Goal: Task Accomplishment & Management: Manage account settings

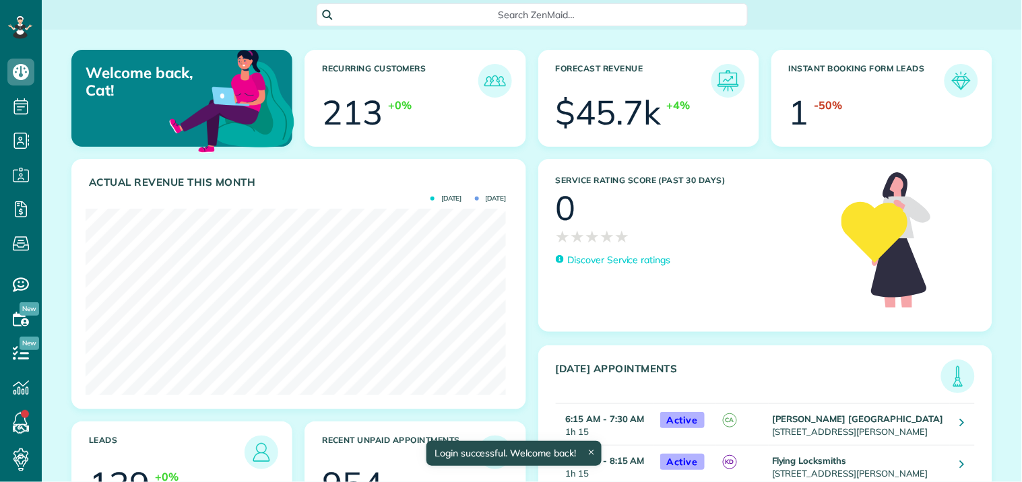
scroll to position [187, 420]
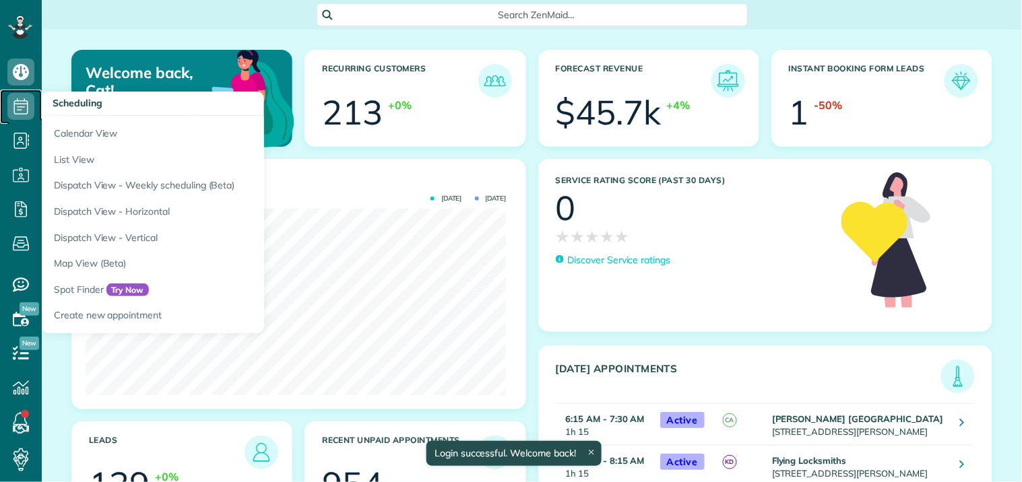
click at [22, 100] on icon at bounding box center [20, 106] width 27 height 27
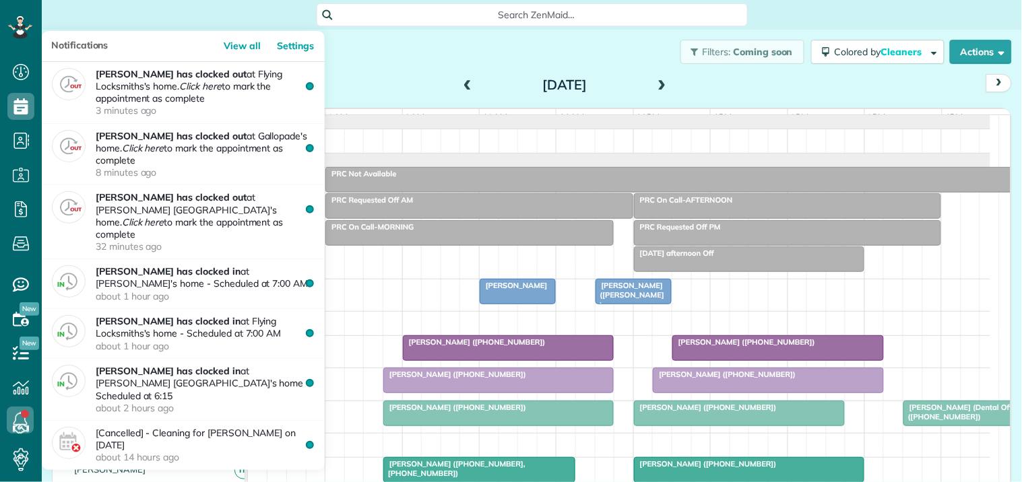
scroll to position [5, 5]
click at [23, 415] on link at bounding box center [20, 420] width 40 height 40
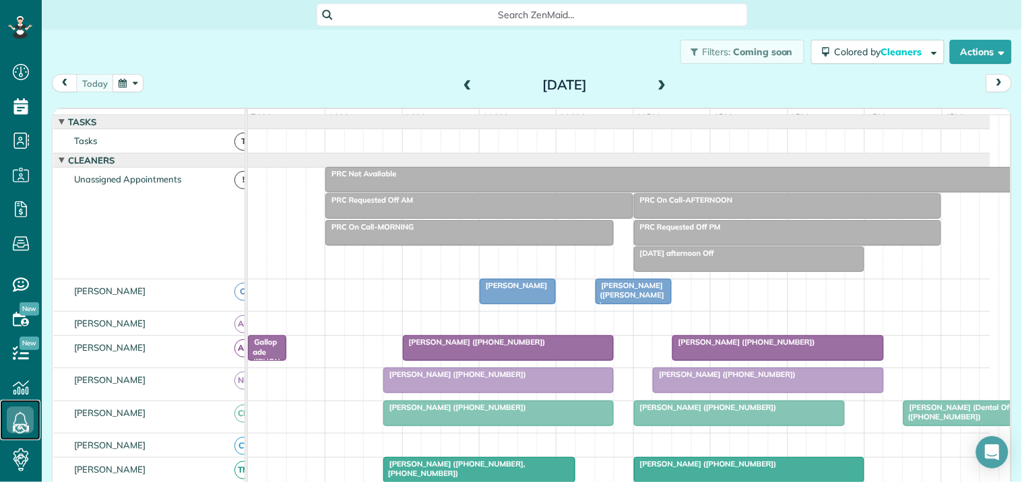
click at [267, 357] on span "Gallopade ([PHONE_NUMBER], [PHONE_NUMBER])" at bounding box center [263, 375] width 33 height 77
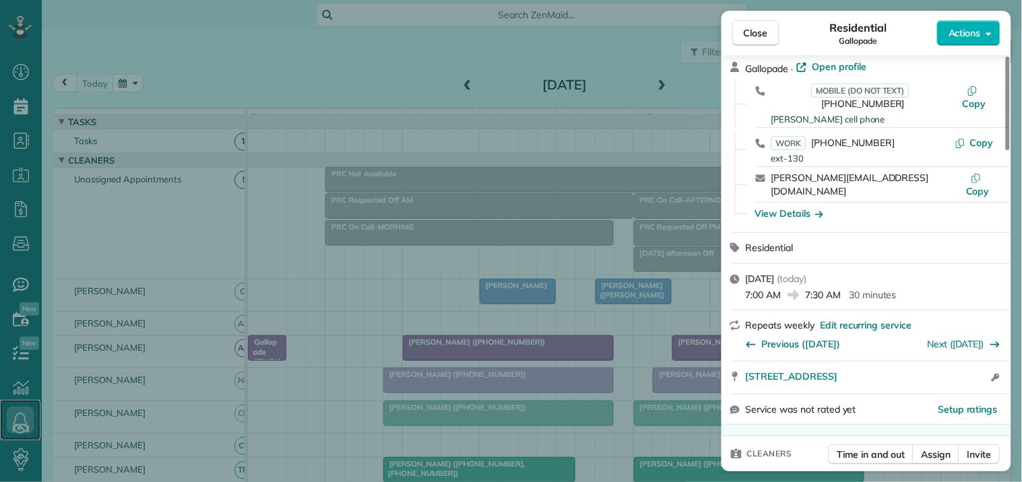
scroll to position [150, 0]
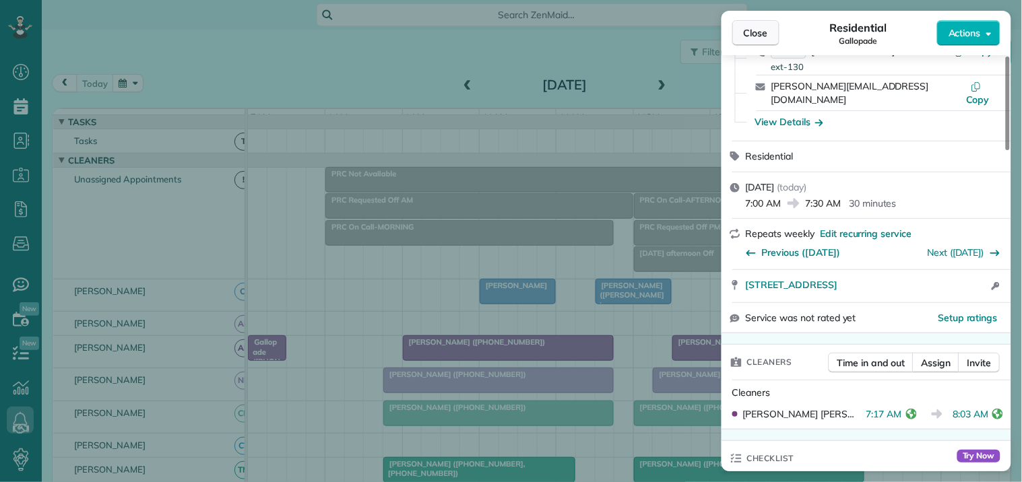
click at [765, 37] on span "Close" at bounding box center [756, 32] width 24 height 13
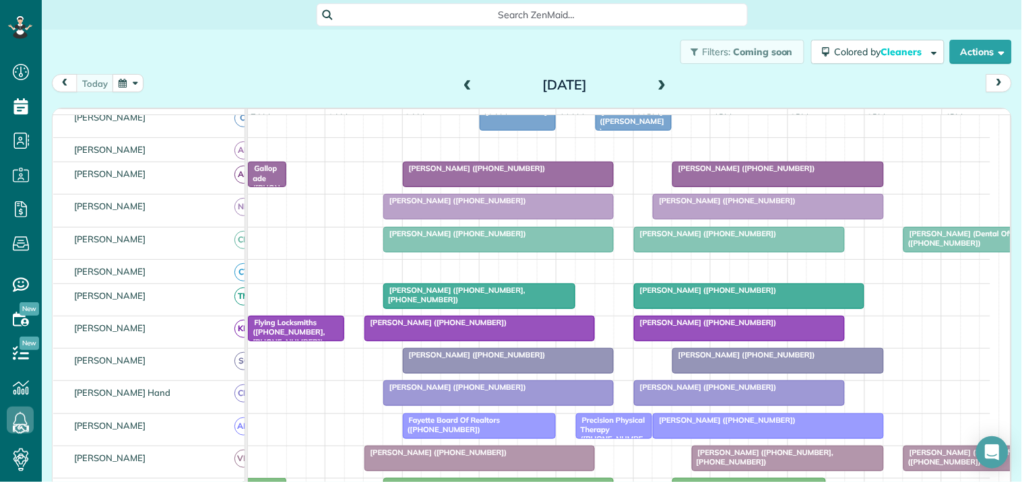
scroll to position [150, 0]
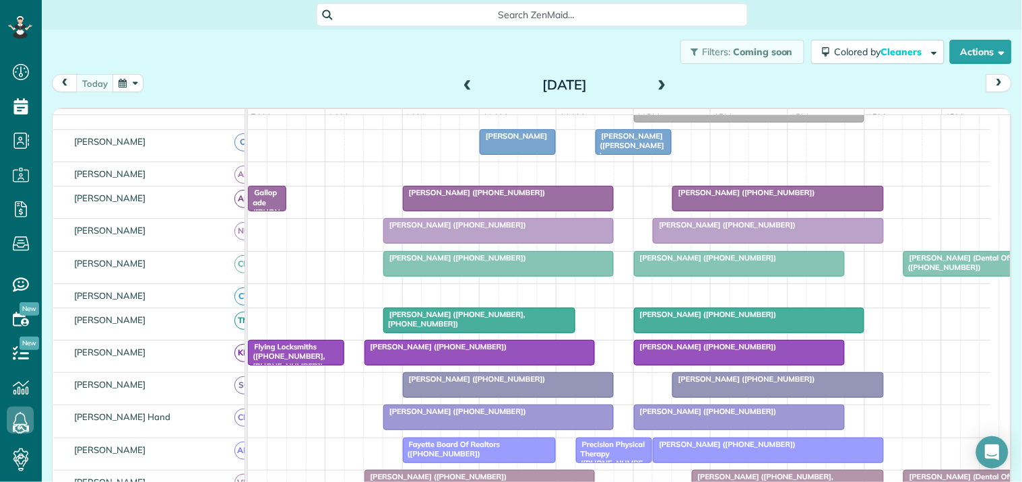
click at [126, 88] on button "button" at bounding box center [127, 83] width 31 height 18
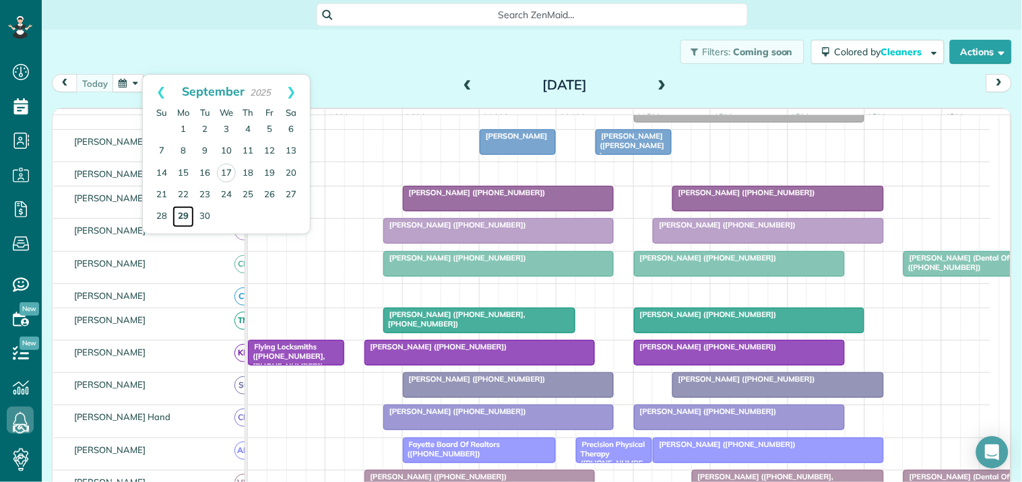
click at [184, 212] on link "29" at bounding box center [183, 217] width 22 height 22
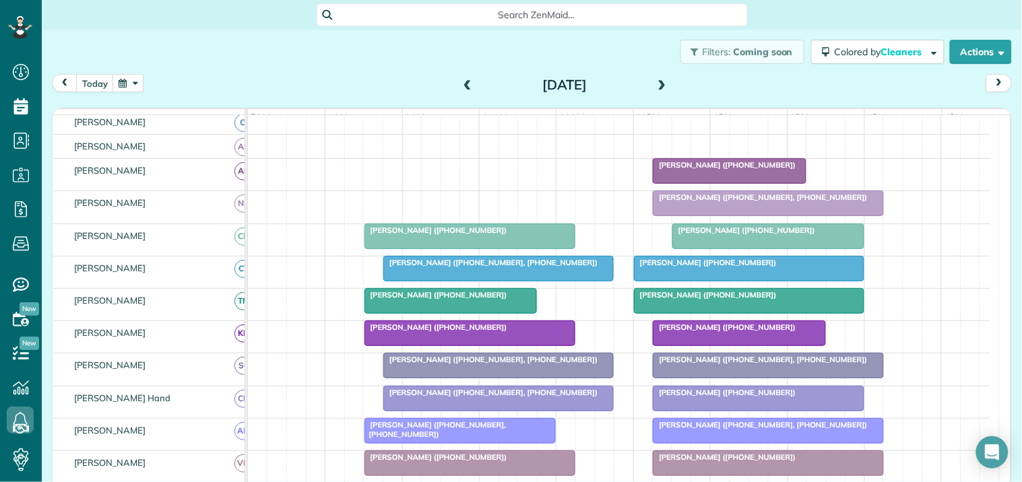
scroll to position [176, 0]
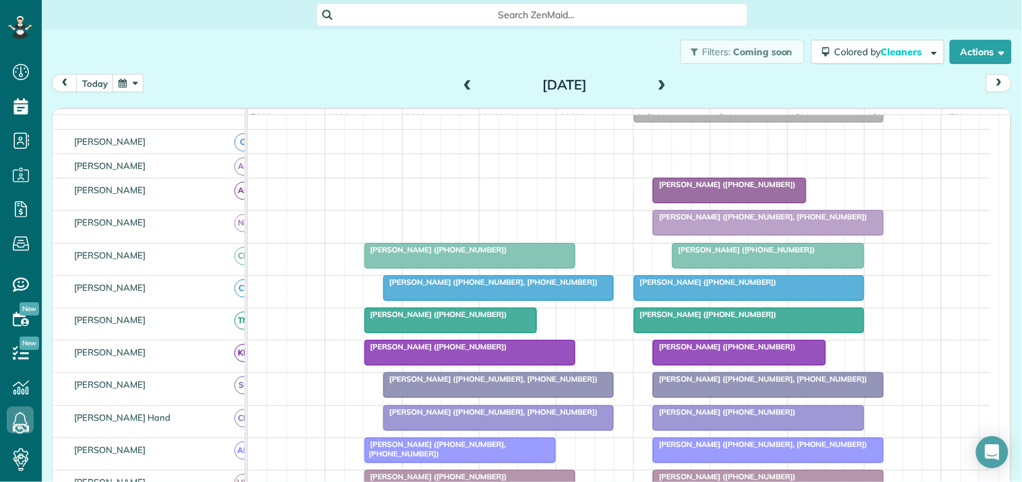
click at [135, 79] on button "button" at bounding box center [127, 83] width 31 height 18
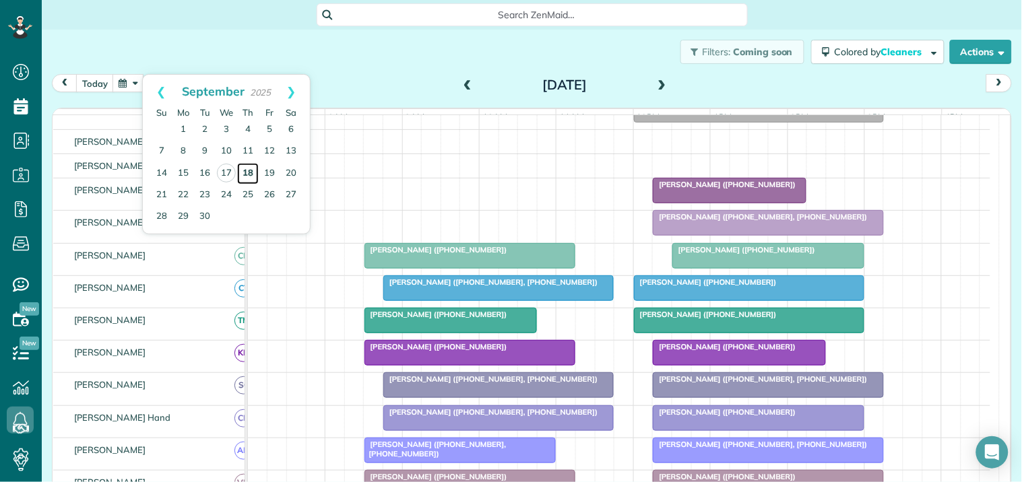
click at [248, 170] on link "18" at bounding box center [248, 174] width 22 height 22
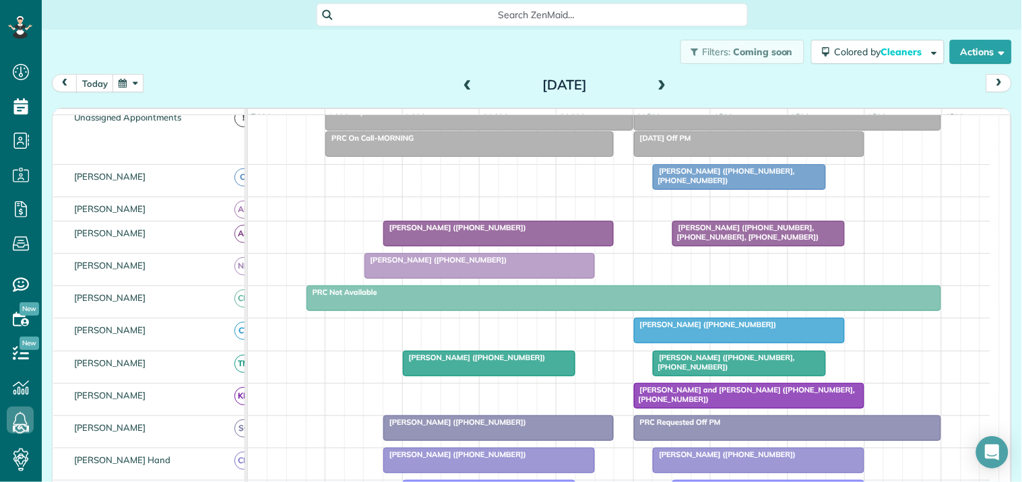
scroll to position [0, 0]
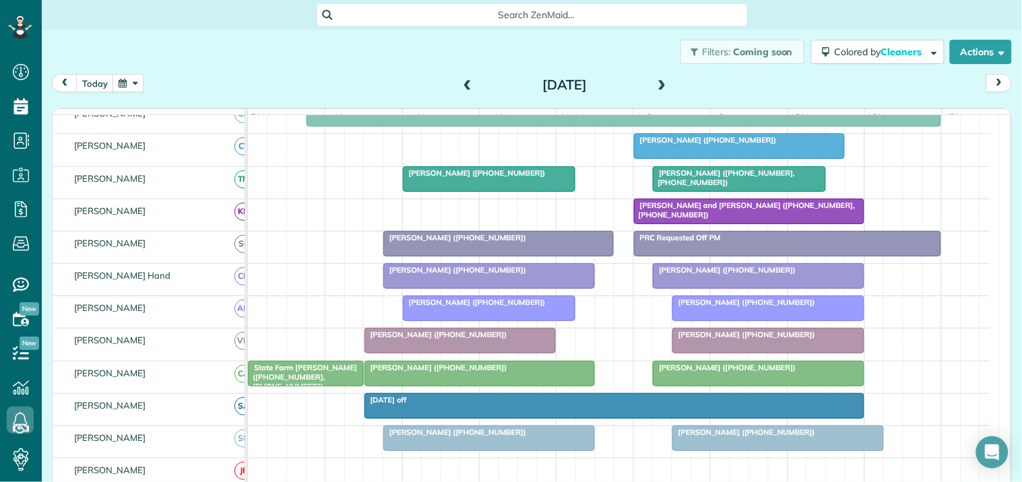
click at [656, 84] on span at bounding box center [662, 85] width 15 height 12
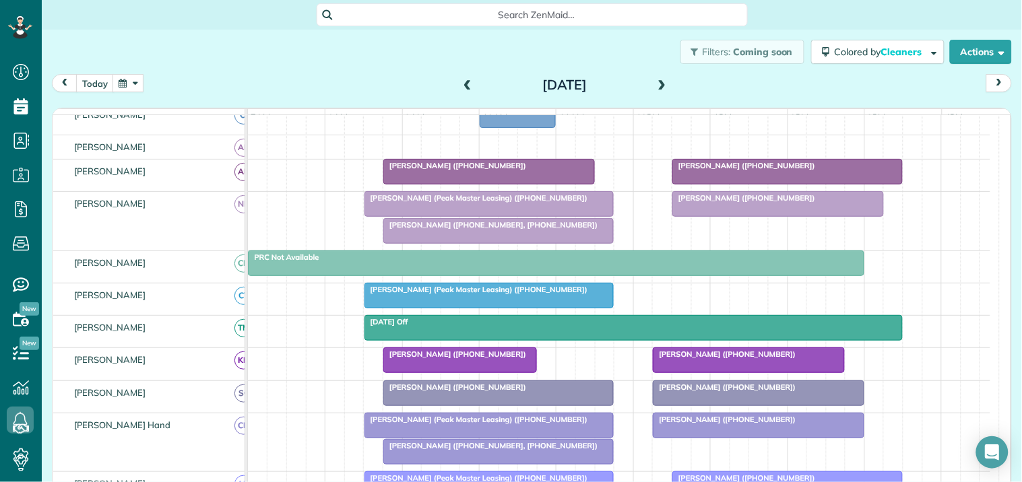
click at [485, 306] on div at bounding box center [489, 296] width 249 height 24
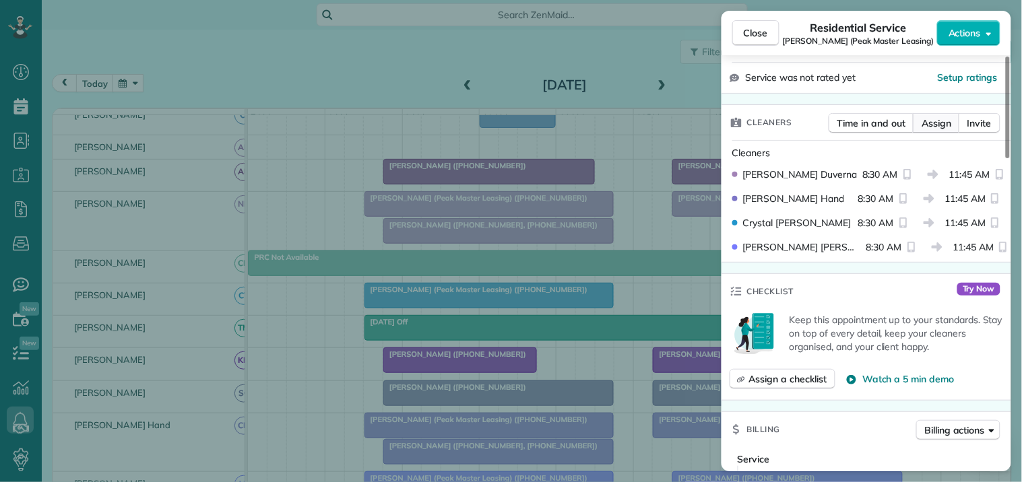
click at [937, 126] on span "Assign" at bounding box center [936, 123] width 30 height 13
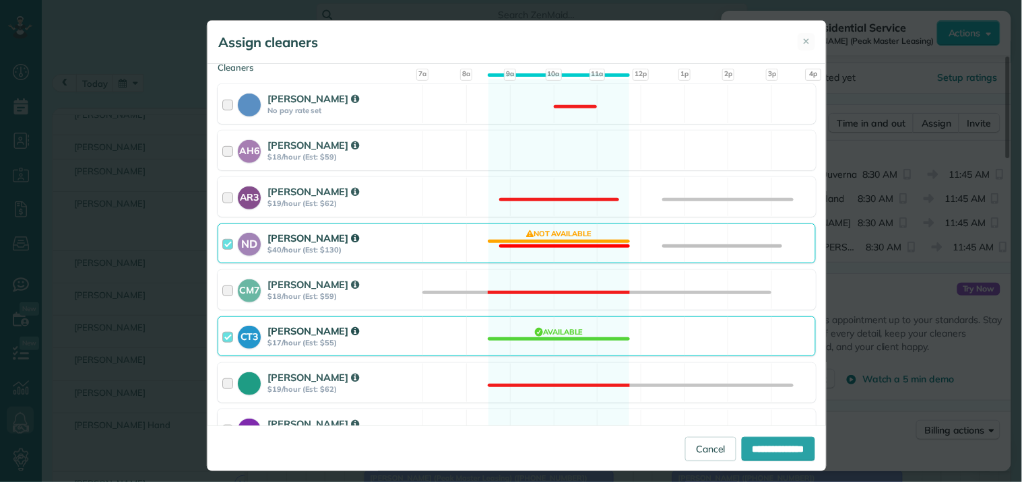
click at [535, 245] on div "ND Nathalie Duverna $40/hour (Est: $130) Not available" at bounding box center [517, 244] width 598 height 40
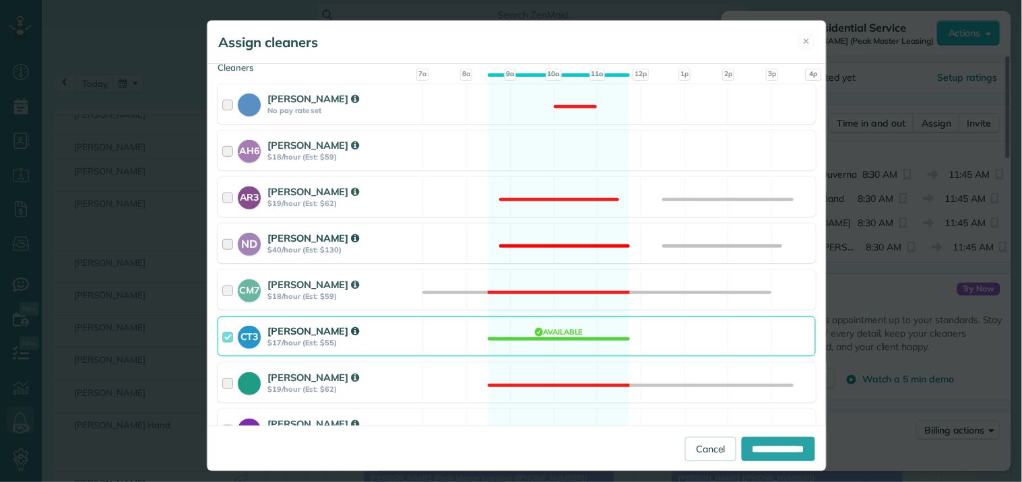
click at [535, 240] on div "ND Nathalie Duverna $40/hour (Est: $130) Not available" at bounding box center [517, 244] width 598 height 40
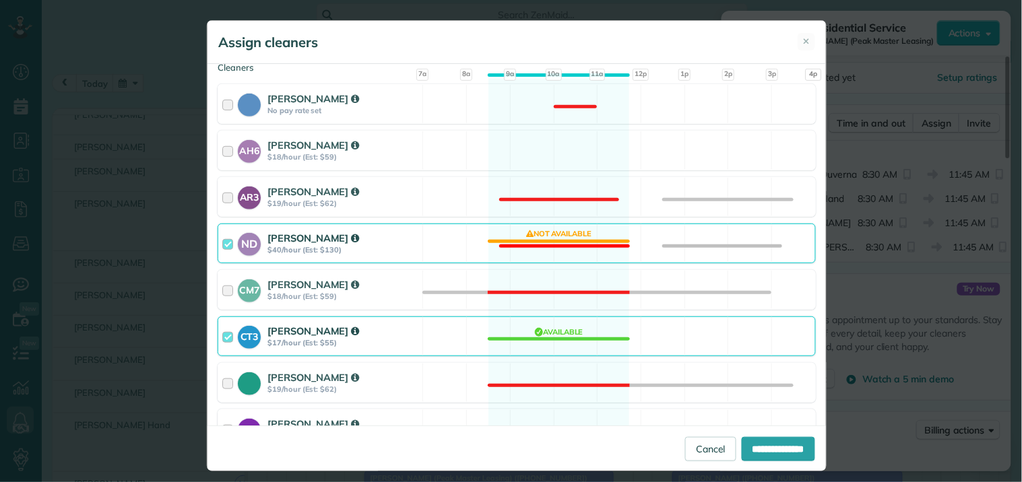
click at [556, 334] on div "CT3 Crystal Todd $17/hour (Est: $55) Available" at bounding box center [517, 337] width 598 height 40
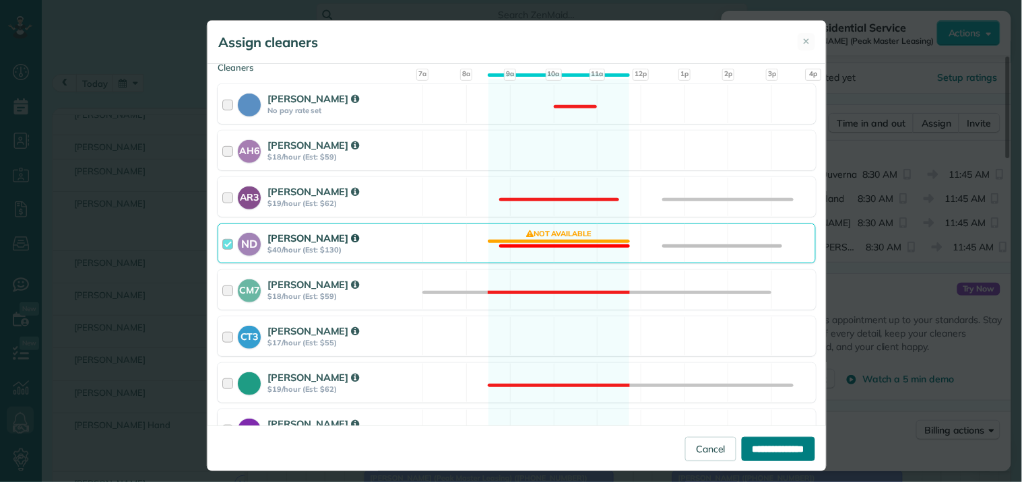
click at [769, 445] on input "**********" at bounding box center [778, 449] width 73 height 24
type input "**********"
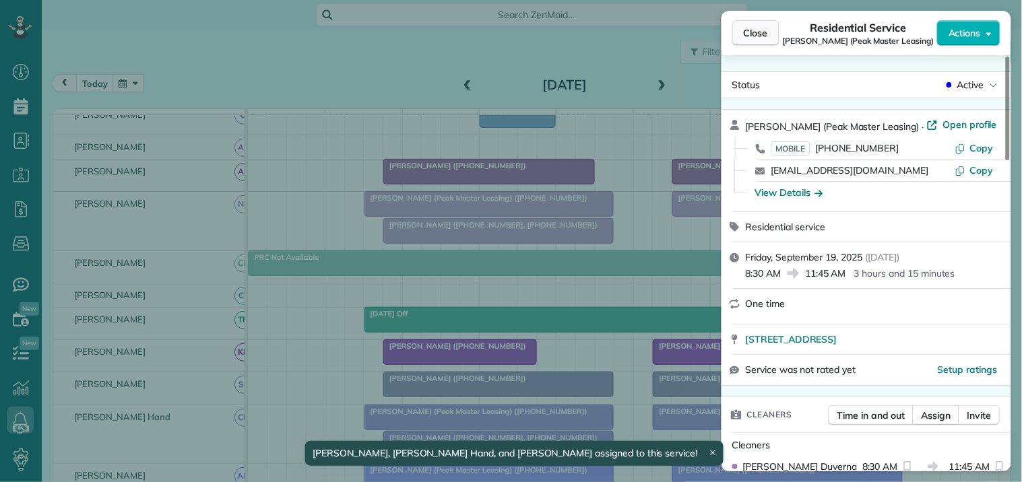
click at [760, 36] on span "Close" at bounding box center [756, 32] width 24 height 13
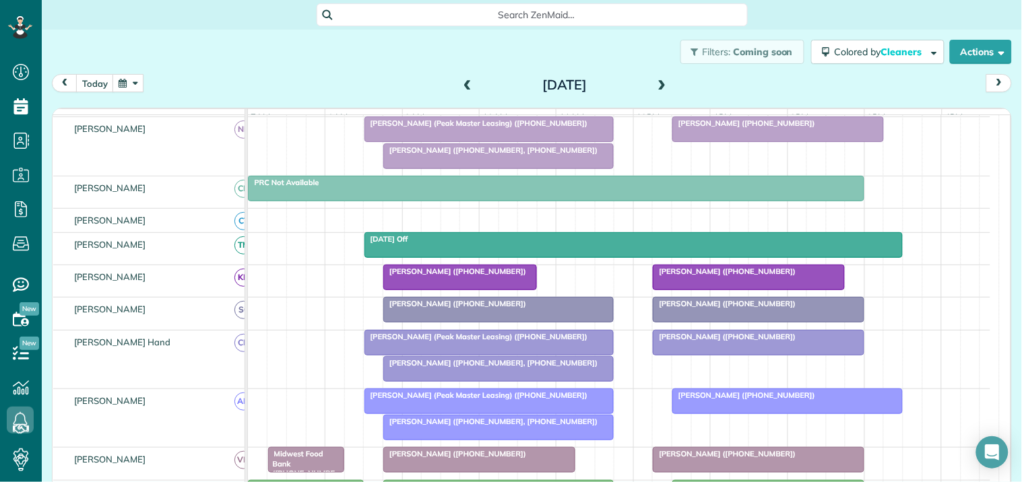
click at [460, 81] on span at bounding box center [467, 85] width 15 height 12
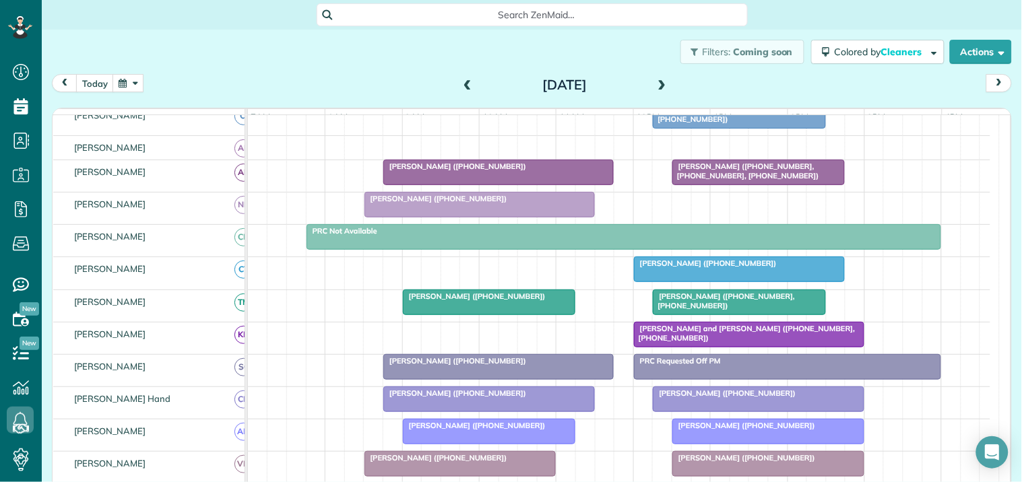
click at [659, 78] on span at bounding box center [662, 85] width 15 height 20
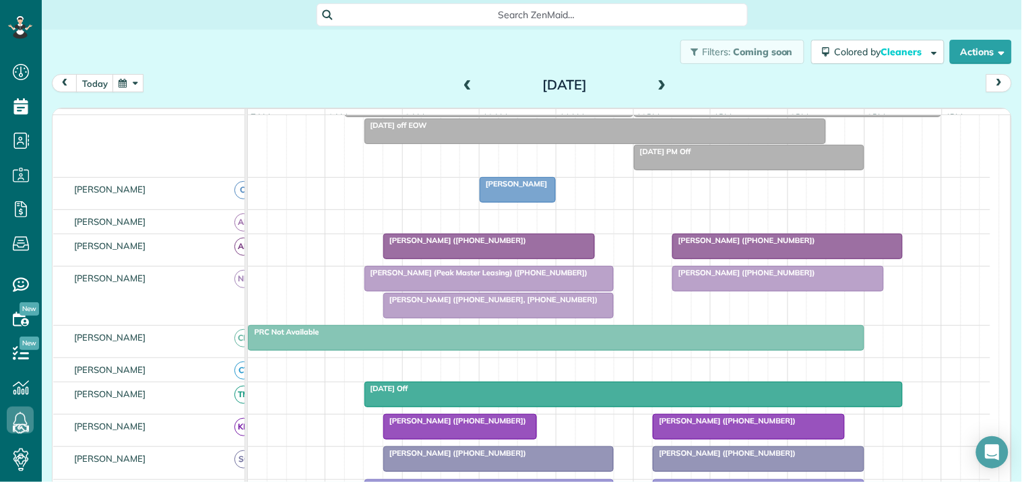
click at [460, 82] on span at bounding box center [467, 85] width 15 height 12
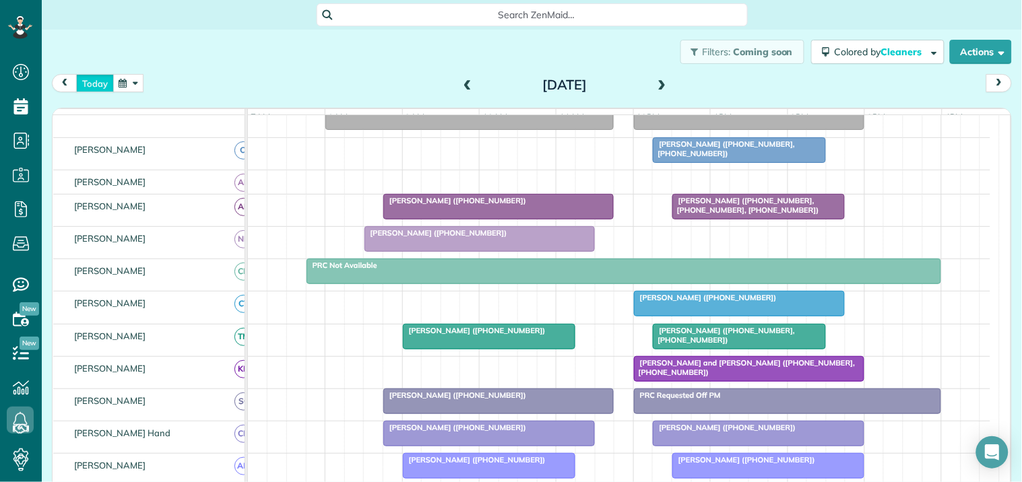
click at [102, 82] on button "today" at bounding box center [95, 83] width 38 height 18
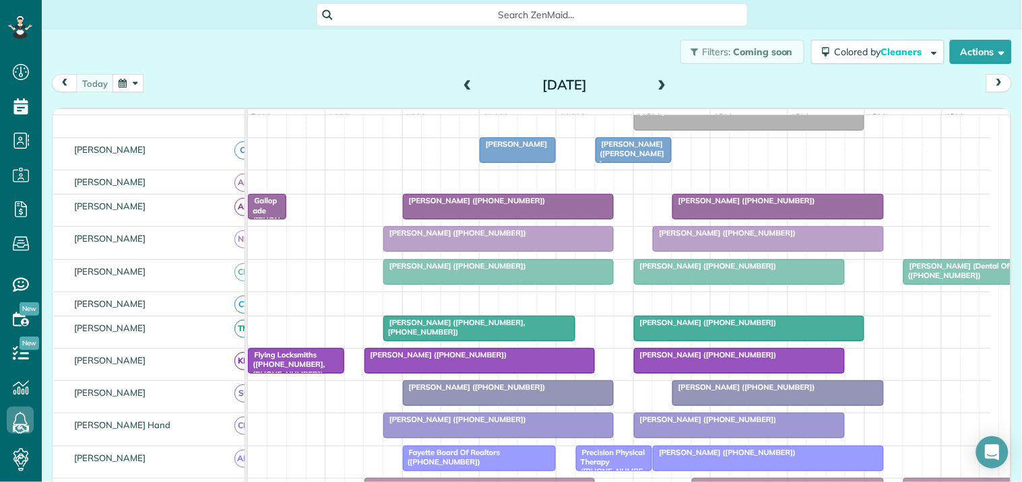
scroll to position [366, 0]
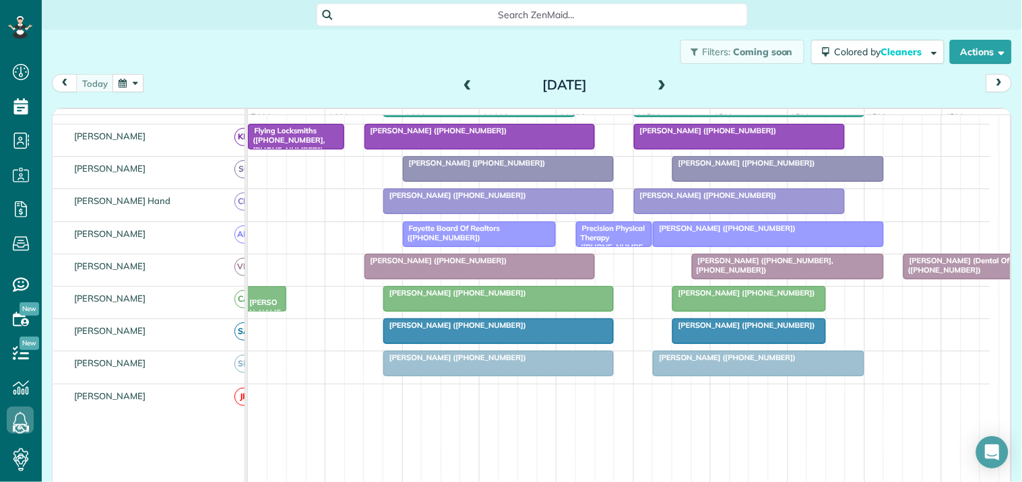
click at [397, 69] on div "Filters: Coming soon Colored by Cleaners Color by Cleaner Color by Team Color b…" at bounding box center [532, 52] width 980 height 44
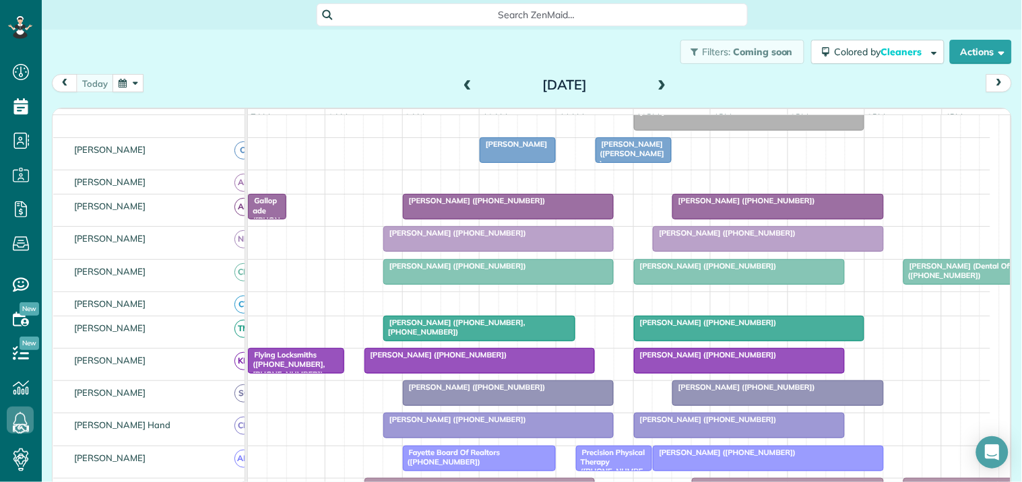
click at [659, 83] on span at bounding box center [662, 85] width 15 height 12
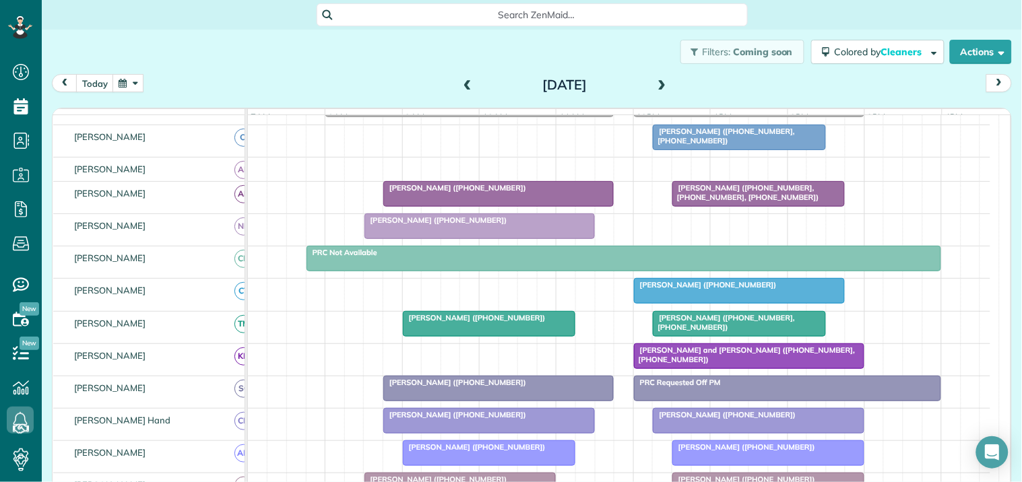
scroll to position [89, 0]
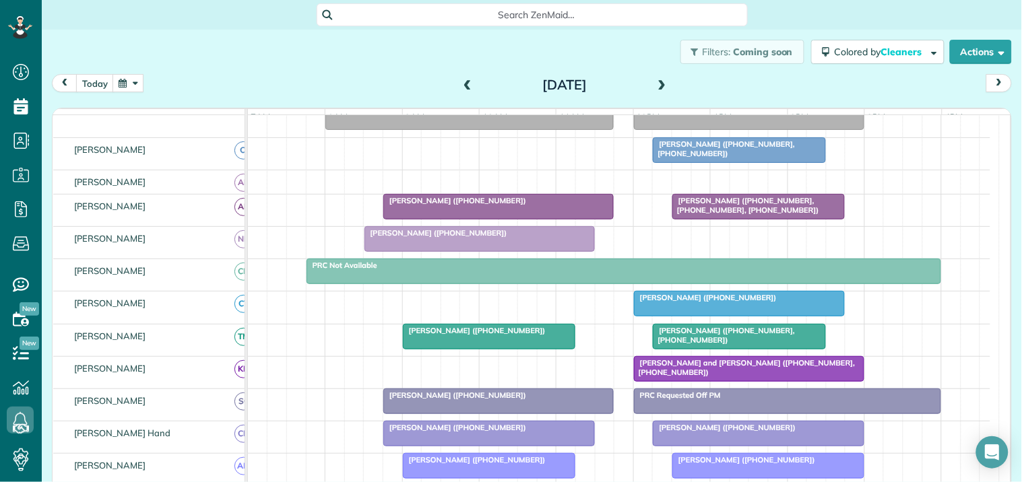
click at [655, 84] on span at bounding box center [662, 85] width 15 height 12
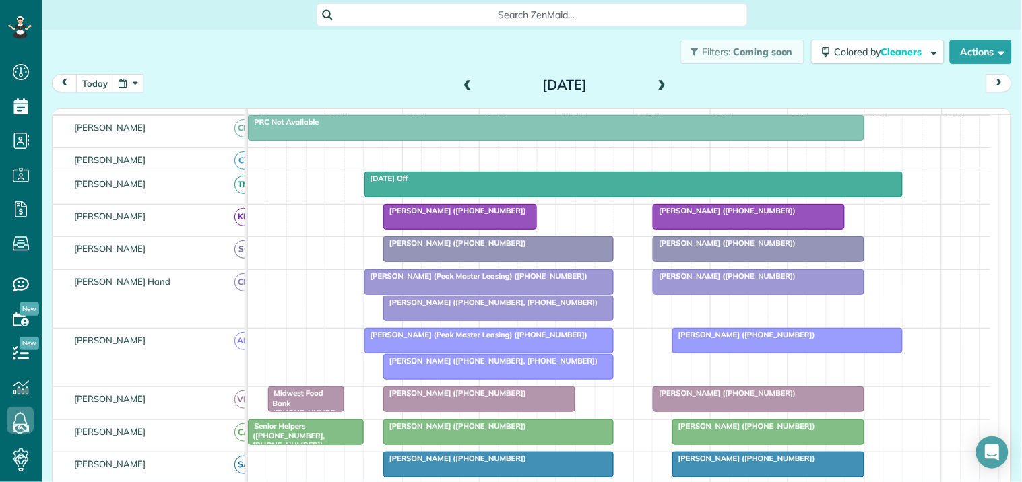
scroll to position [440, 0]
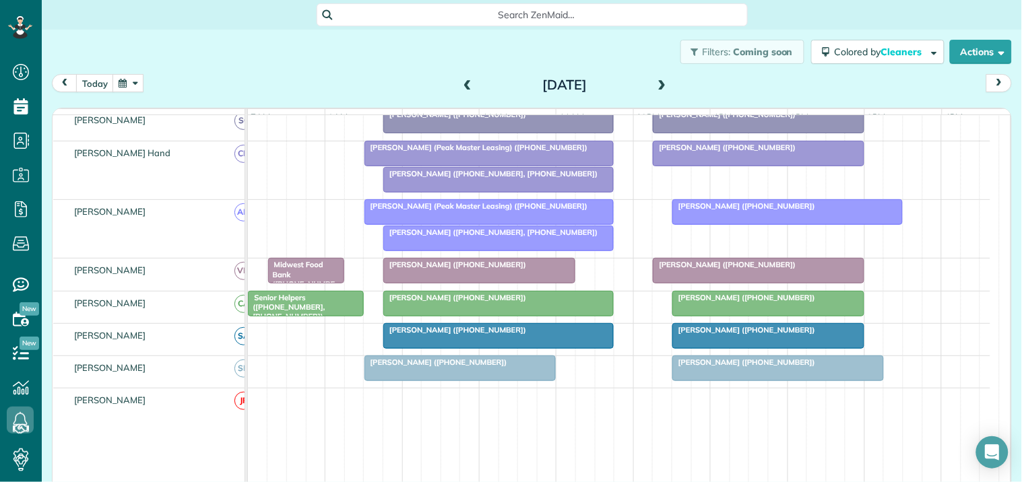
click at [460, 81] on span at bounding box center [467, 85] width 15 height 12
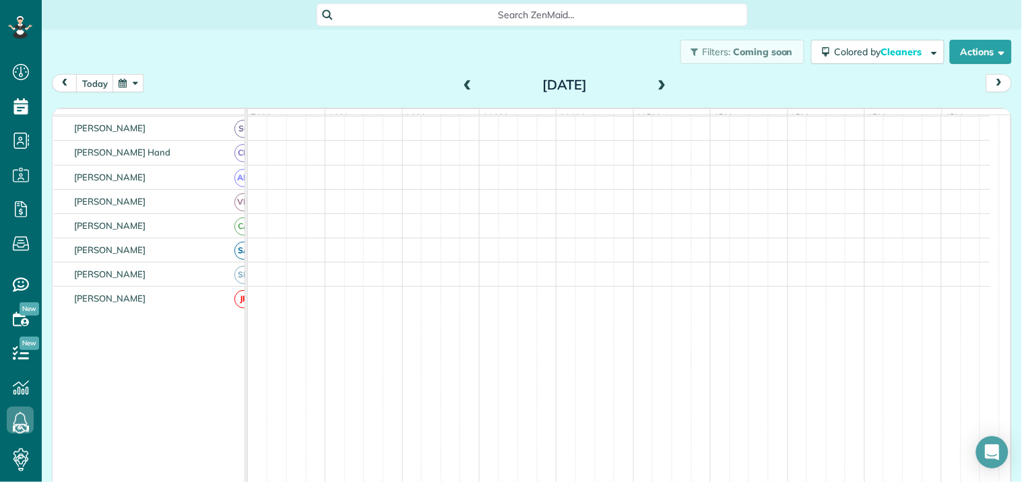
scroll to position [361, 0]
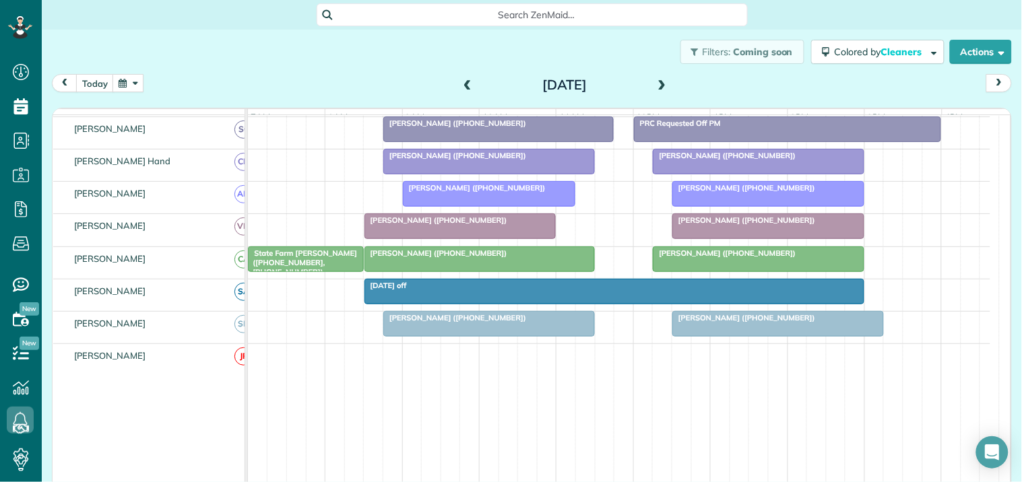
click at [761, 206] on div at bounding box center [768, 194] width 191 height 24
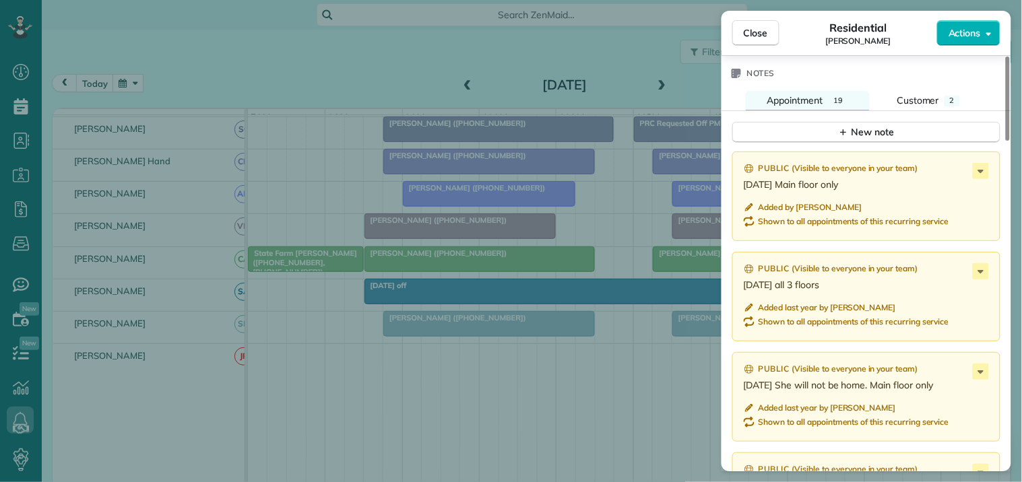
scroll to position [1133, 0]
click at [871, 133] on div "New note" at bounding box center [866, 130] width 57 height 14
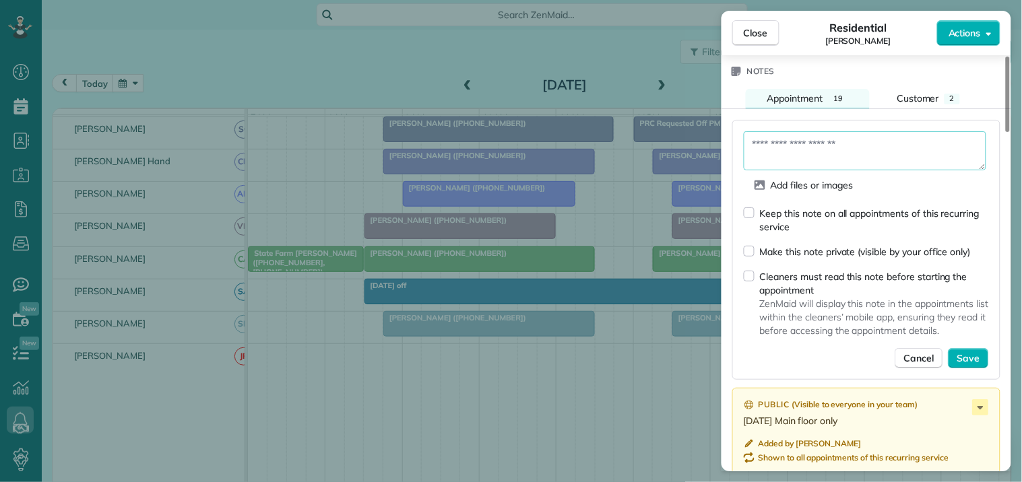
click at [824, 140] on textarea at bounding box center [865, 150] width 242 height 39
type textarea "**********"
click at [972, 358] on span "Save" at bounding box center [968, 358] width 23 height 13
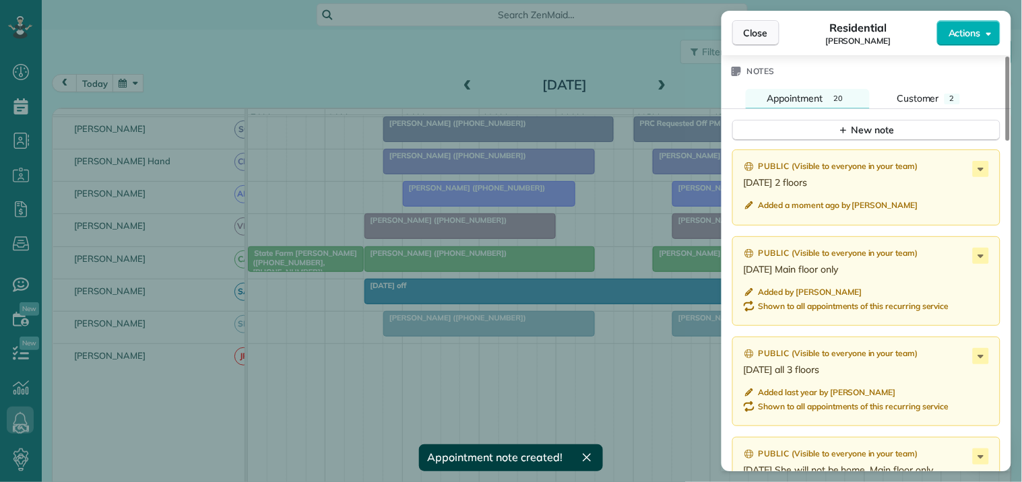
click at [762, 29] on span "Close" at bounding box center [756, 32] width 24 height 13
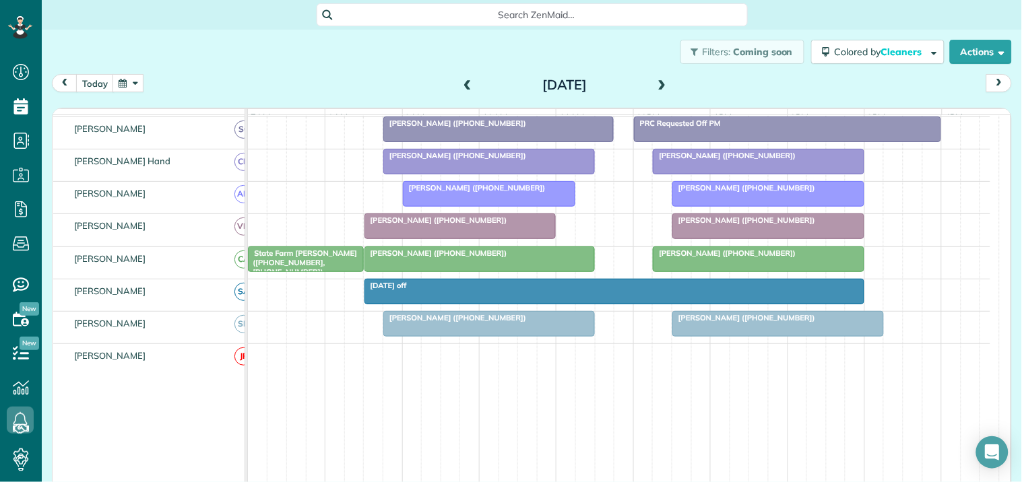
scroll to position [156, 0]
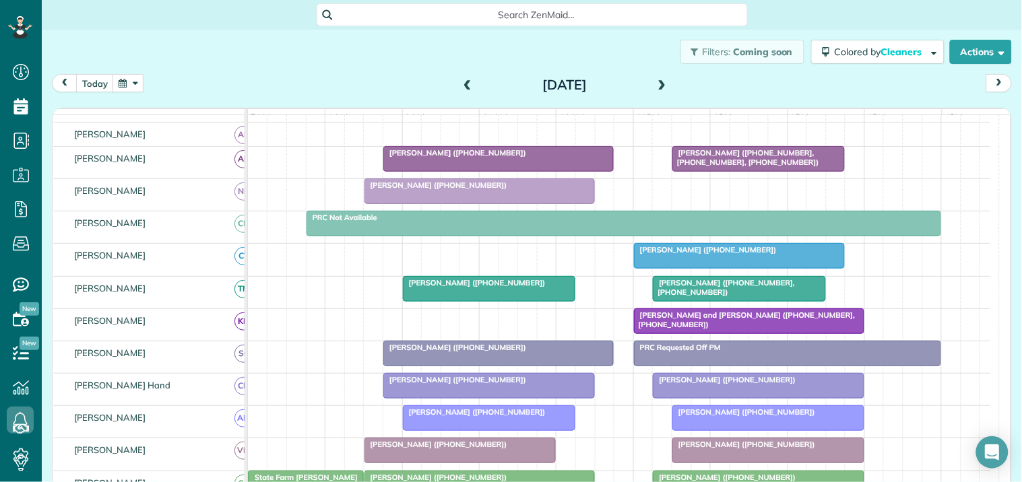
click at [757, 268] on div at bounding box center [739, 256] width 210 height 24
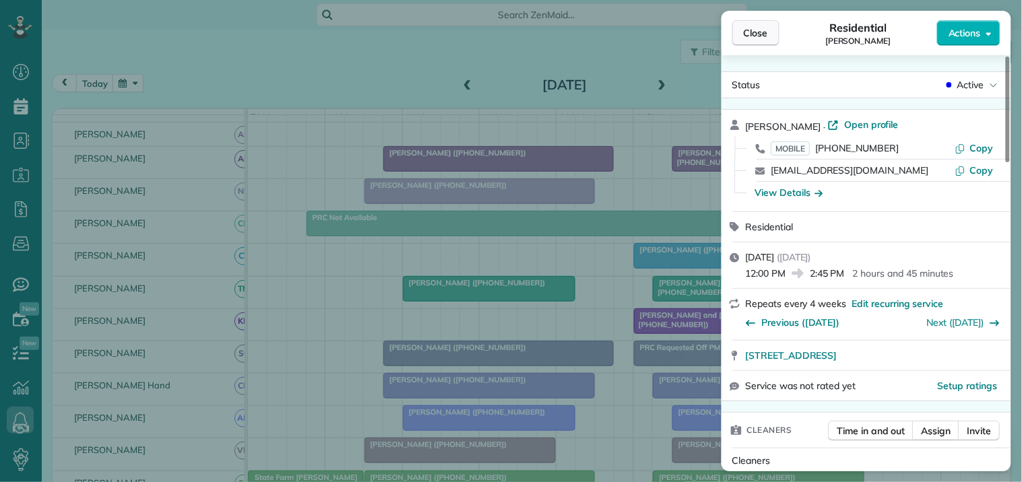
click at [762, 35] on span "Close" at bounding box center [756, 32] width 24 height 13
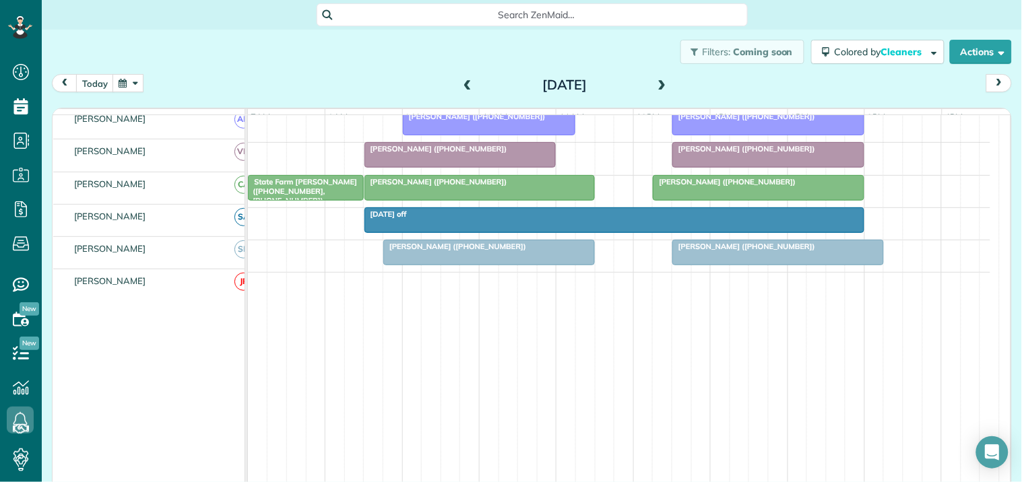
scroll to position [62, 0]
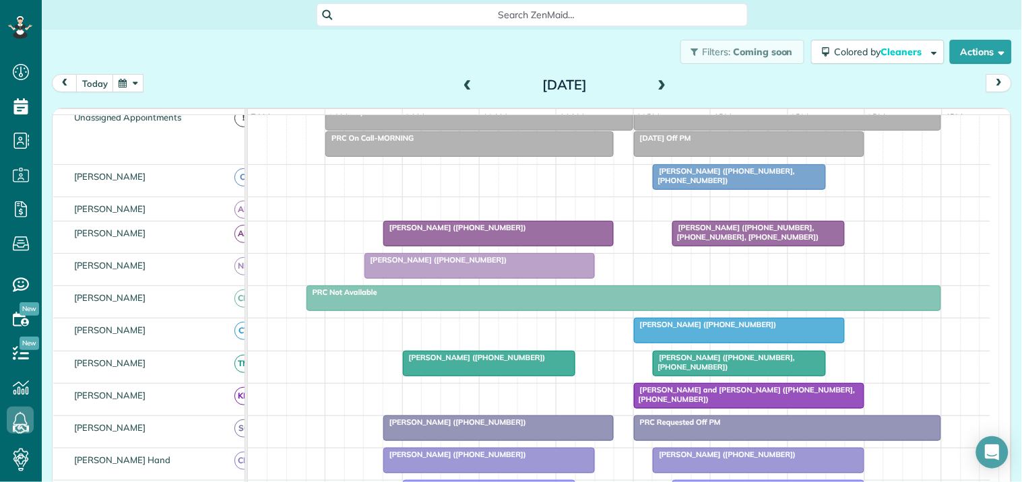
click at [660, 82] on span at bounding box center [662, 85] width 15 height 12
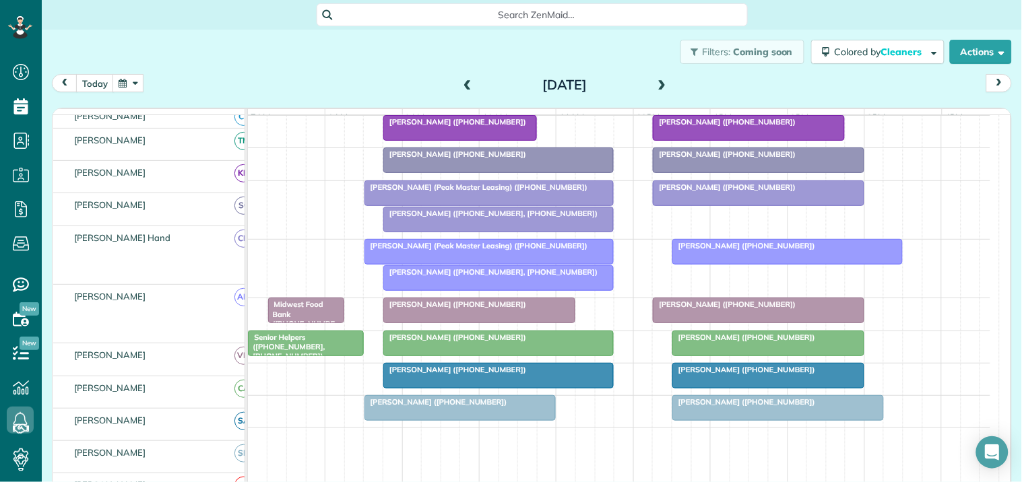
scroll to position [401, 0]
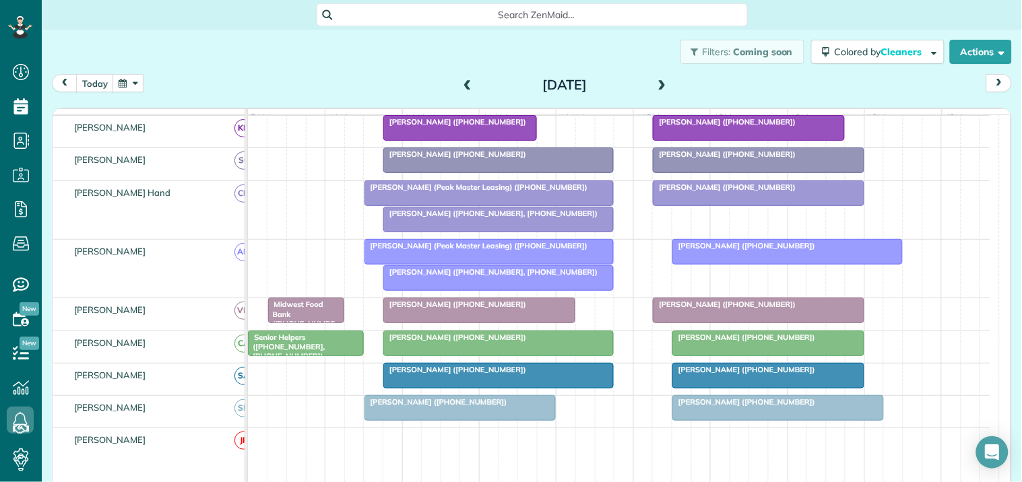
click at [461, 78] on span at bounding box center [467, 85] width 15 height 20
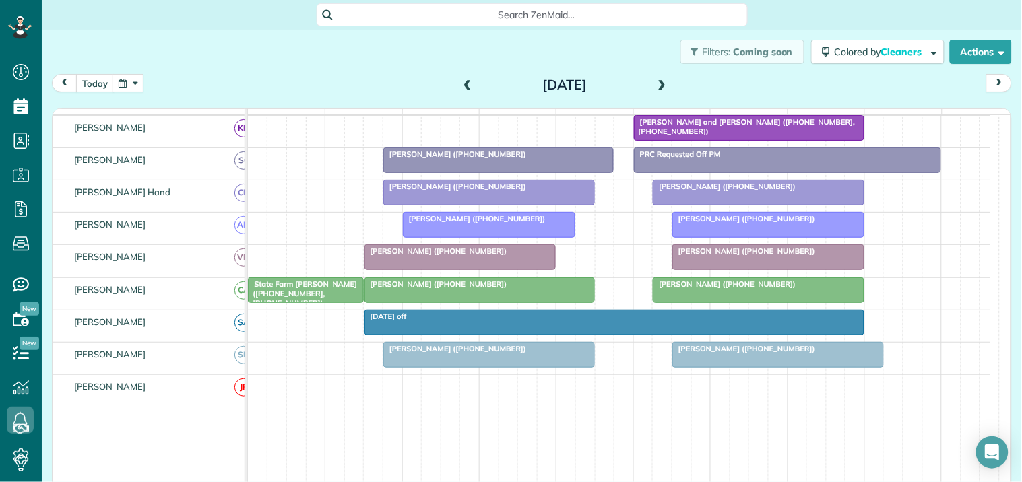
scroll to position [110, 0]
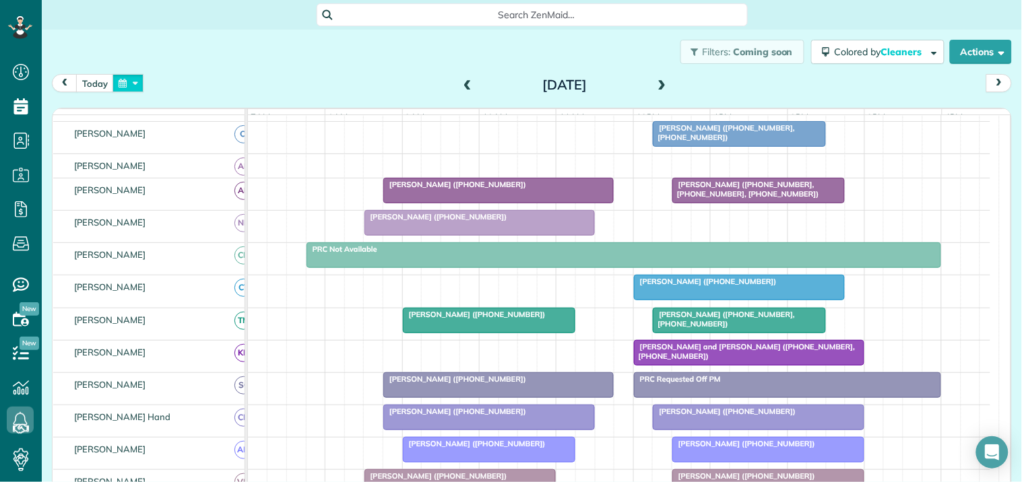
click at [135, 82] on button "button" at bounding box center [127, 83] width 31 height 18
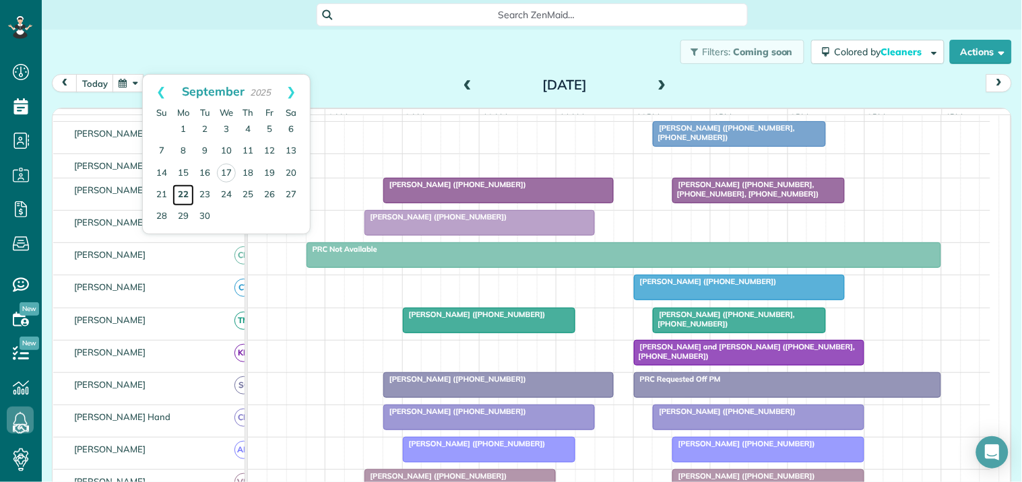
click at [185, 191] on link "22" at bounding box center [183, 196] width 22 height 22
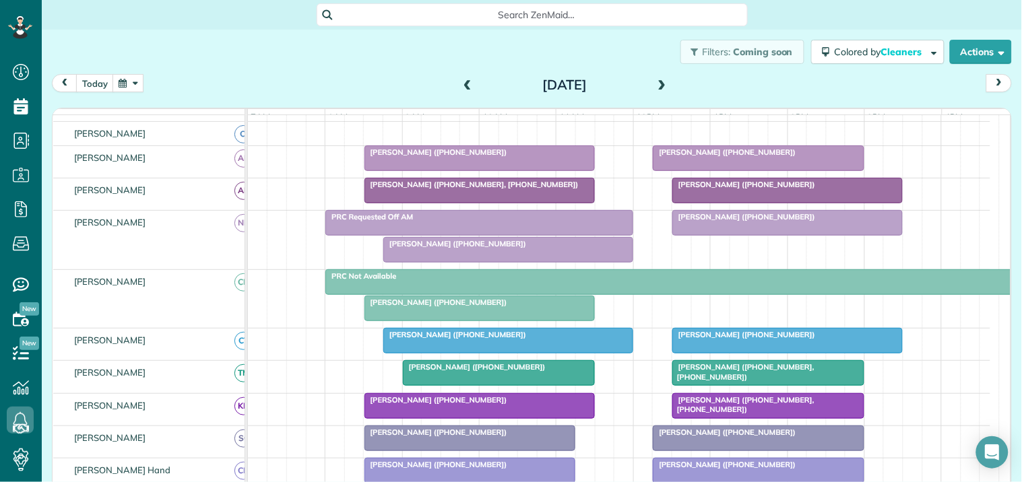
click at [732, 157] on span "Cheryl Wahlin (+16127992120)" at bounding box center [724, 151] width 144 height 9
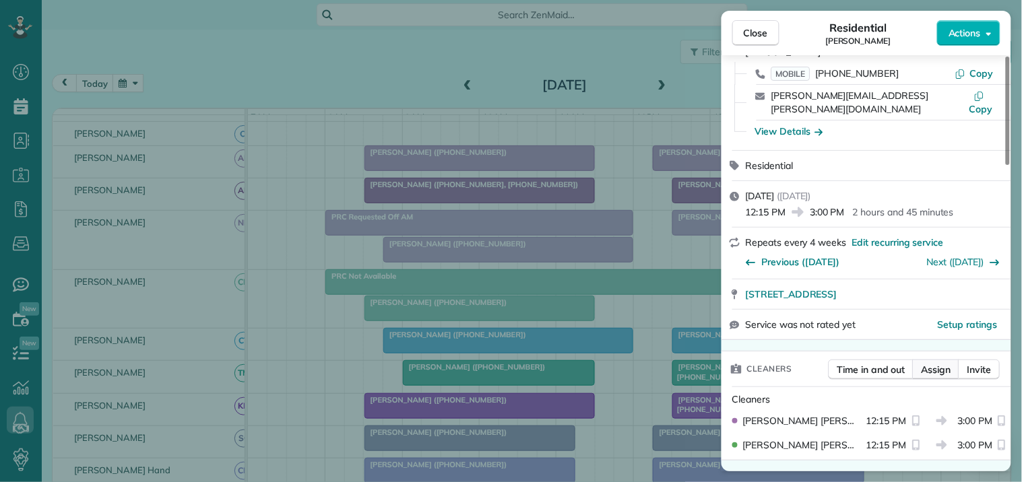
click at [937, 363] on span "Assign" at bounding box center [936, 369] width 30 height 13
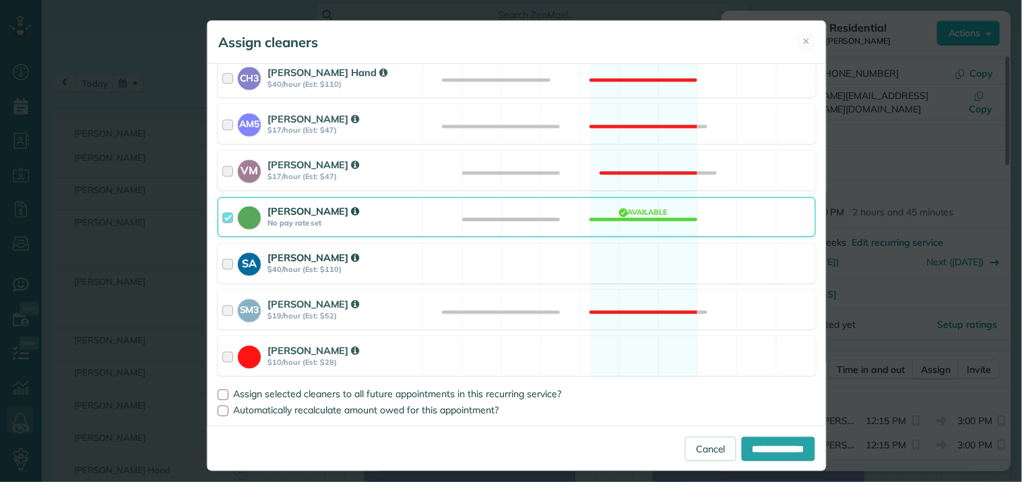
click at [628, 254] on div "SA Stephanie Allen $40/hour (Est: $110) Available" at bounding box center [517, 264] width 598 height 40
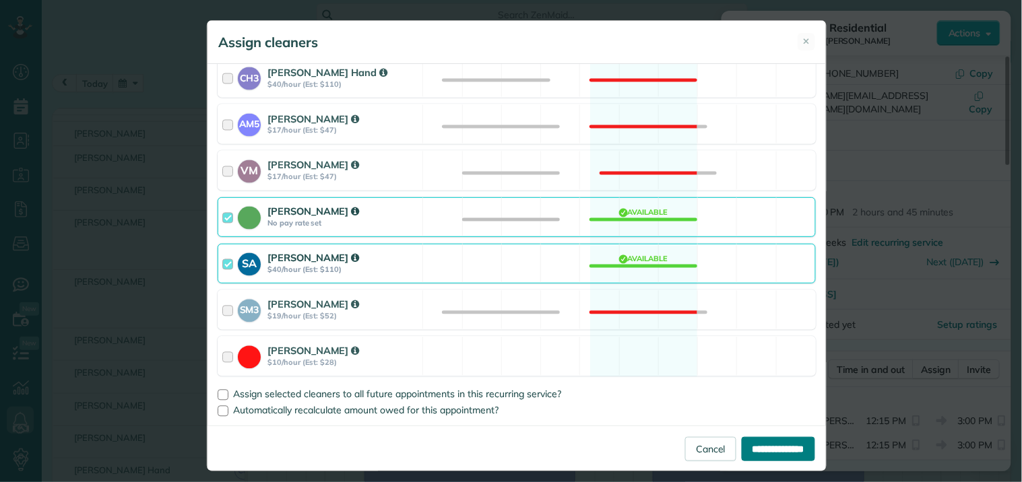
click at [770, 446] on input "**********" at bounding box center [778, 449] width 73 height 24
type input "**********"
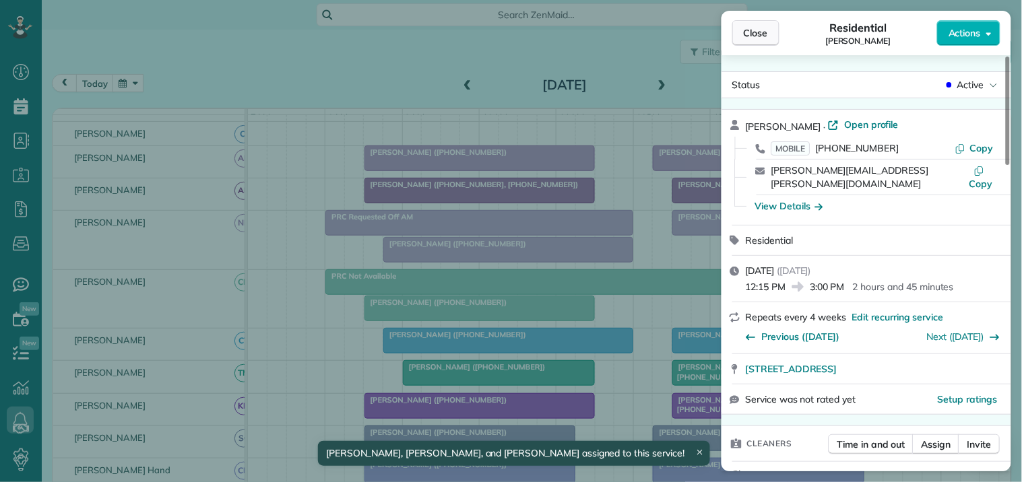
click at [745, 27] on span "Close" at bounding box center [756, 32] width 24 height 13
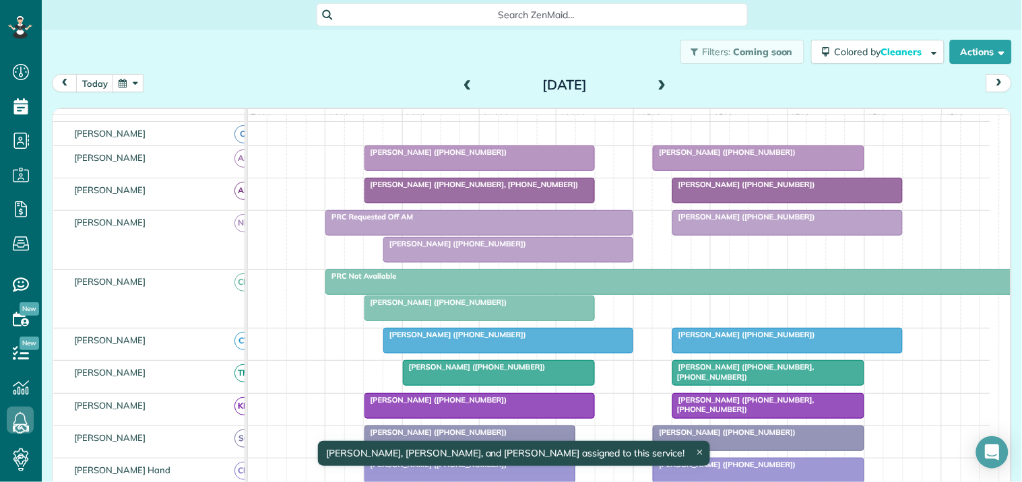
click at [457, 385] on div at bounding box center [498, 373] width 191 height 24
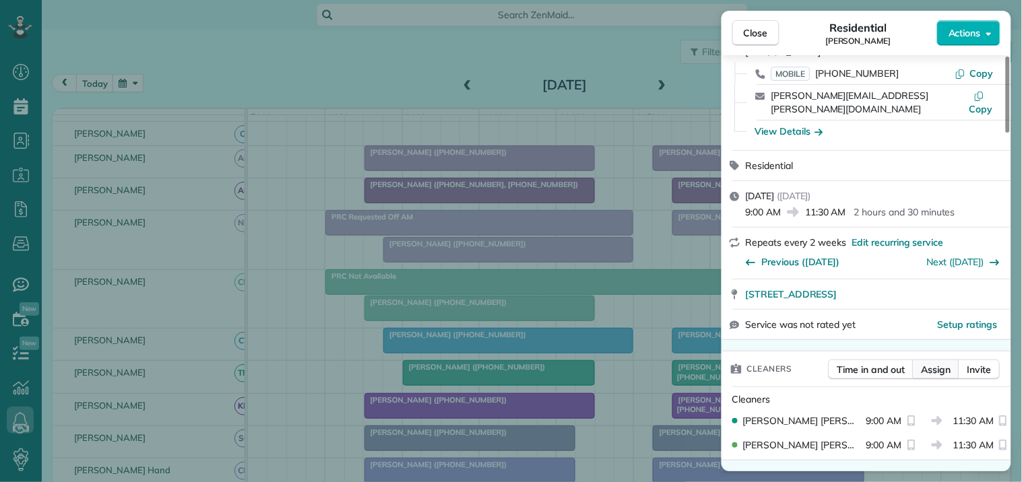
click at [936, 360] on button "Assign" at bounding box center [936, 370] width 47 height 20
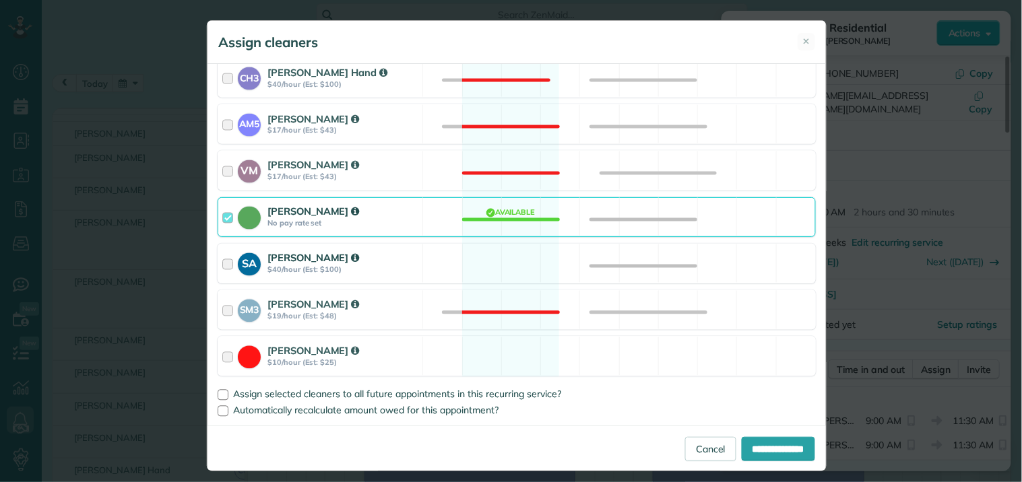
click at [505, 265] on div "SA Stephanie Allen $40/hour (Est: $100) Available" at bounding box center [517, 264] width 598 height 40
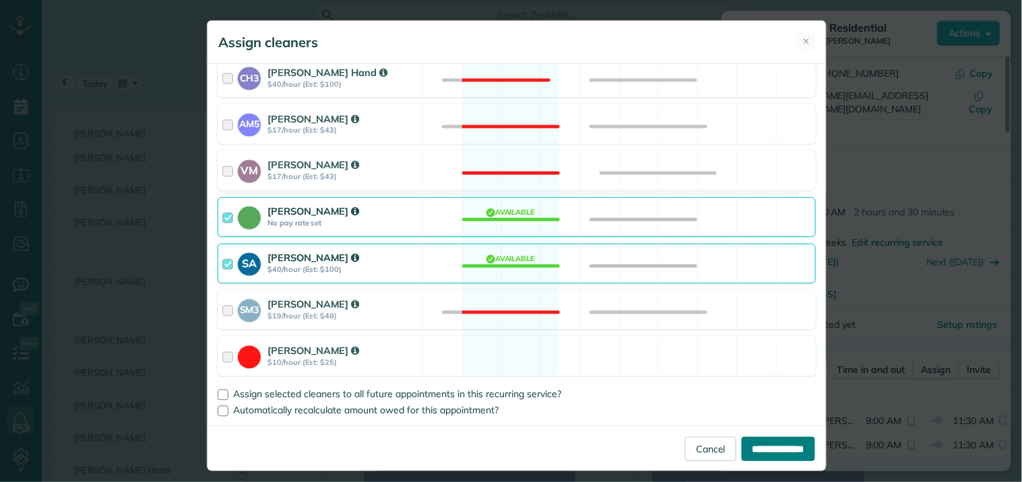
click at [766, 451] on input "**********" at bounding box center [778, 449] width 73 height 24
type input "**********"
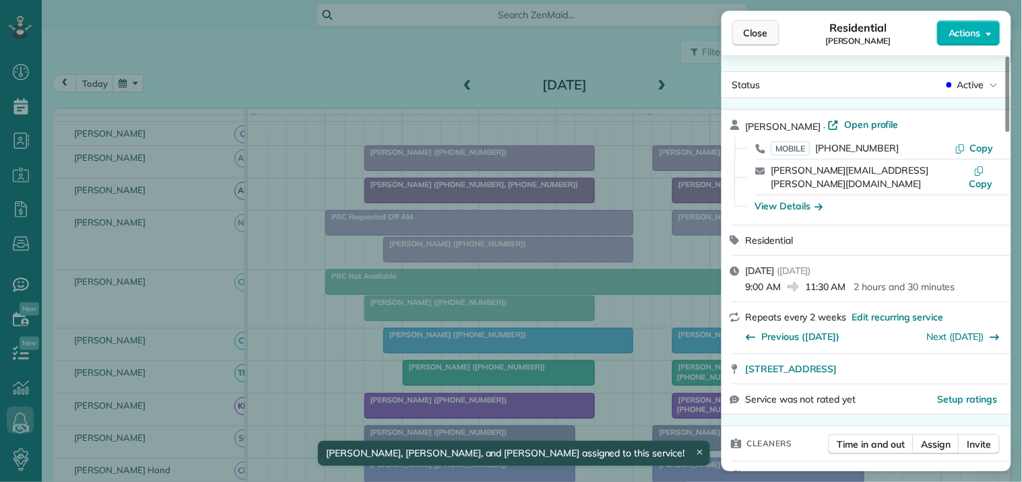
click at [751, 34] on span "Close" at bounding box center [756, 32] width 24 height 13
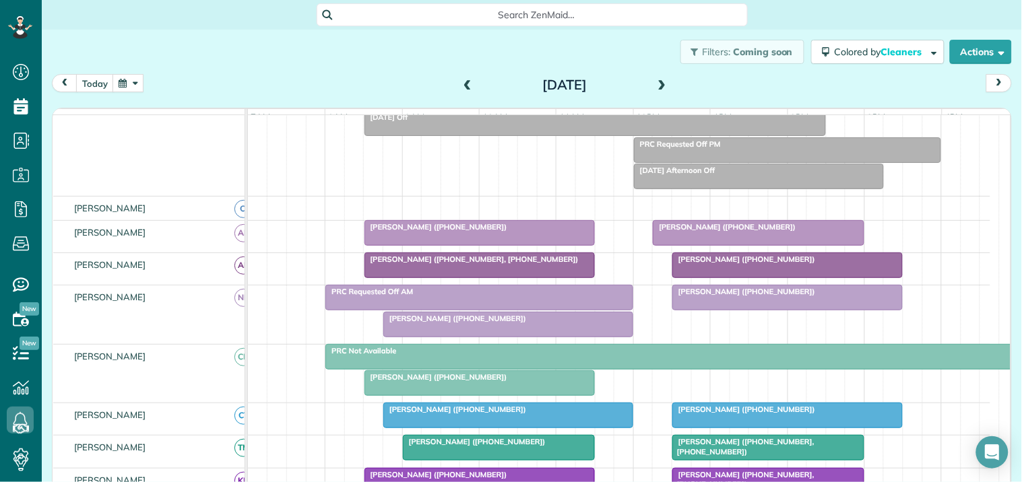
click at [657, 84] on span at bounding box center [662, 85] width 15 height 12
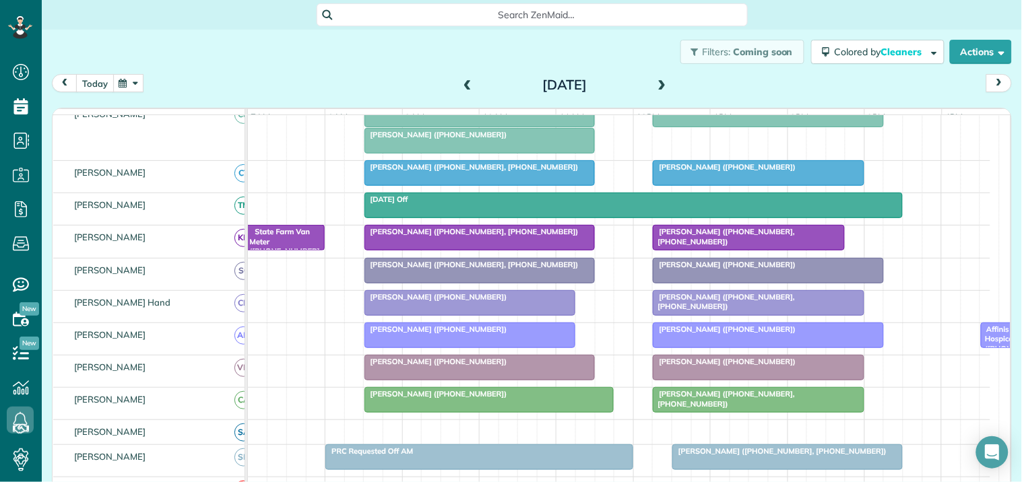
click at [92, 81] on button "today" at bounding box center [95, 83] width 38 height 18
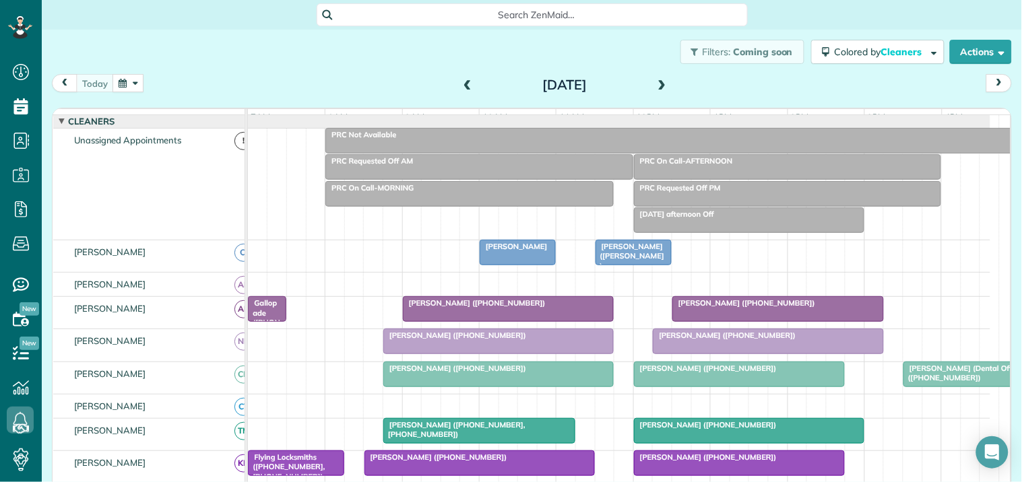
click at [527, 251] on span "Nimon Jackson" at bounding box center [513, 246] width 69 height 9
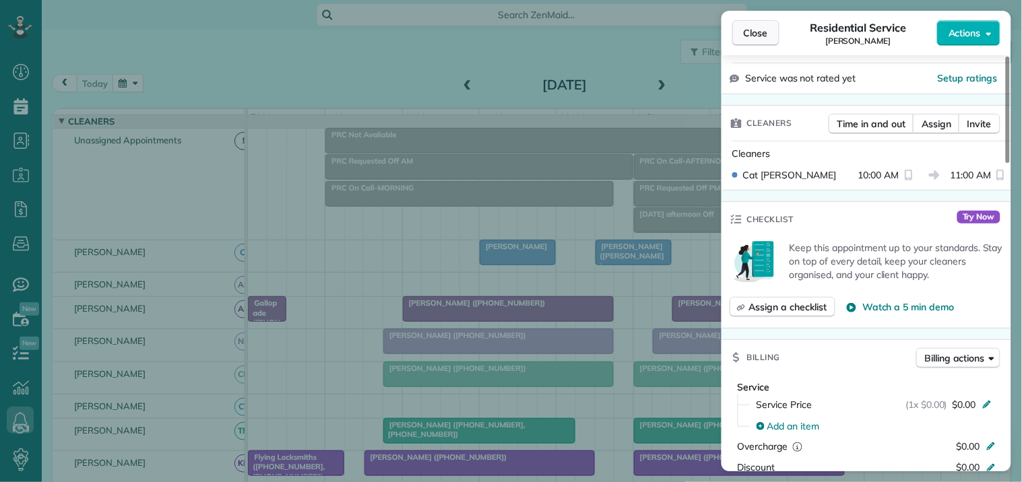
click at [753, 32] on span "Close" at bounding box center [756, 32] width 24 height 13
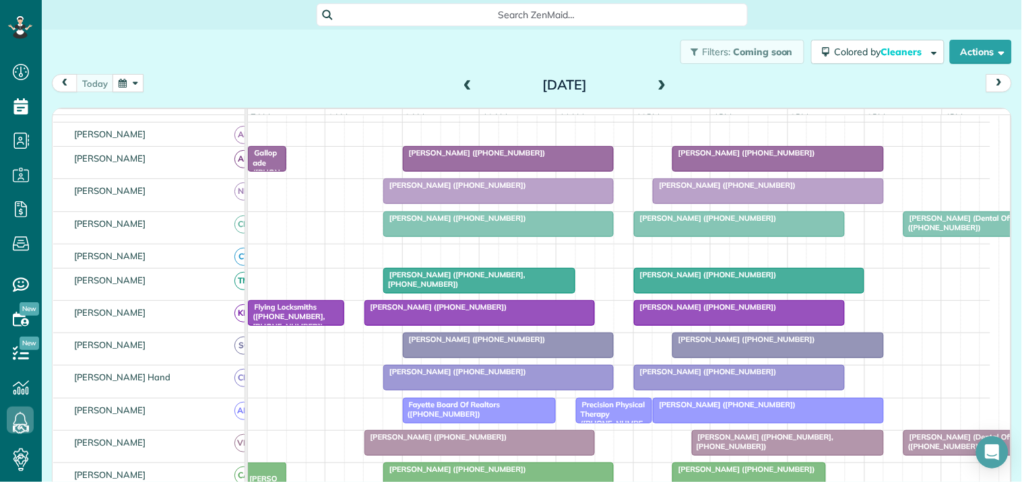
click at [133, 79] on button "button" at bounding box center [127, 83] width 31 height 18
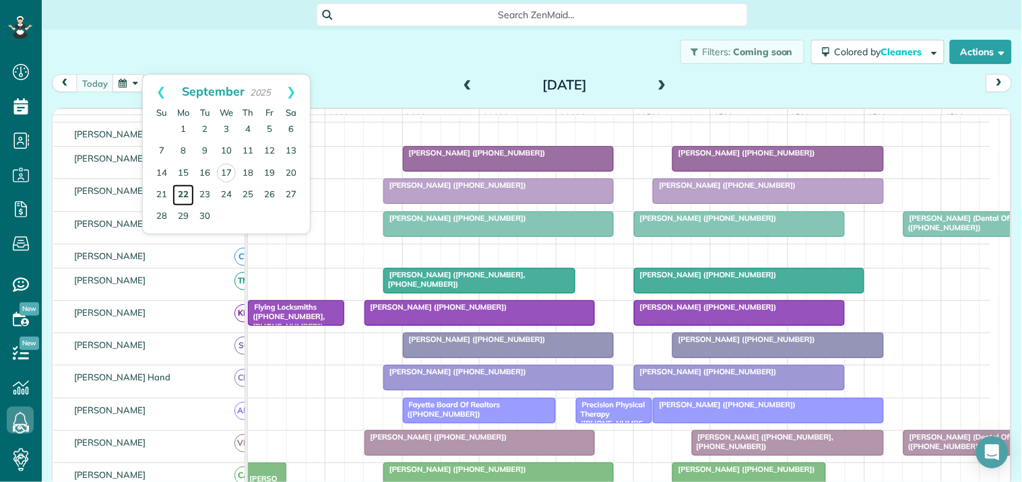
click at [183, 191] on link "22" at bounding box center [183, 196] width 22 height 22
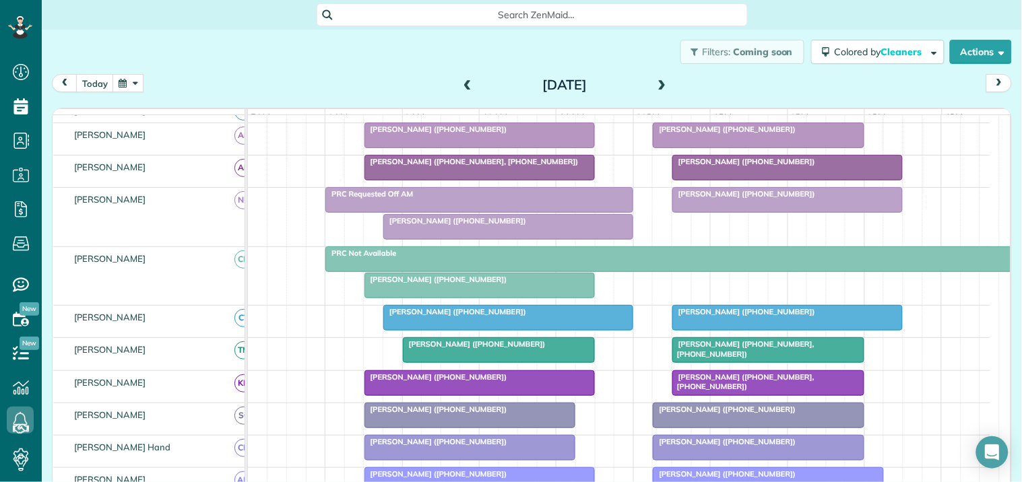
click at [133, 81] on button "button" at bounding box center [127, 83] width 31 height 18
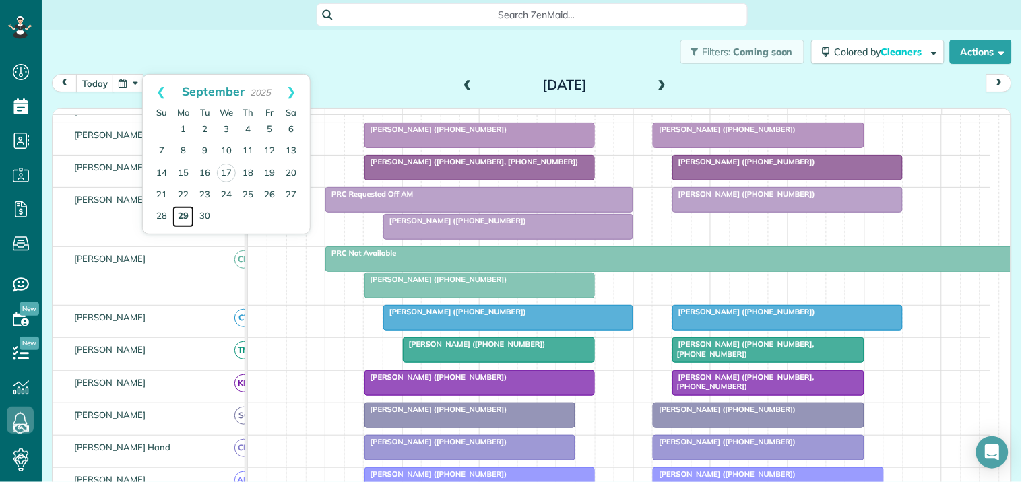
click at [186, 211] on link "29" at bounding box center [183, 217] width 22 height 22
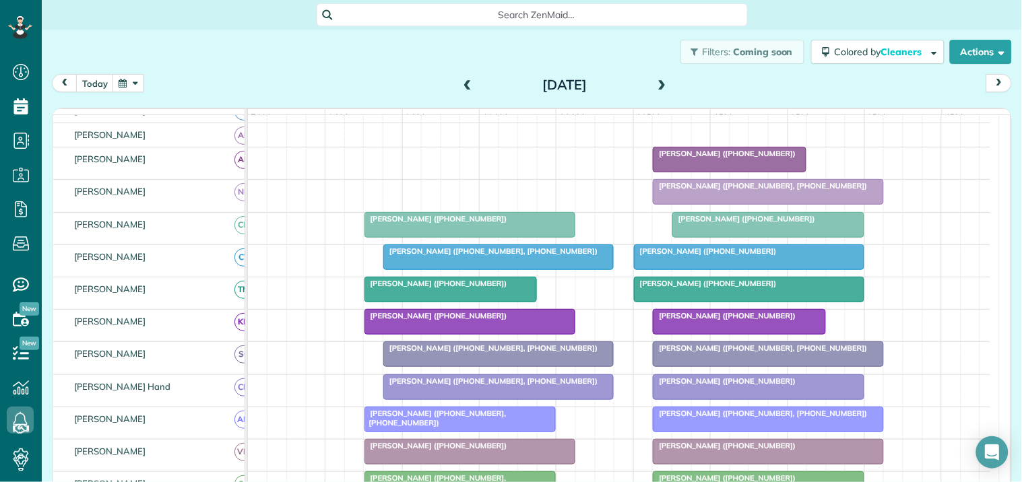
scroll to position [132, 0]
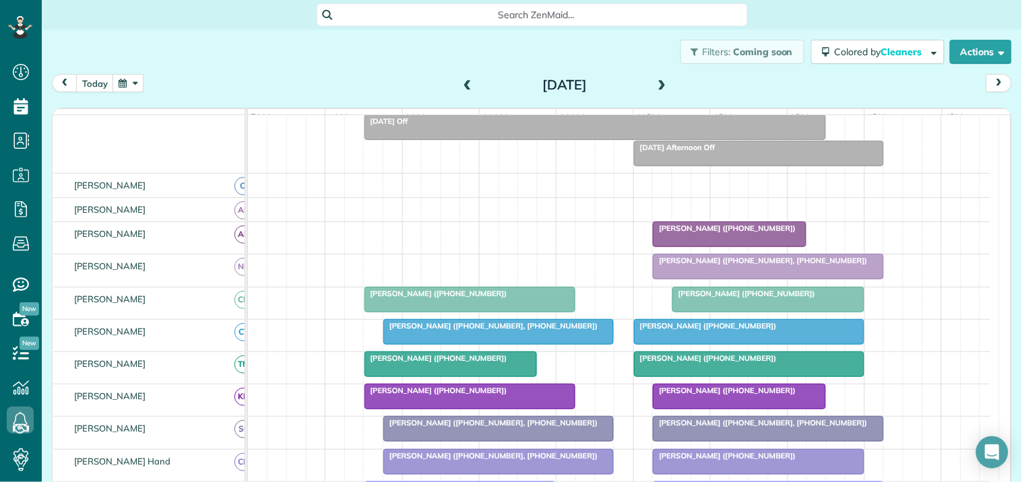
click at [658, 83] on span at bounding box center [662, 85] width 15 height 12
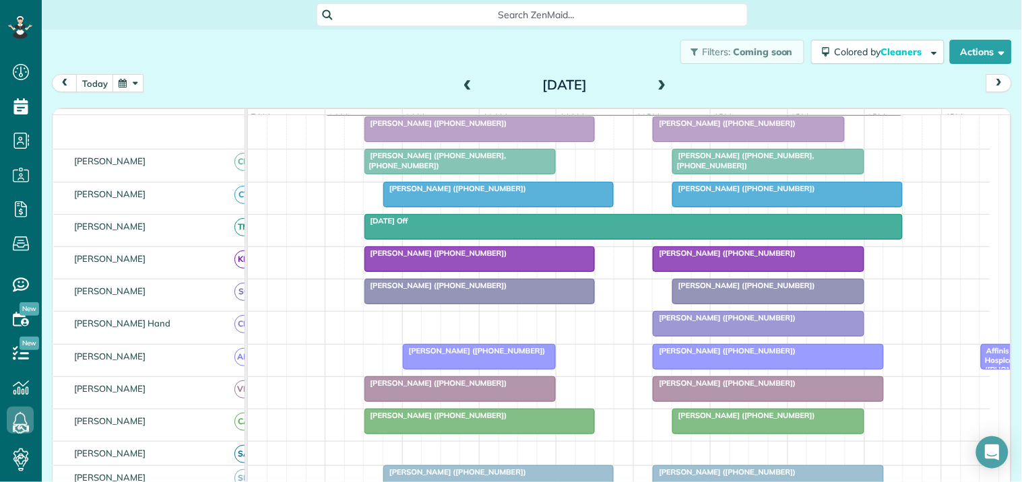
scroll to position [148, 0]
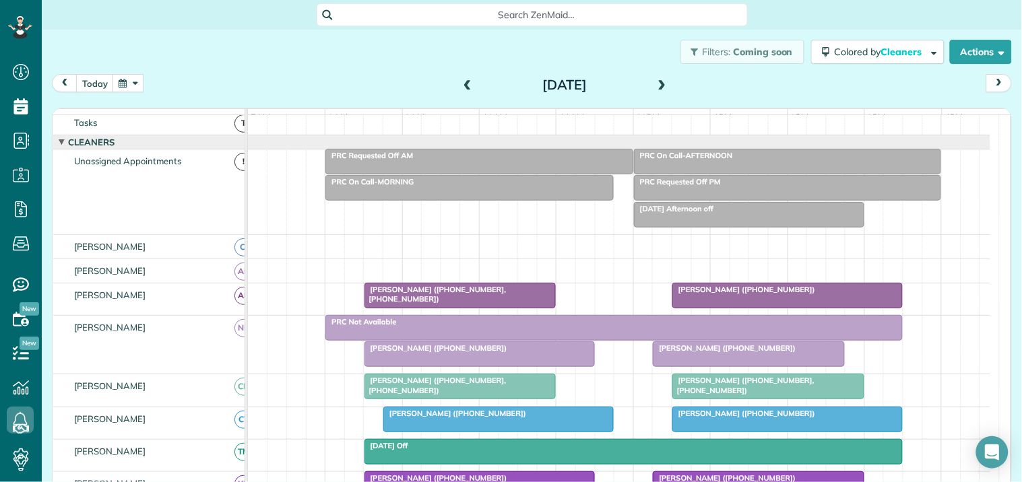
click at [353, 75] on div "today Tuesday Sep 30, 2025" at bounding box center [532, 86] width 960 height 25
click at [120, 79] on button "button" at bounding box center [127, 83] width 31 height 18
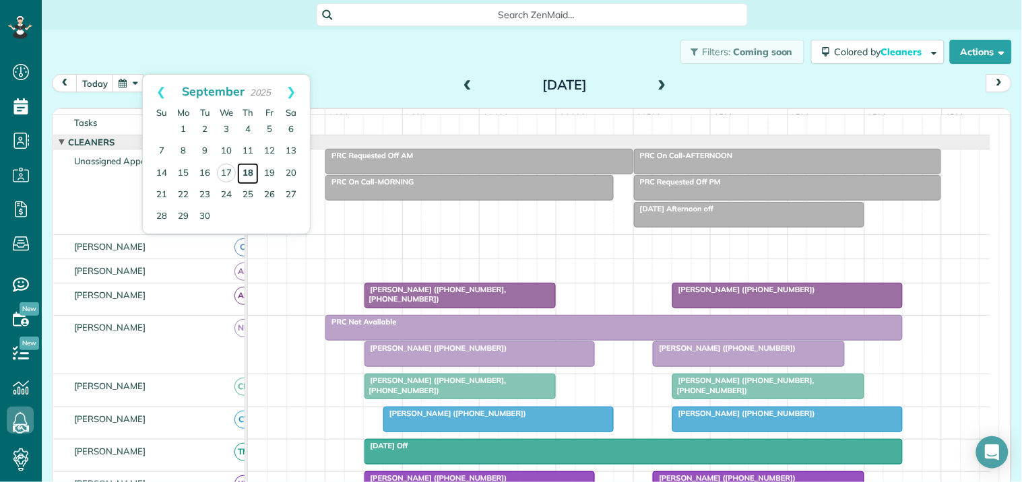
click at [247, 166] on link "18" at bounding box center [248, 174] width 22 height 22
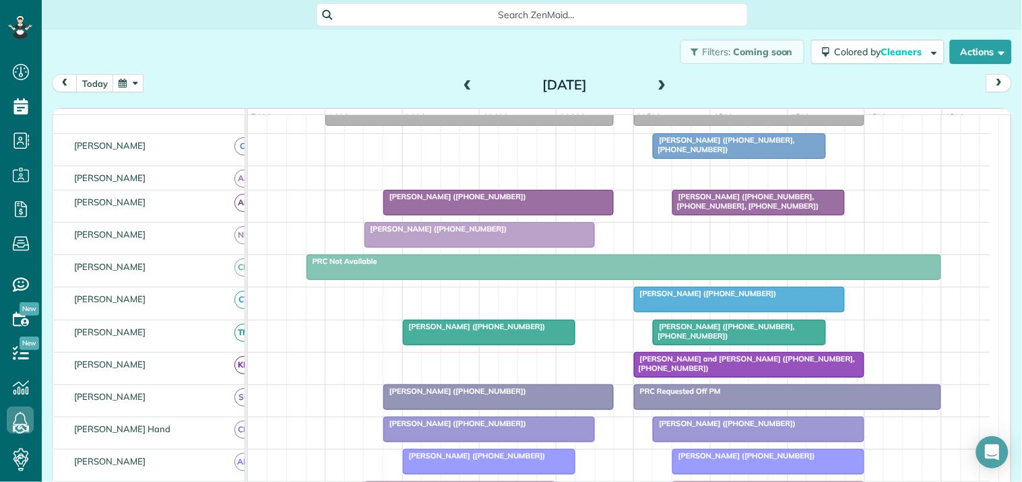
click at [655, 83] on span at bounding box center [662, 85] width 15 height 12
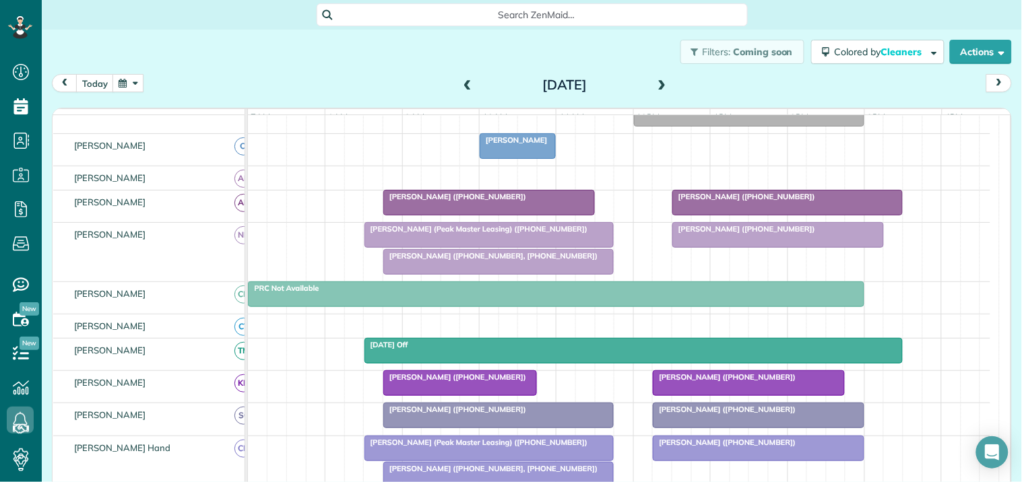
click at [367, 55] on div "Filters: Coming soon Colored by Cleaners Color by Cleaner Color by Team Color b…" at bounding box center [532, 52] width 980 height 44
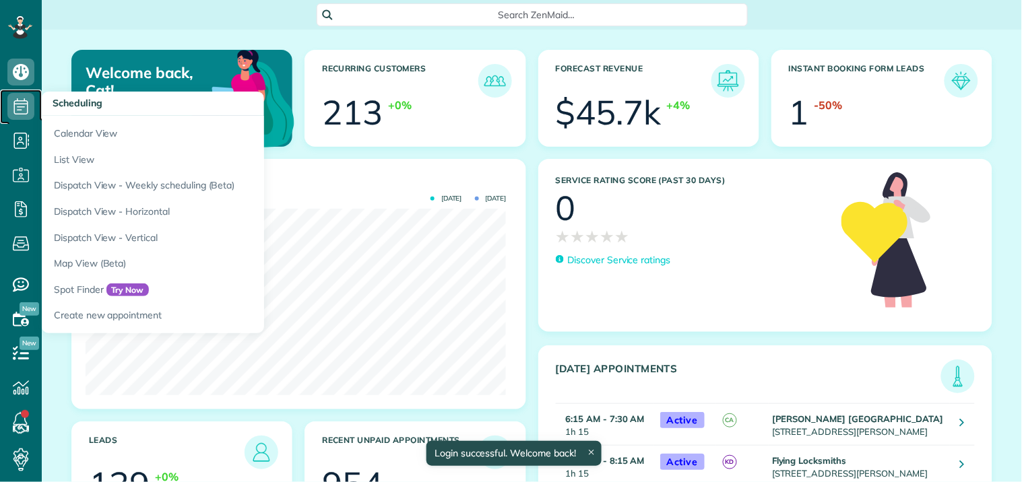
scroll to position [187, 420]
click at [22, 102] on icon at bounding box center [20, 106] width 27 height 27
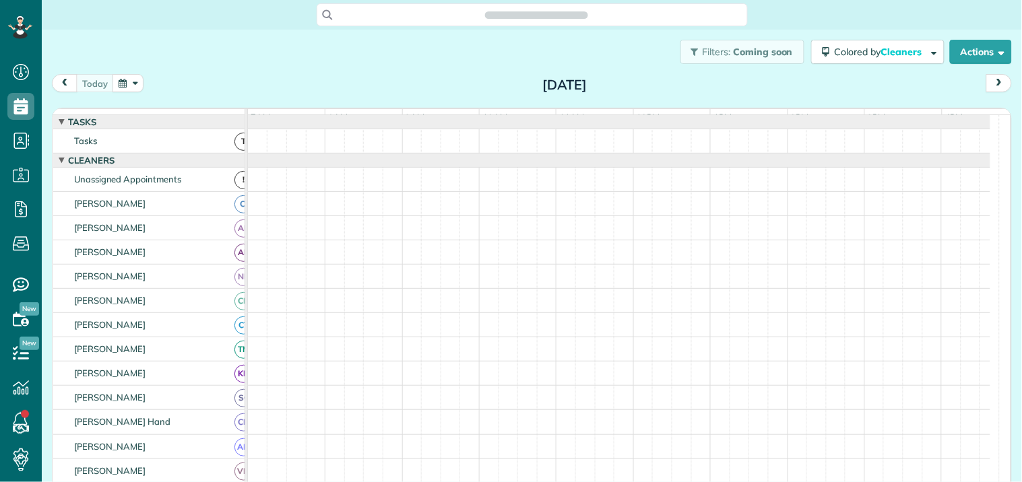
scroll to position [5, 5]
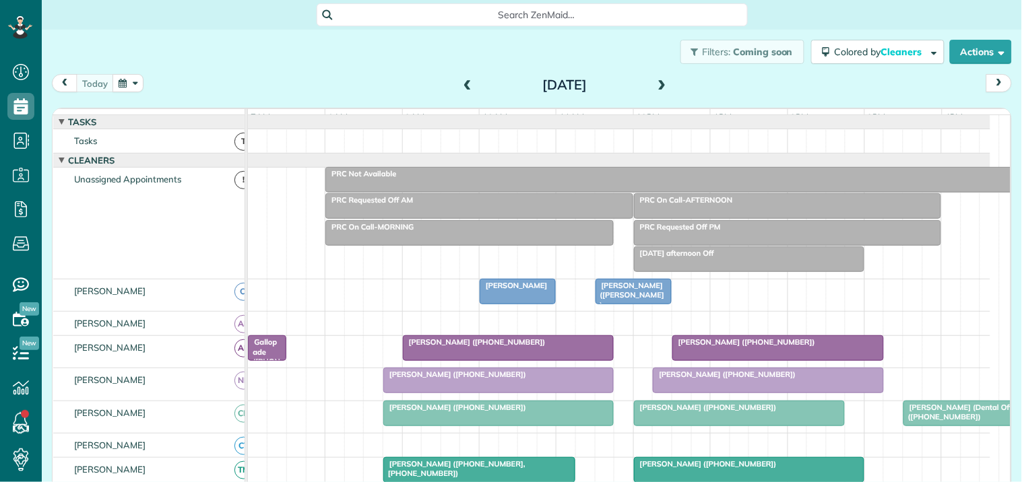
click at [658, 78] on span at bounding box center [662, 85] width 15 height 20
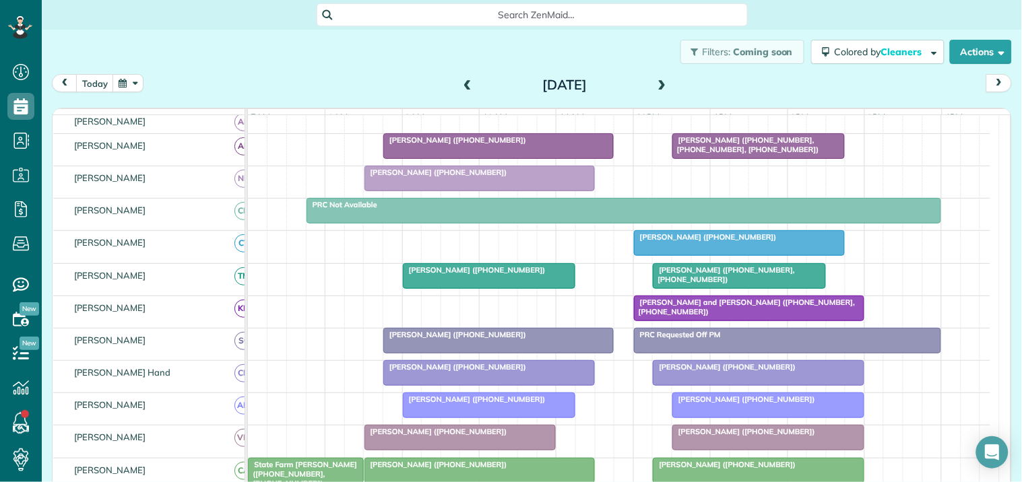
scroll to position [224, 0]
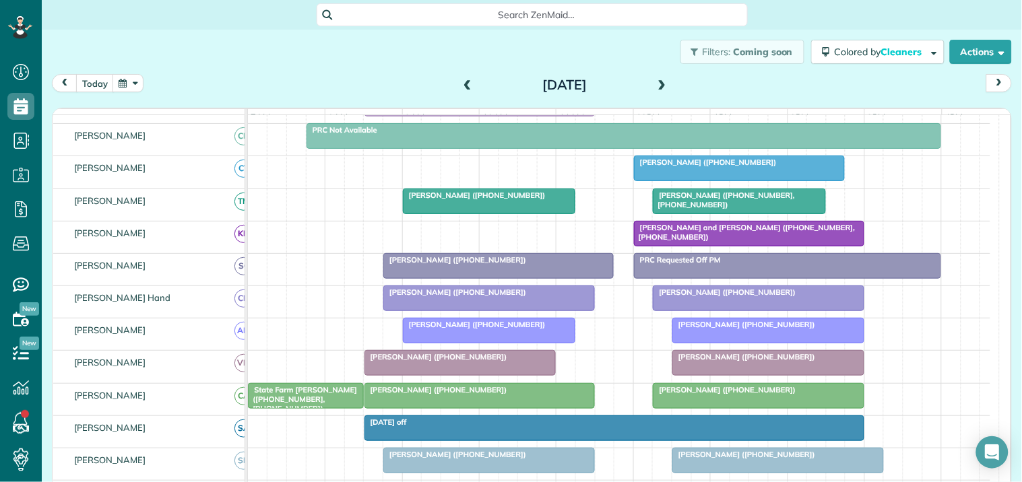
click at [461, 83] on span at bounding box center [467, 85] width 15 height 12
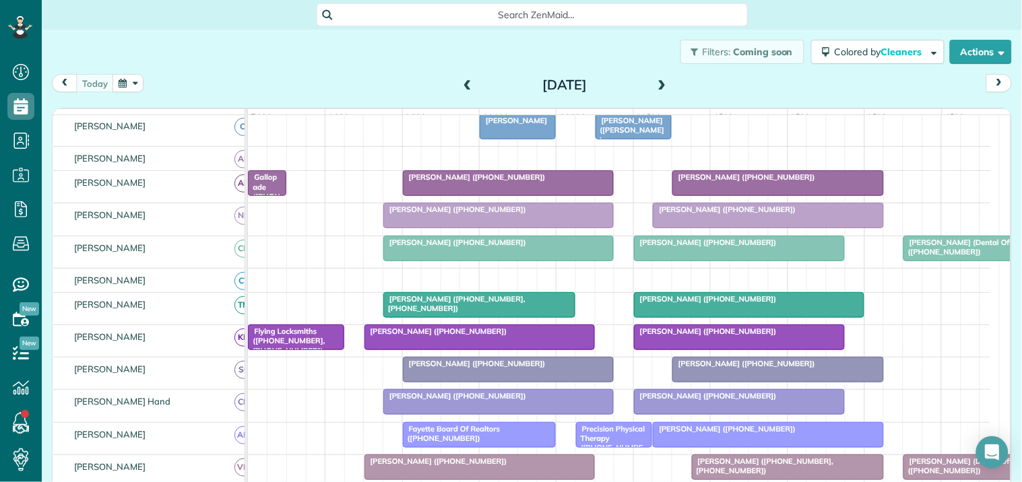
scroll to position [277, 0]
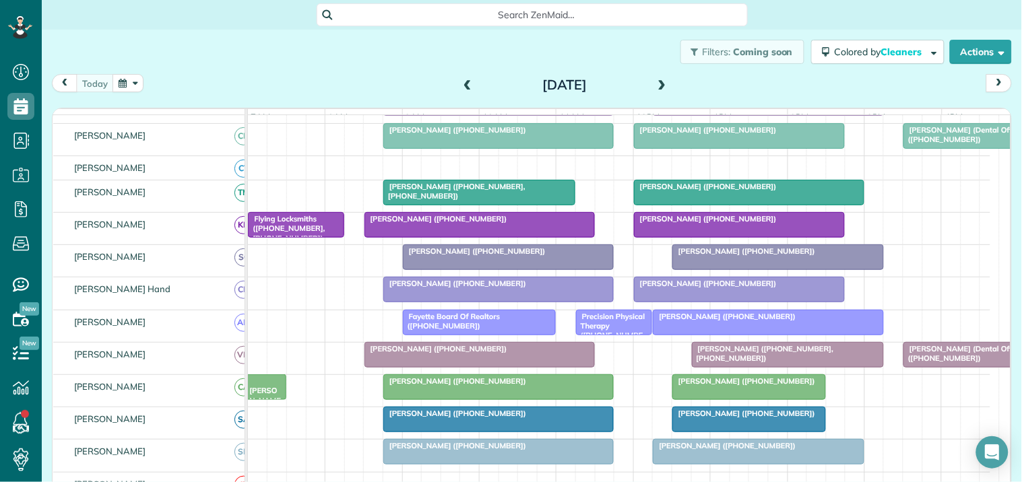
click at [461, 331] on span "Fayette Board Of Realtors (+14049313286)" at bounding box center [451, 321] width 98 height 19
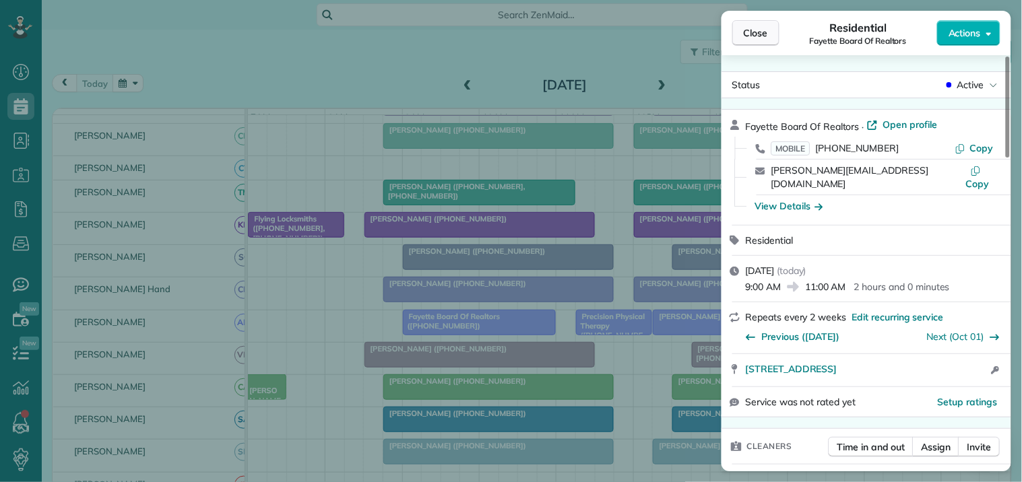
click at [762, 35] on span "Close" at bounding box center [756, 32] width 24 height 13
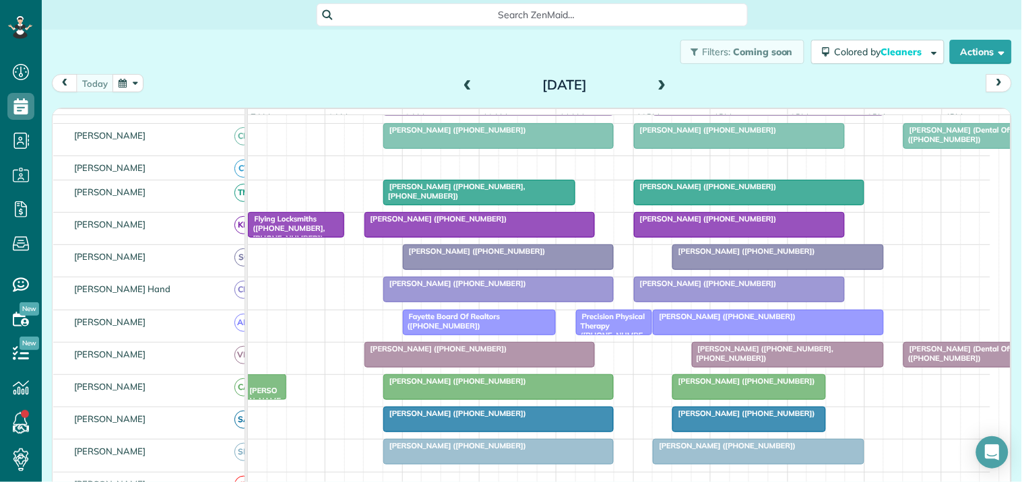
click at [610, 335] on div "Precision Physical Therapy (+17705984833)" at bounding box center [614, 331] width 68 height 38
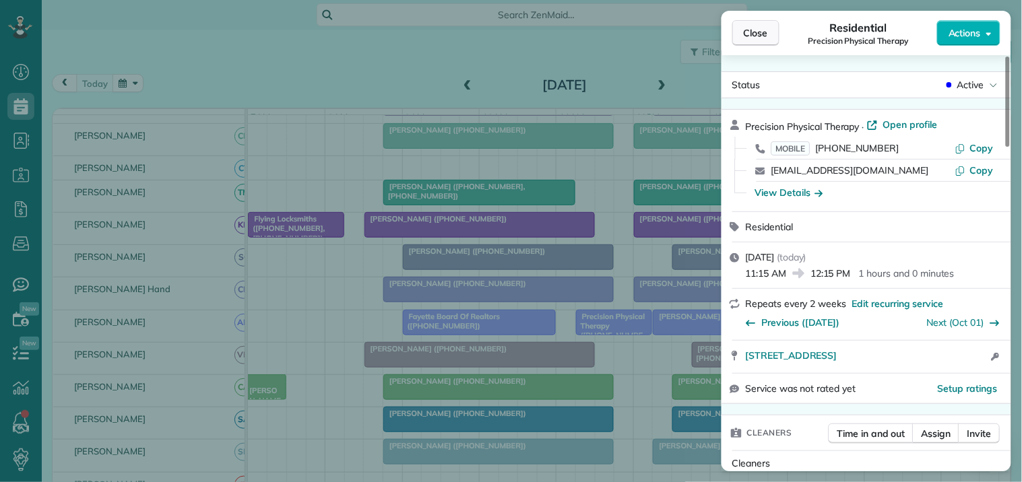
click at [755, 27] on span "Close" at bounding box center [756, 32] width 24 height 13
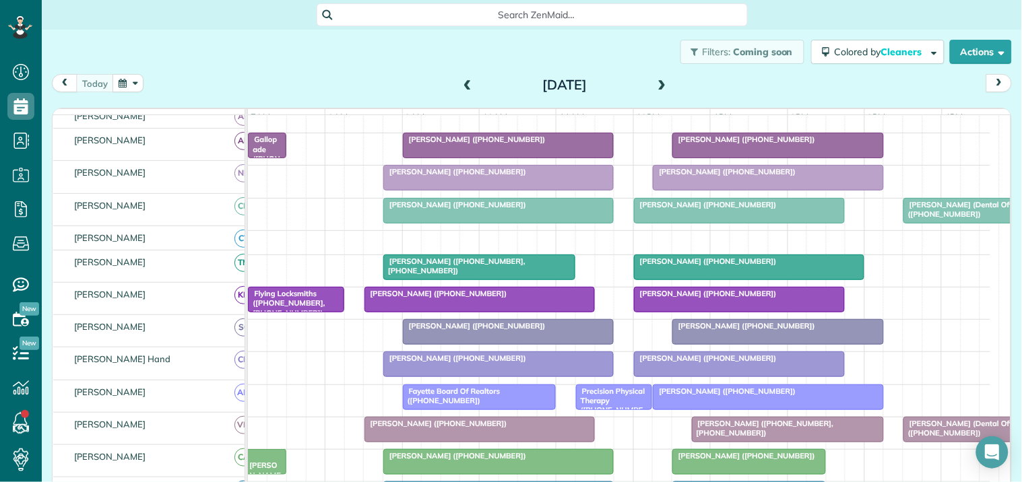
scroll to position [203, 0]
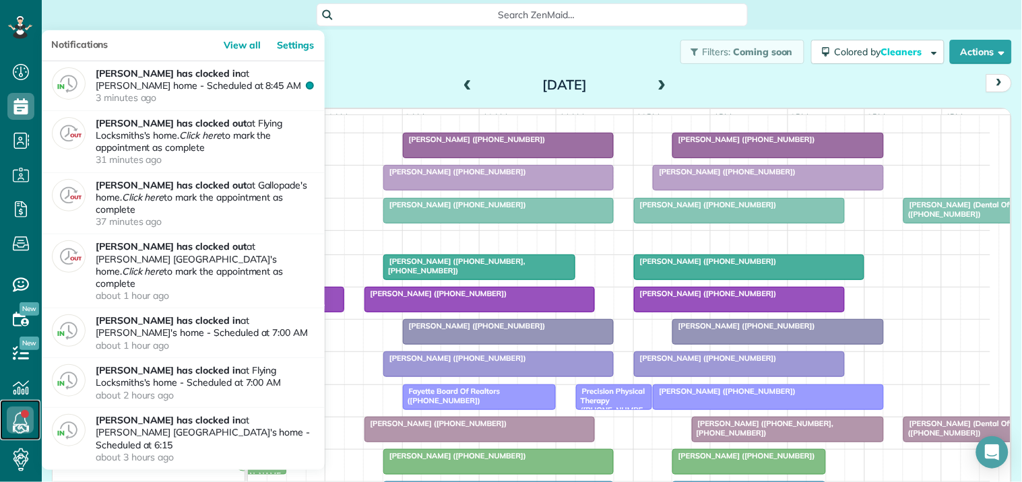
click at [22, 416] on link at bounding box center [20, 420] width 40 height 40
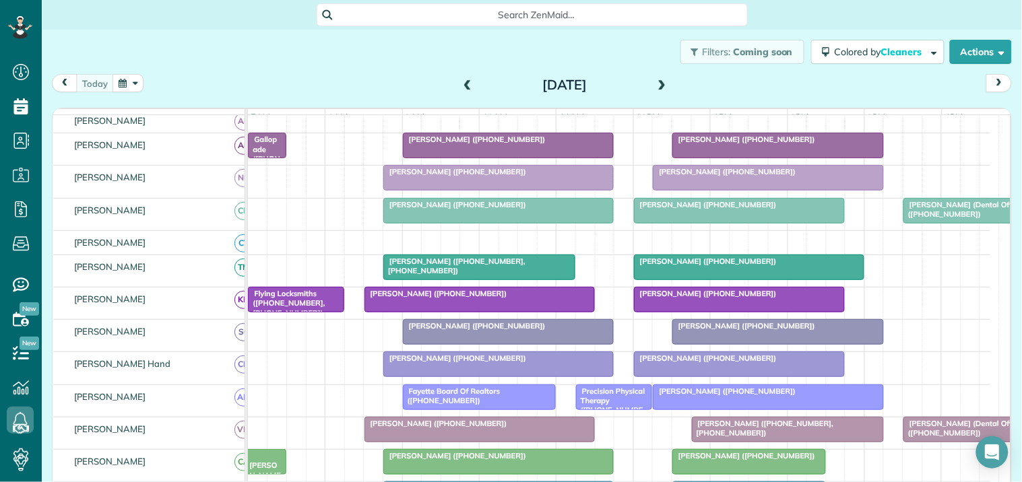
click at [401, 58] on div "Filters: Coming soon Colored by Cleaners Color by Cleaner Color by Team Color b…" at bounding box center [532, 52] width 980 height 44
click at [655, 83] on span at bounding box center [662, 85] width 15 height 12
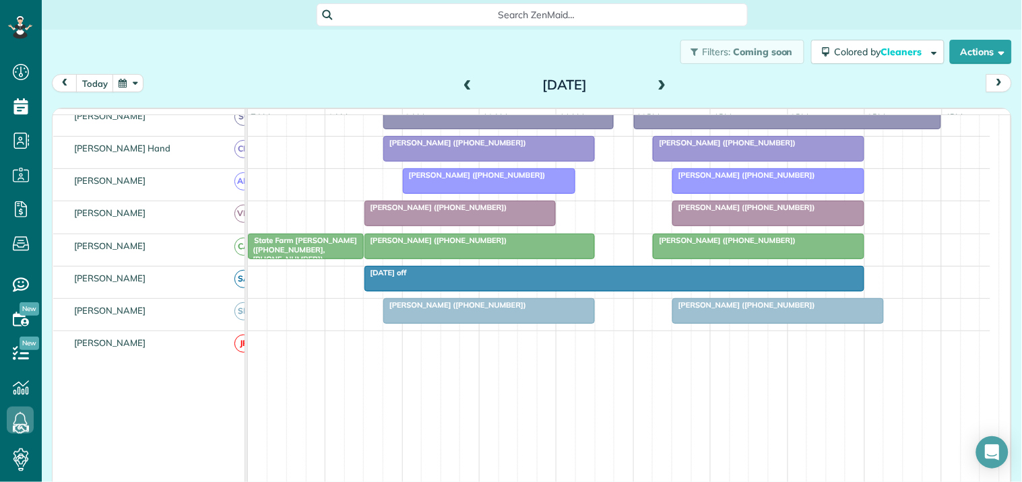
scroll to position [224, 0]
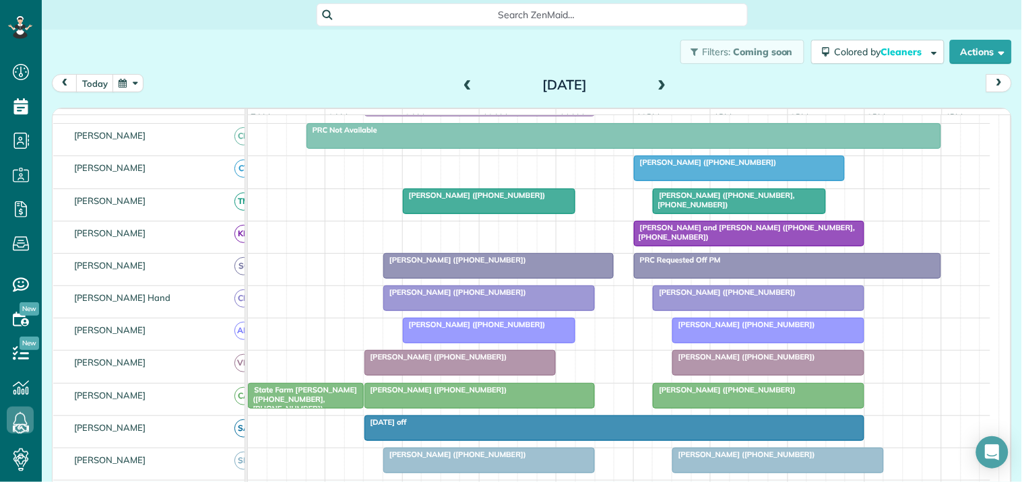
click at [420, 67] on div "Filters: Coming soon Colored by Cleaners Color by Cleaner Color by Team Color b…" at bounding box center [532, 52] width 980 height 44
click at [655, 84] on span at bounding box center [662, 85] width 15 height 12
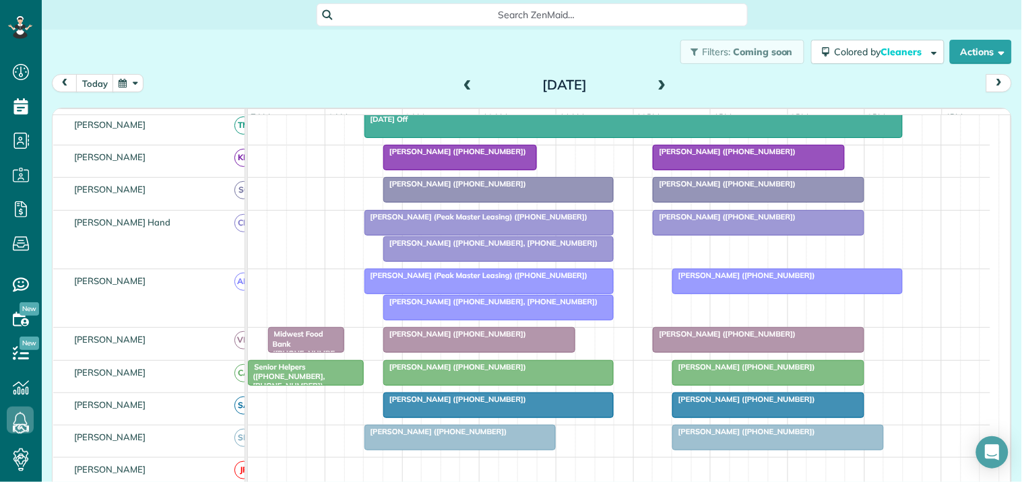
scroll to position [454, 0]
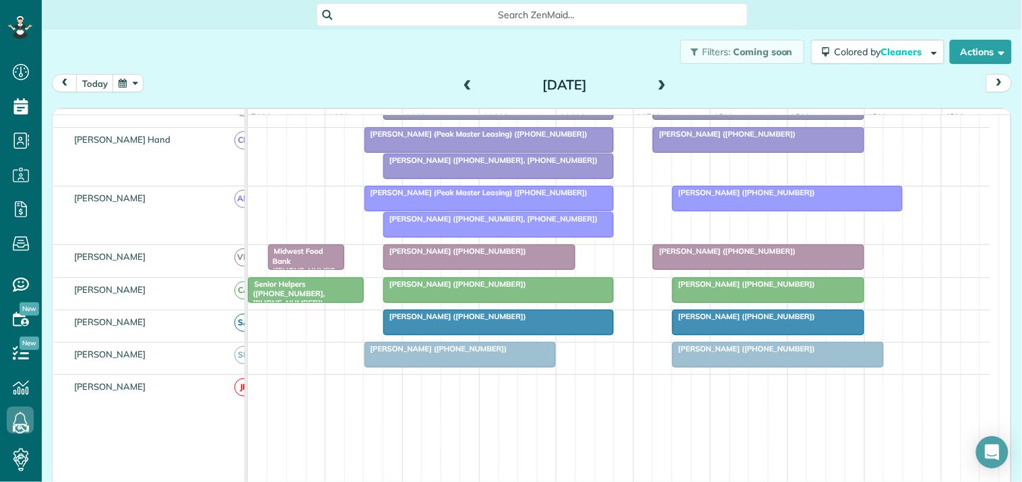
click at [501, 237] on div at bounding box center [498, 225] width 229 height 24
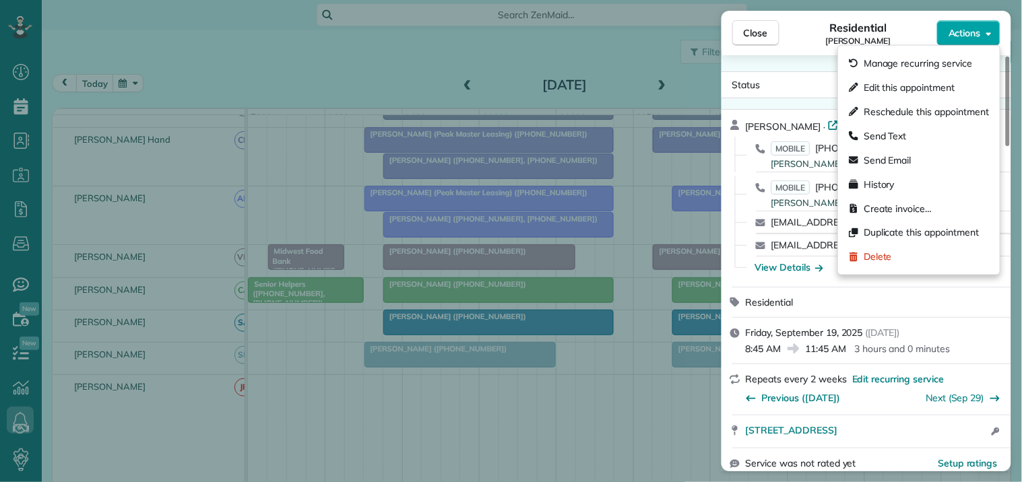
click at [967, 30] on span "Actions" at bounding box center [964, 32] width 32 height 13
click at [897, 86] on span "Edit this appointment" at bounding box center [908, 87] width 91 height 13
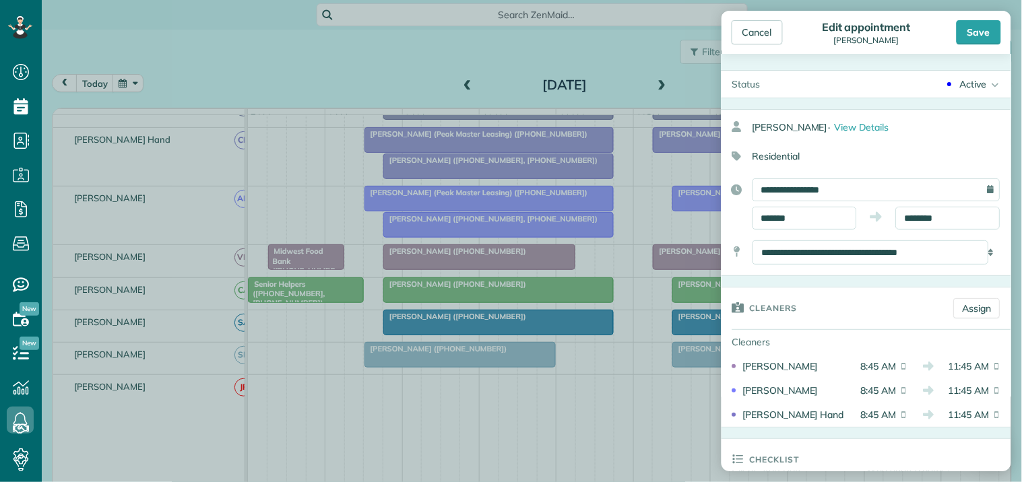
click at [960, 81] on div "Active" at bounding box center [973, 83] width 27 height 13
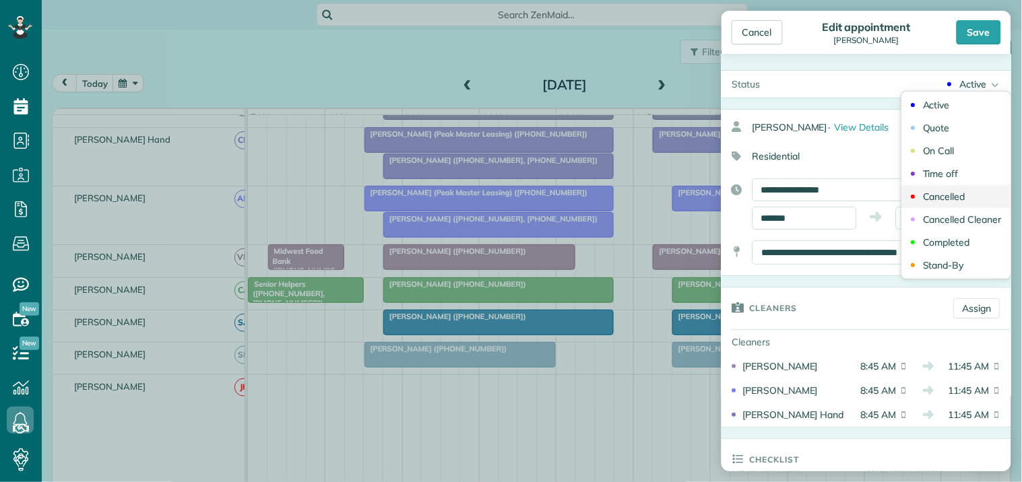
click at [933, 194] on div "Cancelled" at bounding box center [944, 196] width 42 height 9
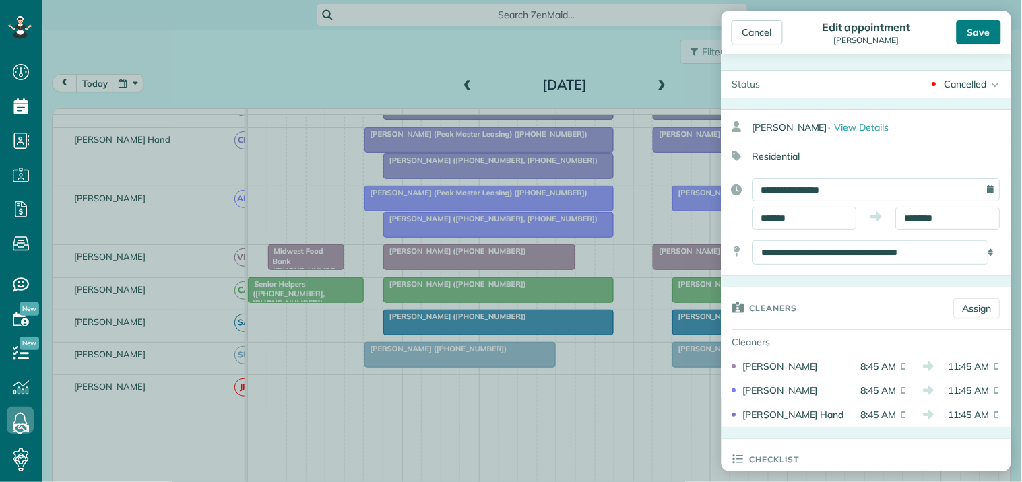
click at [981, 32] on div "Save" at bounding box center [978, 32] width 44 height 24
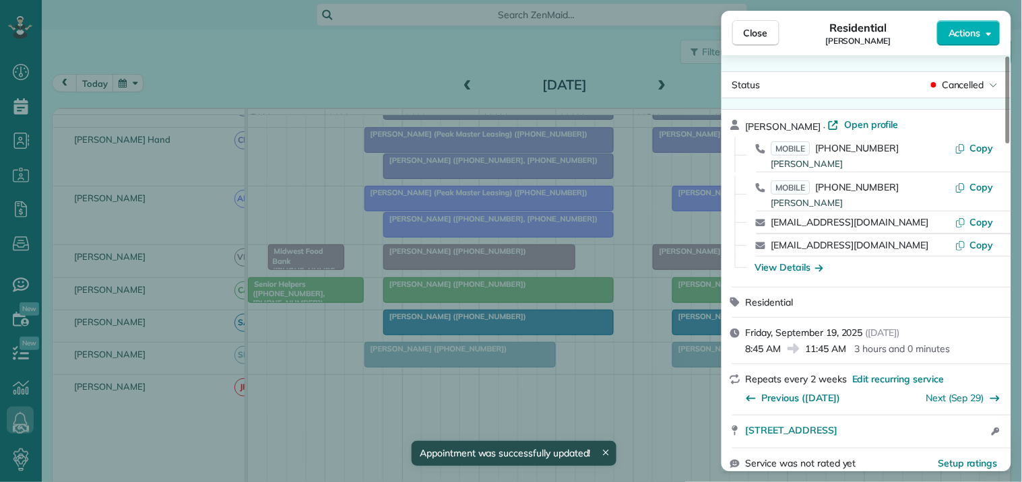
scroll to position [428, 0]
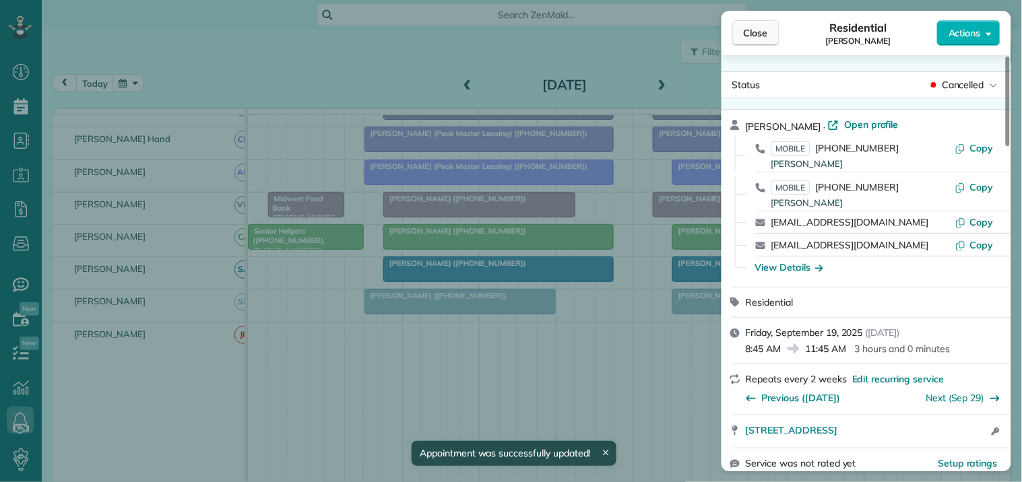
click at [762, 34] on span "Close" at bounding box center [756, 32] width 24 height 13
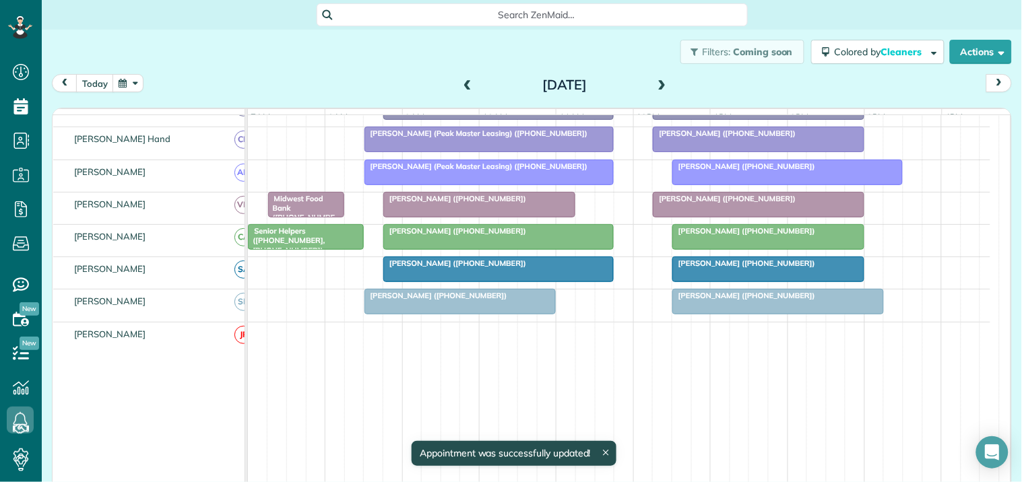
click at [320, 66] on div "Filters: Coming soon Colored by Cleaners Color by Cleaner Color by Team Color b…" at bounding box center [532, 52] width 980 height 44
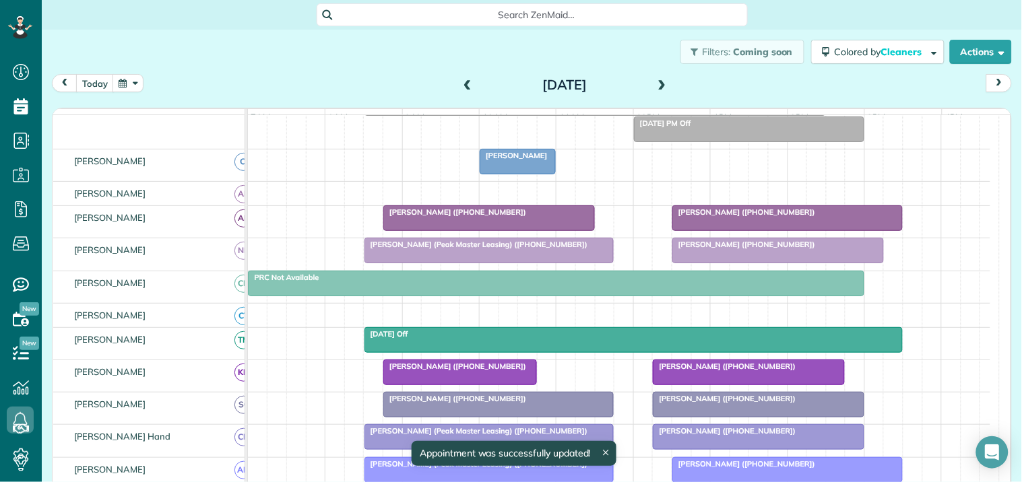
scroll to position [129, 0]
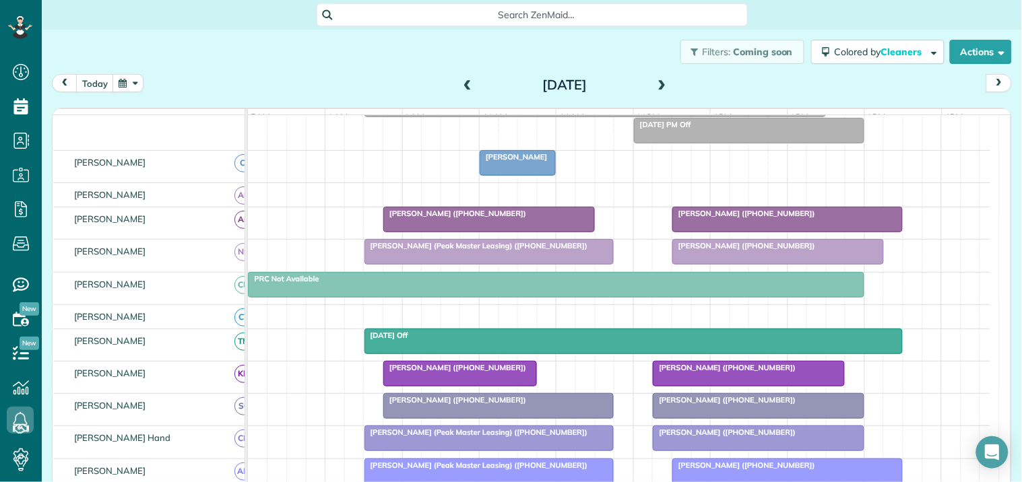
click at [391, 61] on div "Filters: Coming soon Colored by Cleaners Color by Cleaner Color by Team Color b…" at bounding box center [532, 52] width 980 height 44
click at [360, 64] on div "Filters: Coming soon Colored by Cleaners Color by Cleaner Color by Team Color b…" at bounding box center [532, 52] width 980 height 44
click at [463, 81] on span at bounding box center [467, 85] width 15 height 12
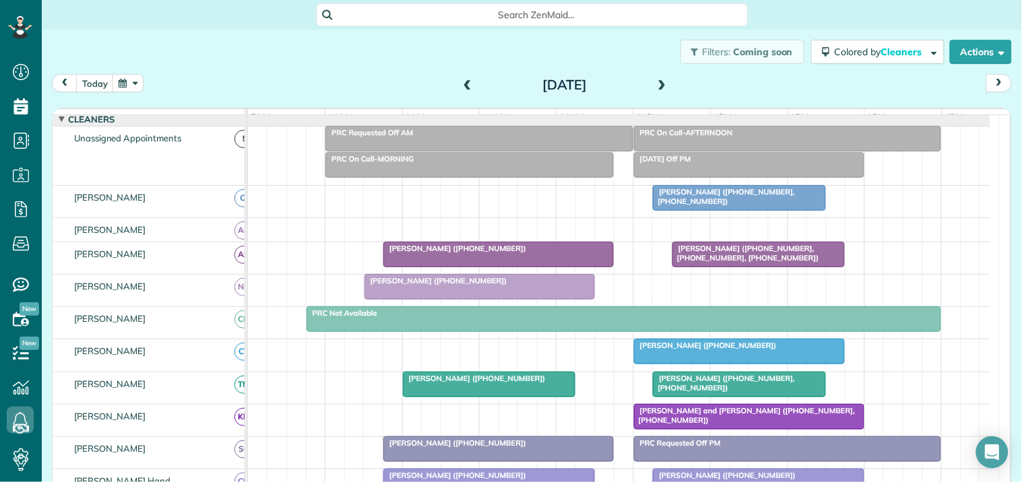
scroll to position [76, 0]
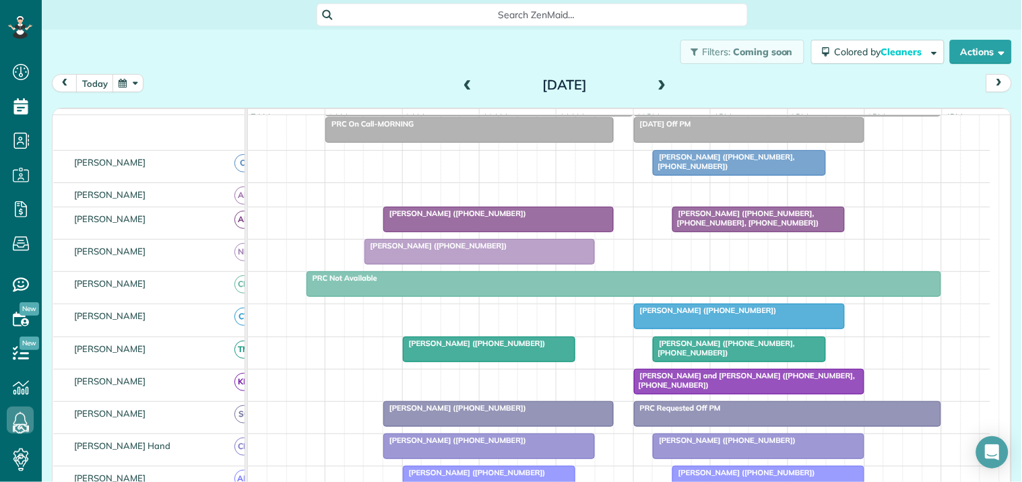
click at [407, 72] on div "Filters: Coming soon Colored by Cleaners Color by Cleaner Color by Team Color b…" at bounding box center [532, 52] width 980 height 44
click at [661, 78] on span at bounding box center [662, 85] width 15 height 20
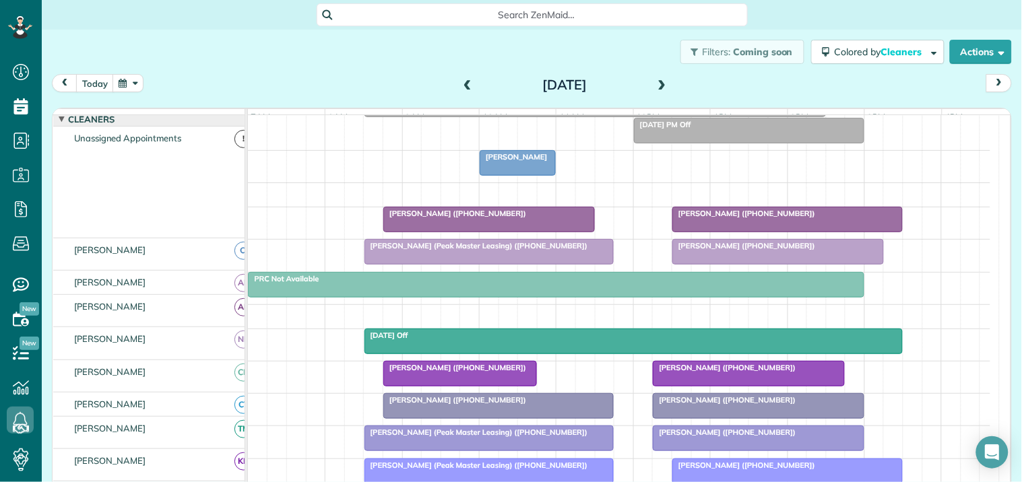
scroll to position [129, 0]
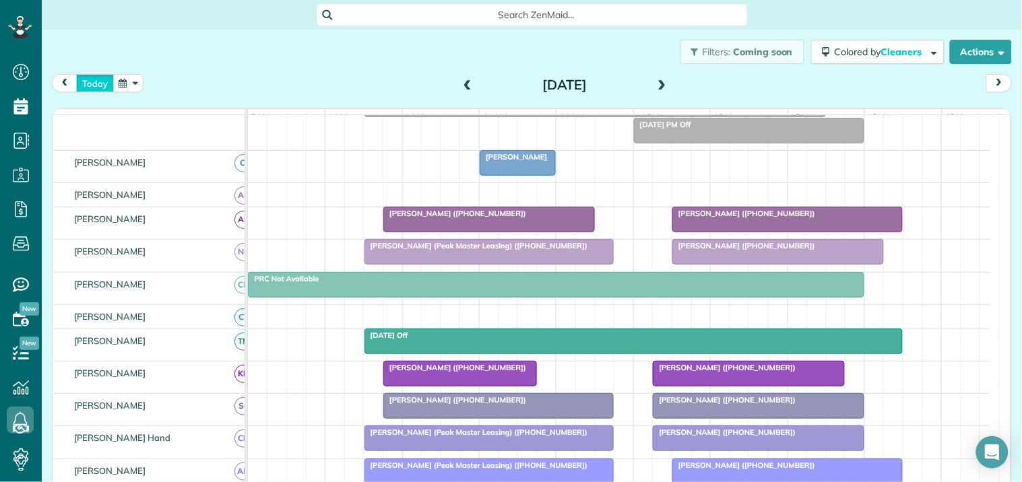
click at [93, 78] on button "today" at bounding box center [95, 83] width 38 height 18
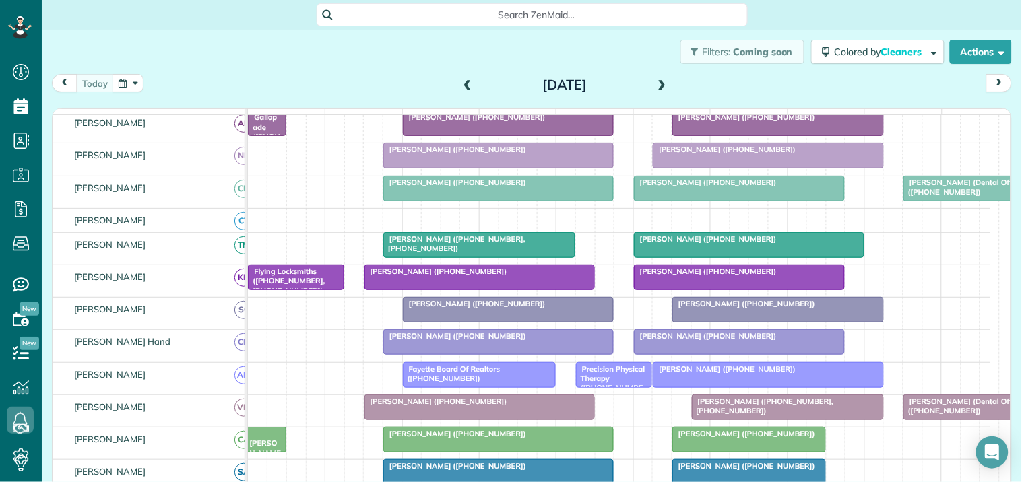
scroll to position [203, 0]
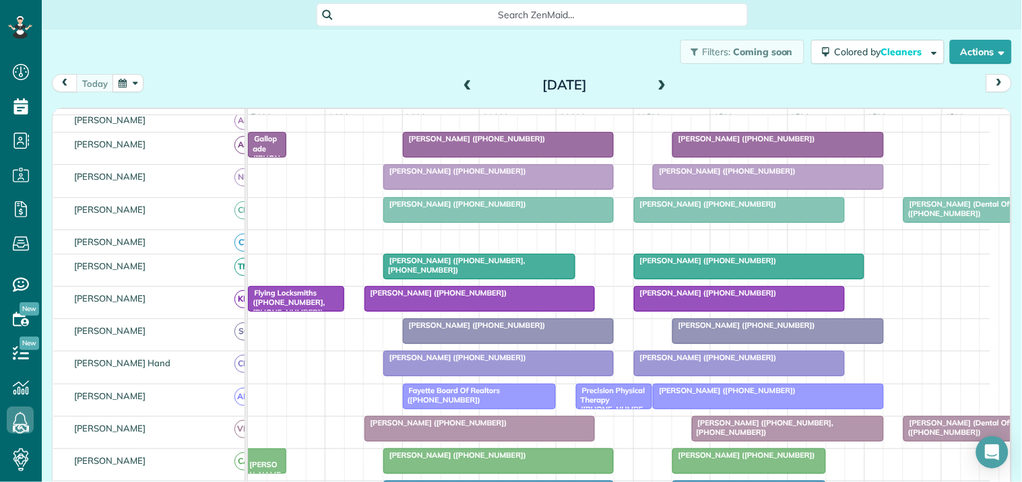
click at [657, 79] on span at bounding box center [662, 85] width 15 height 12
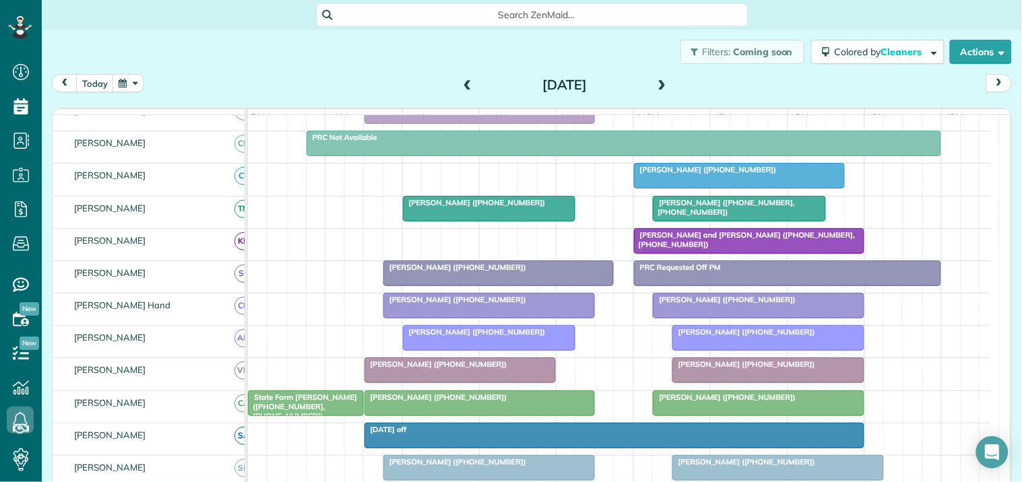
scroll to position [0, 0]
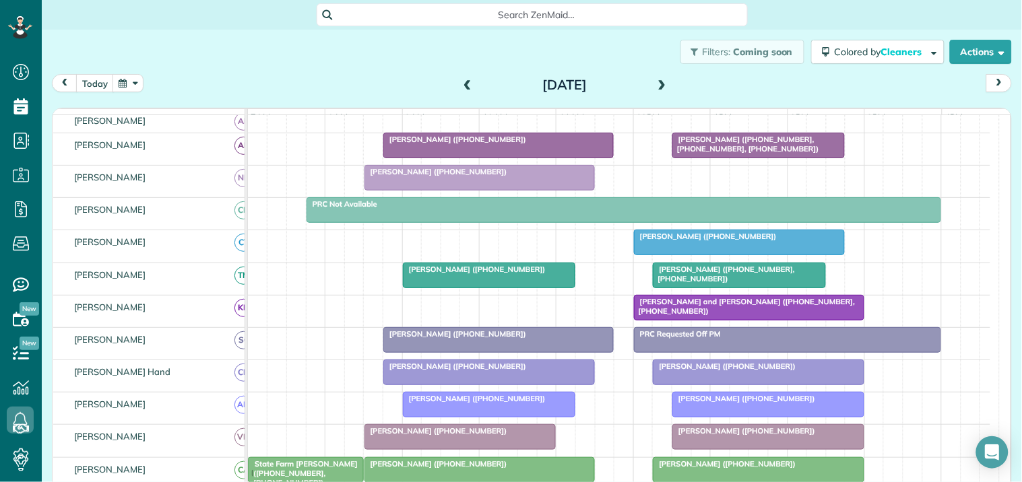
click at [657, 77] on span at bounding box center [662, 85] width 15 height 20
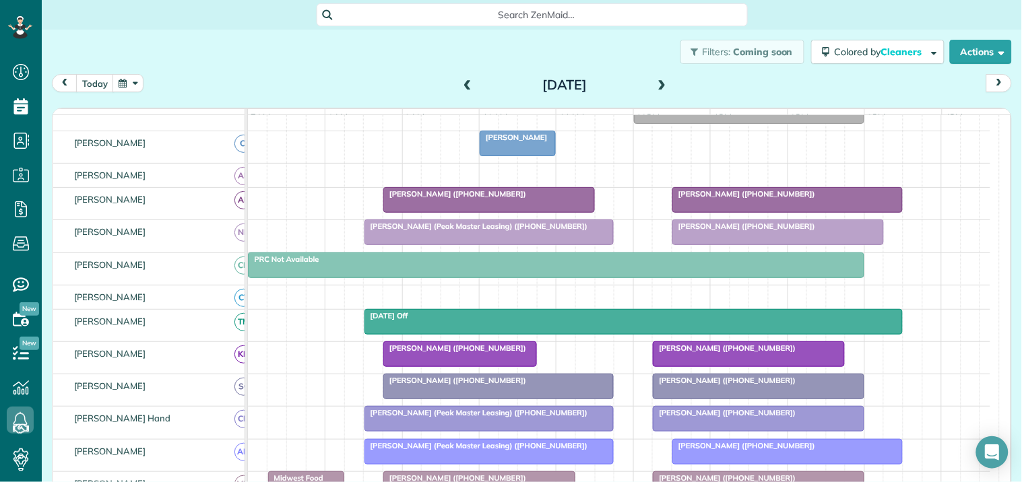
scroll to position [129, 0]
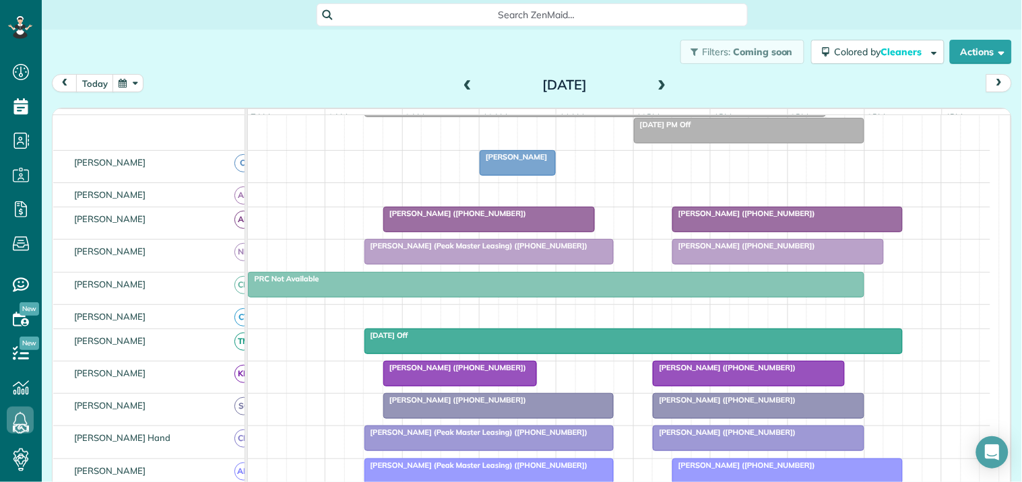
click at [125, 77] on button "button" at bounding box center [127, 83] width 31 height 18
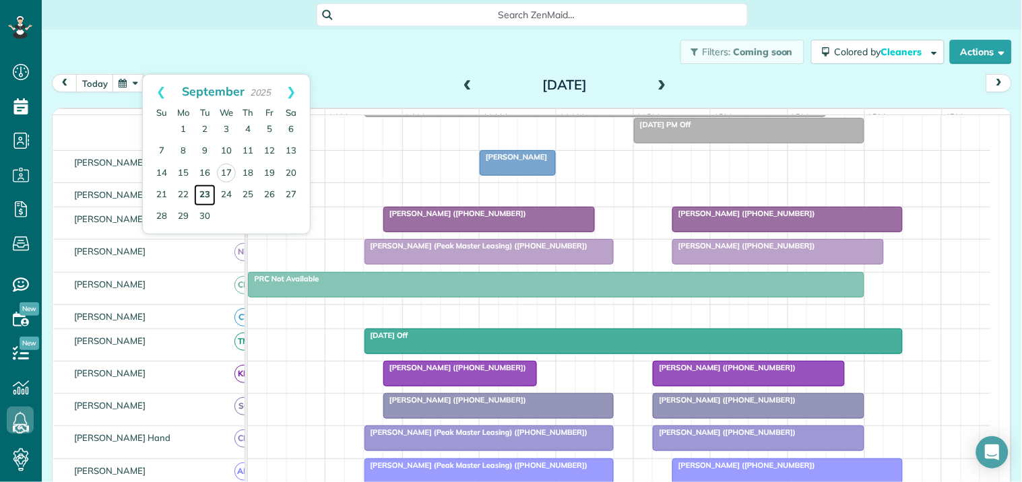
click at [204, 191] on link "23" at bounding box center [205, 196] width 22 height 22
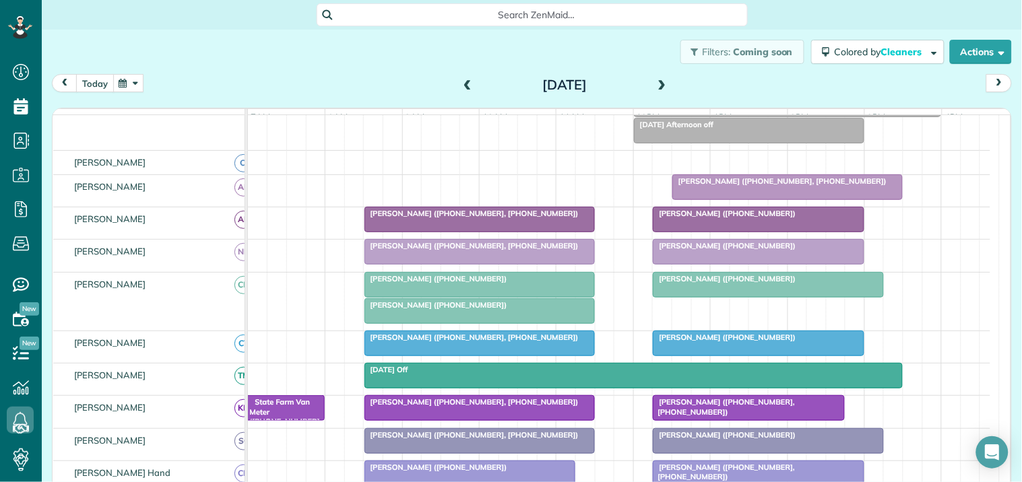
click at [91, 86] on button "today" at bounding box center [95, 83] width 38 height 18
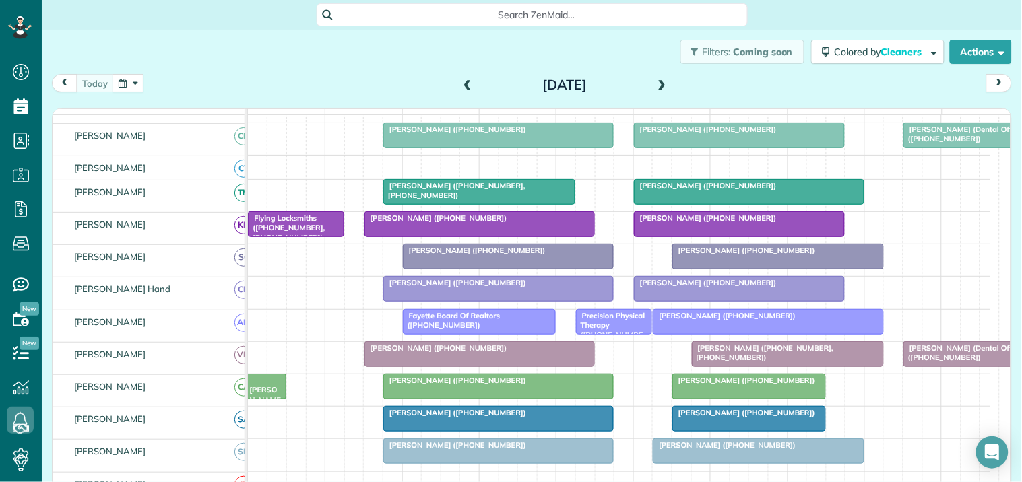
scroll to position [278, 0]
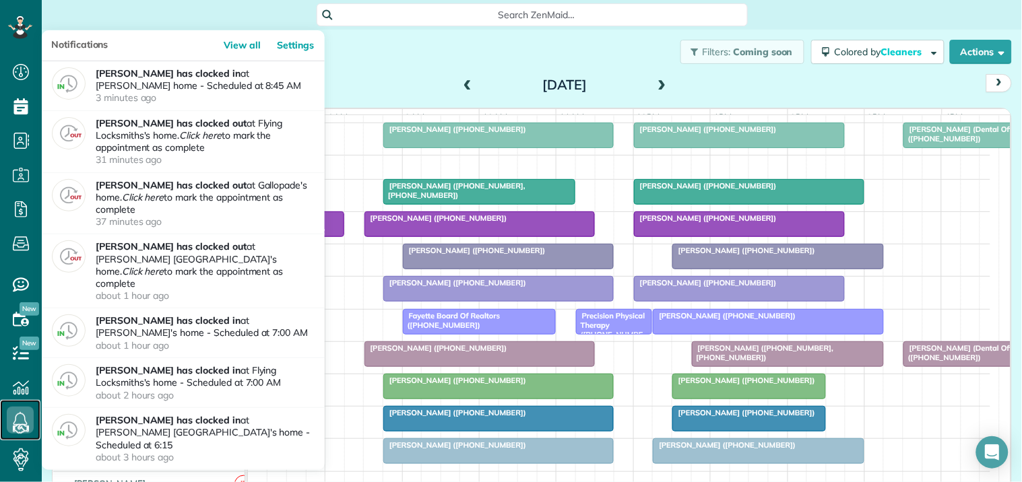
click at [18, 416] on icon at bounding box center [20, 420] width 27 height 27
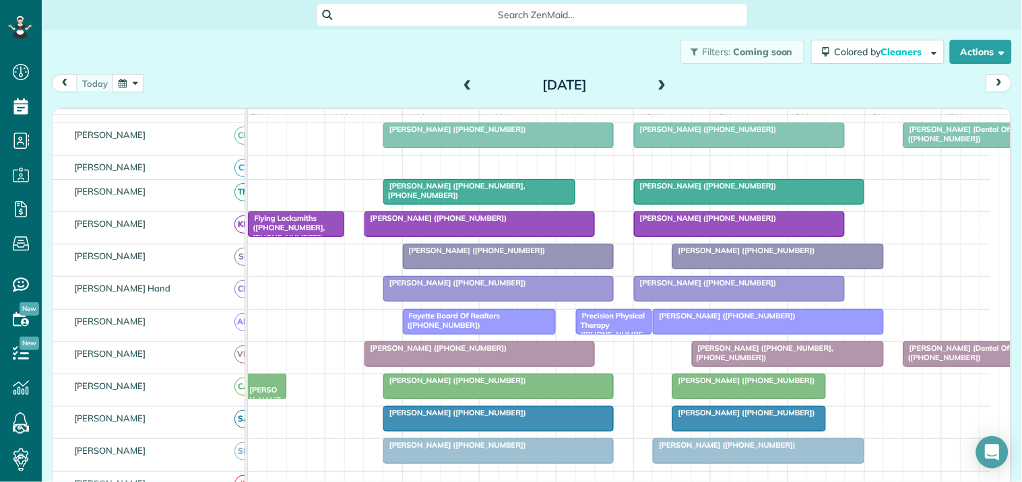
click at [407, 63] on div "Filters: Coming soon Colored by Cleaners Color by Cleaner Color by Team Color b…" at bounding box center [532, 52] width 980 height 44
click at [494, 431] on div at bounding box center [498, 419] width 229 height 24
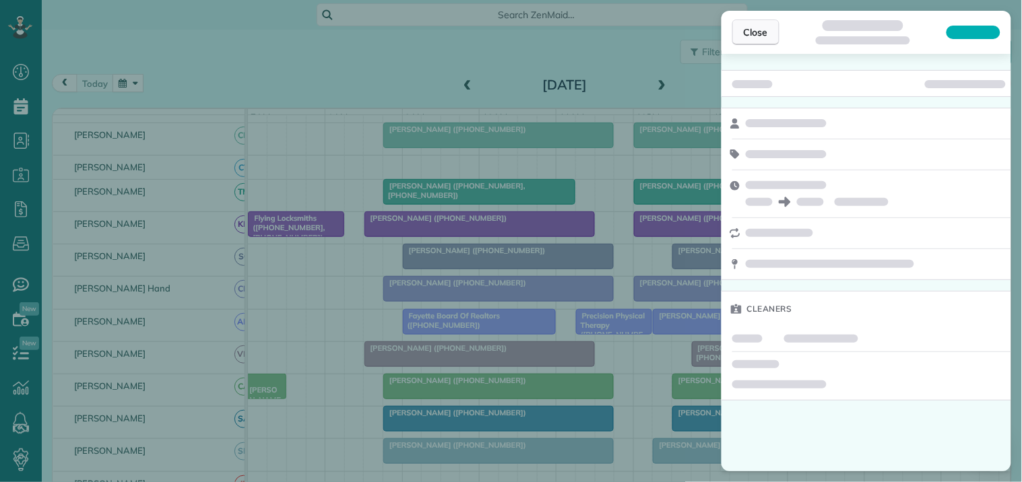
click at [762, 28] on span "Close" at bounding box center [756, 32] width 24 height 13
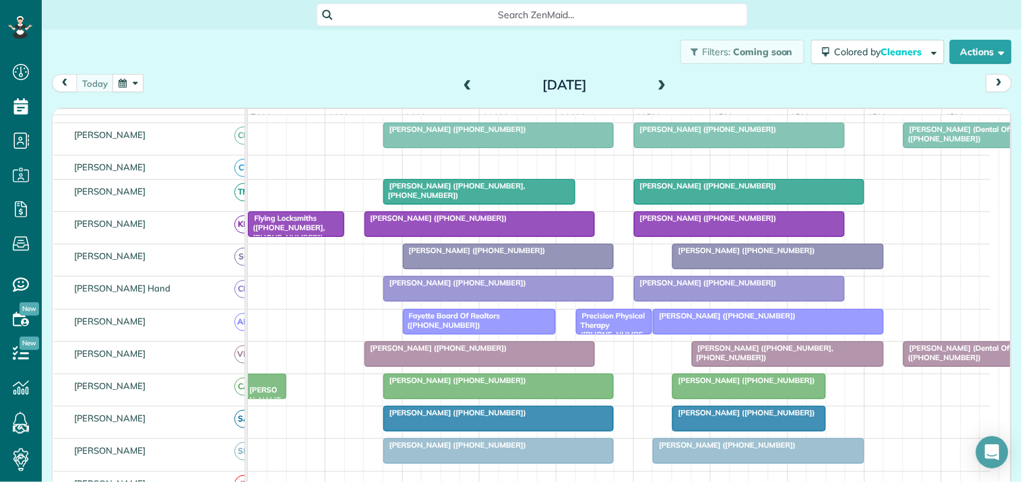
click at [465, 385] on span "Sherrill Ridley (+14043721504)" at bounding box center [455, 380] width 144 height 9
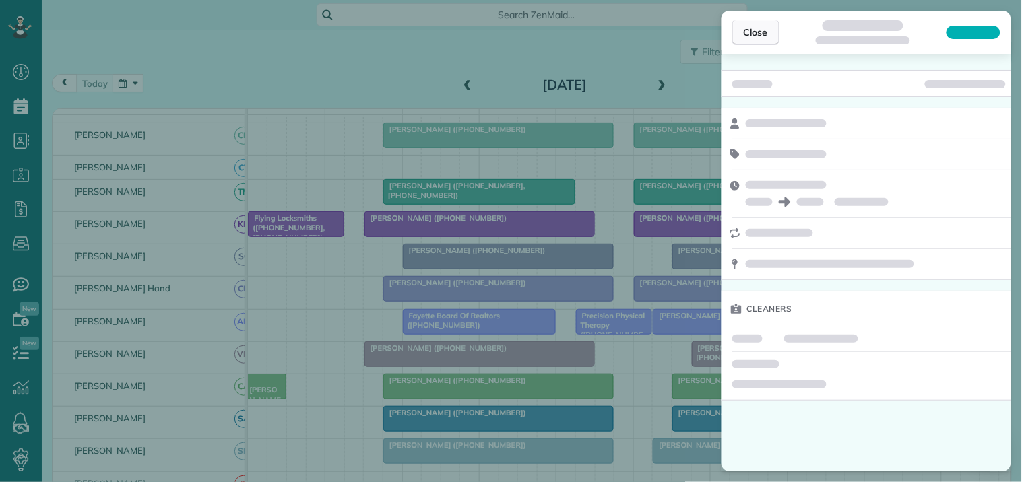
click at [756, 30] on span "Close" at bounding box center [756, 32] width 24 height 13
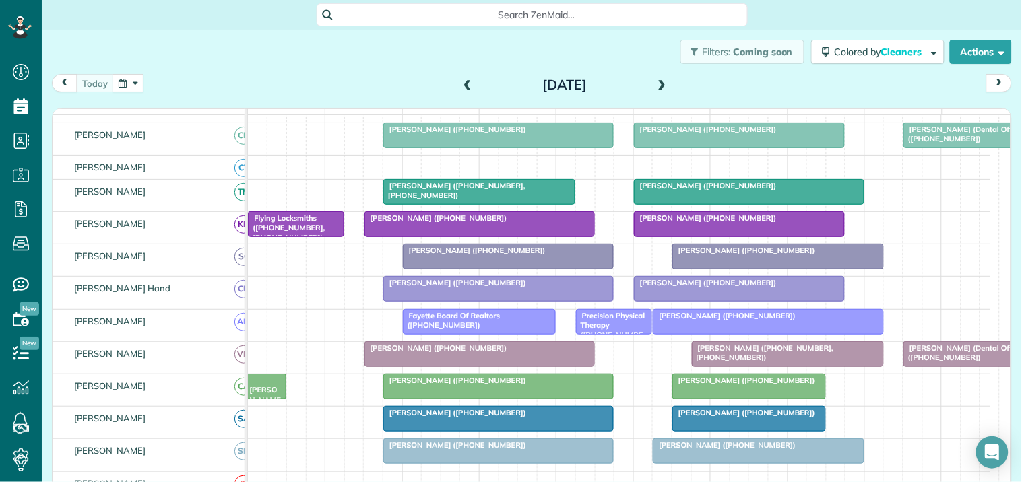
click at [517, 385] on div "Sherrill Ridley (+14043721504)" at bounding box center [498, 380] width 222 height 9
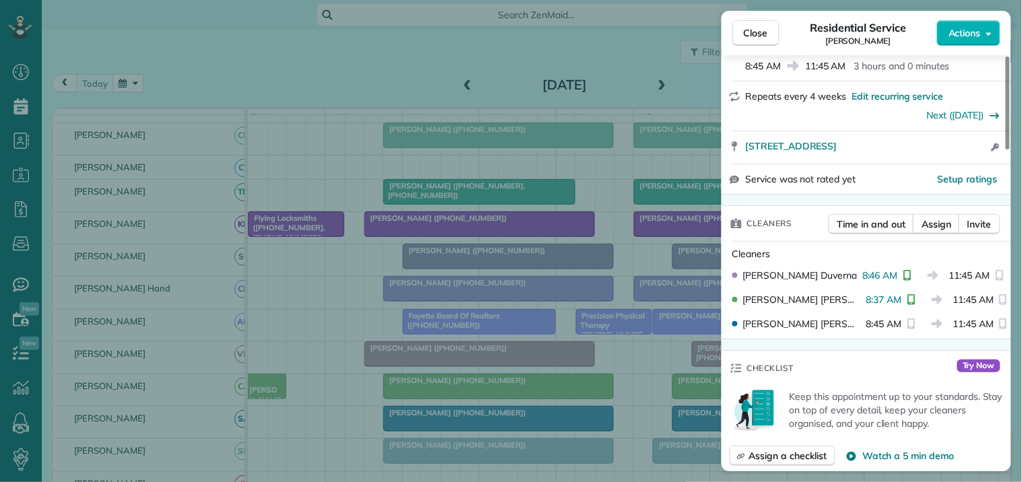
scroll to position [374, 0]
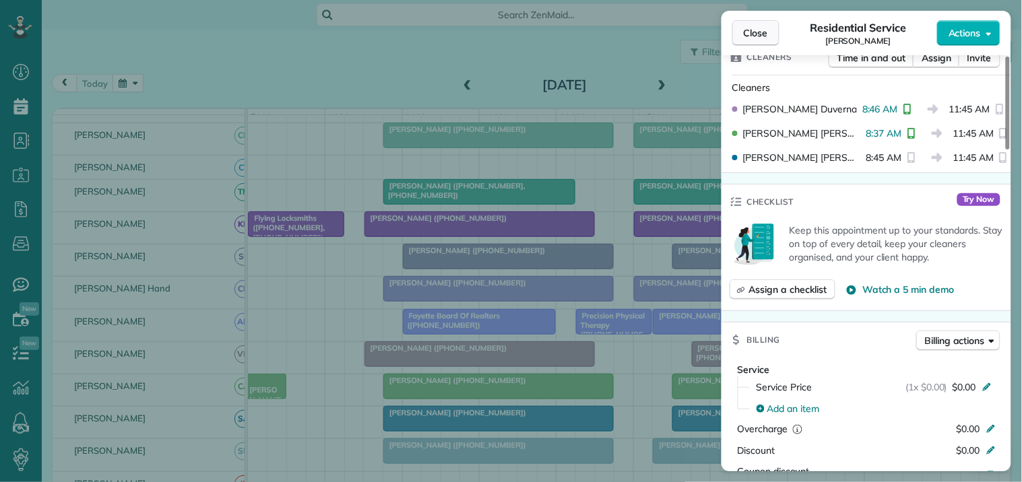
click at [766, 36] on span "Close" at bounding box center [756, 32] width 24 height 13
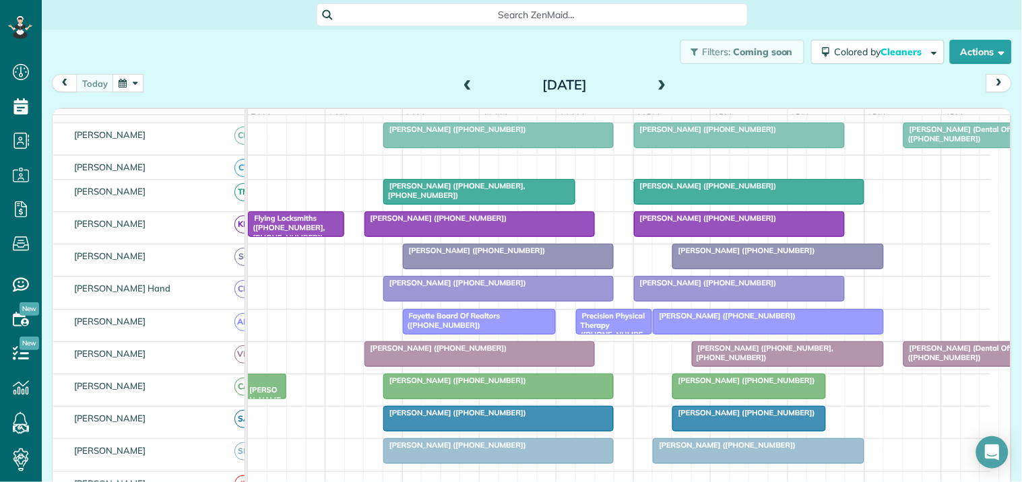
click at [378, 55] on div "Filters: Coming soon Colored by Cleaners Color by Cleaner Color by Team Color b…" at bounding box center [532, 52] width 980 height 44
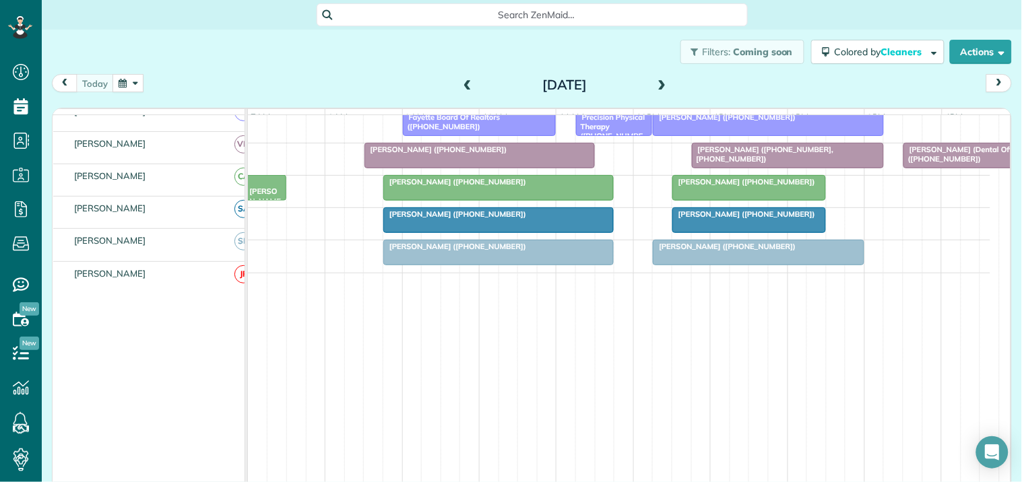
scroll to position [40, 0]
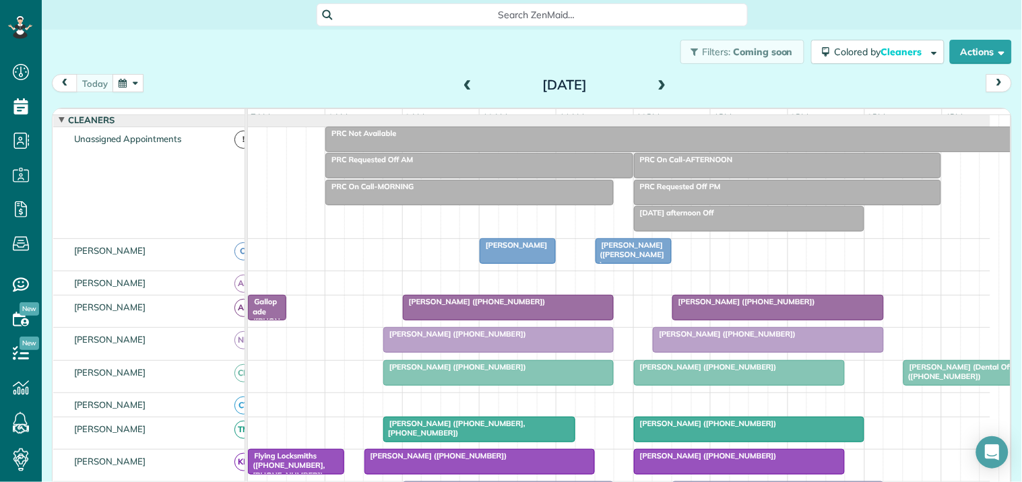
click at [347, 52] on div "Filters: Coming soon Colored by Cleaners Color by Cleaner Color by Team Color b…" at bounding box center [532, 52] width 980 height 44
click at [285, 57] on div "Filters: Coming soon Colored by Cleaners Color by Cleaner Color by Team Color b…" at bounding box center [532, 52] width 980 height 44
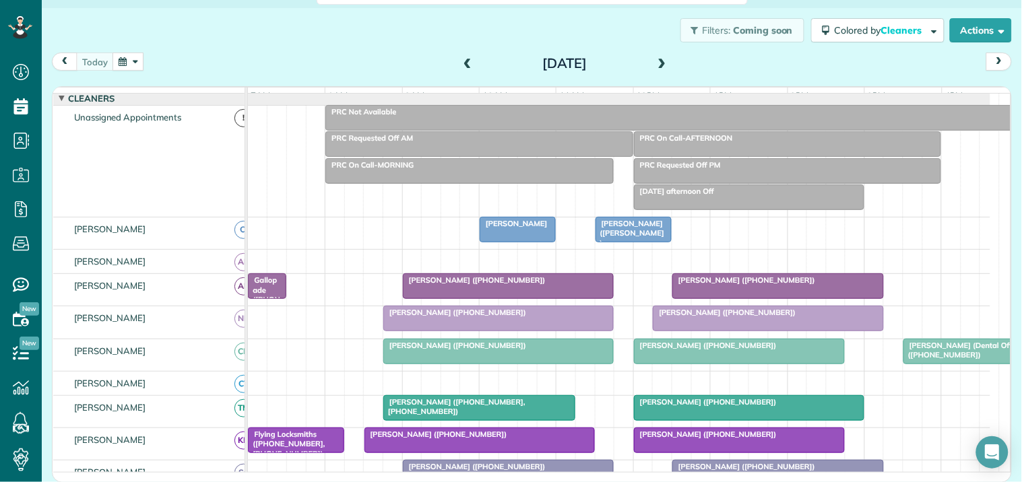
scroll to position [152, 0]
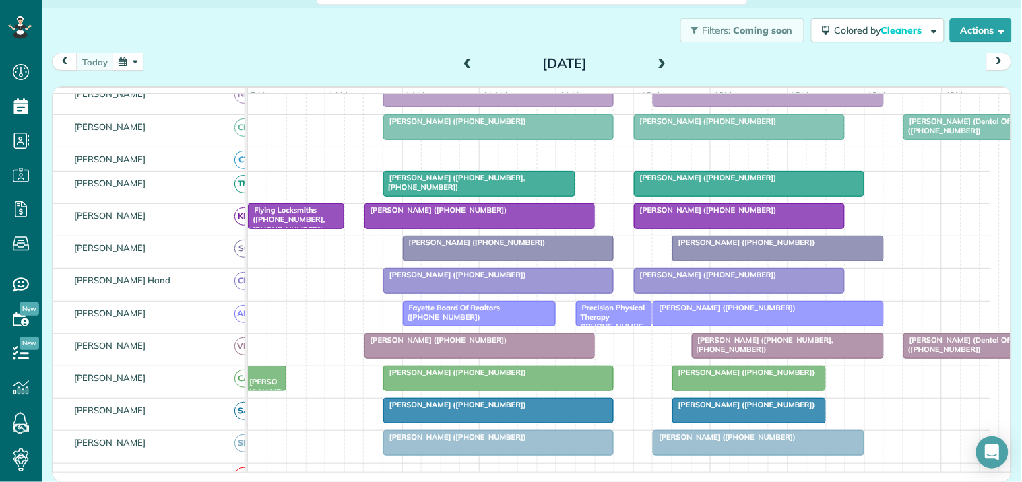
click at [447, 189] on span "Phil Prebor (+17708563443, +17706311433)" at bounding box center [454, 182] width 143 height 19
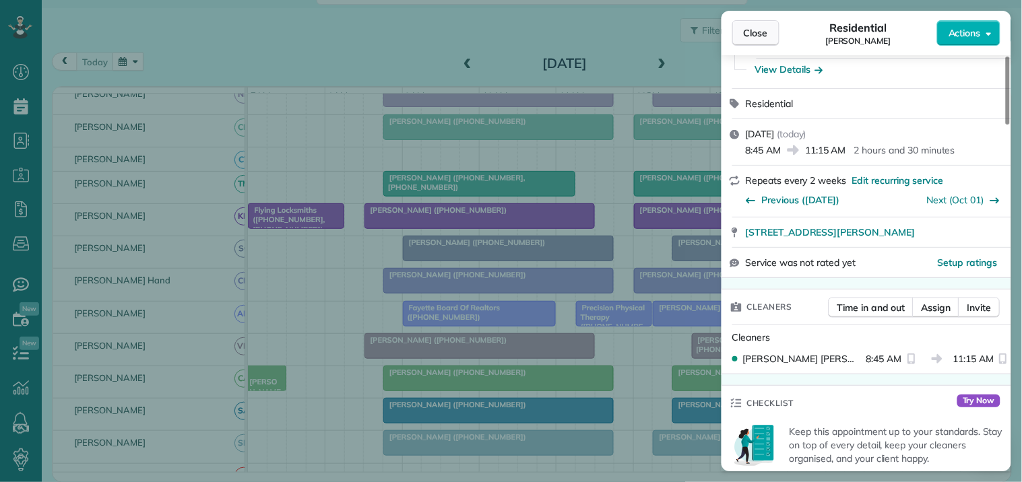
click at [762, 30] on span "Close" at bounding box center [756, 32] width 24 height 13
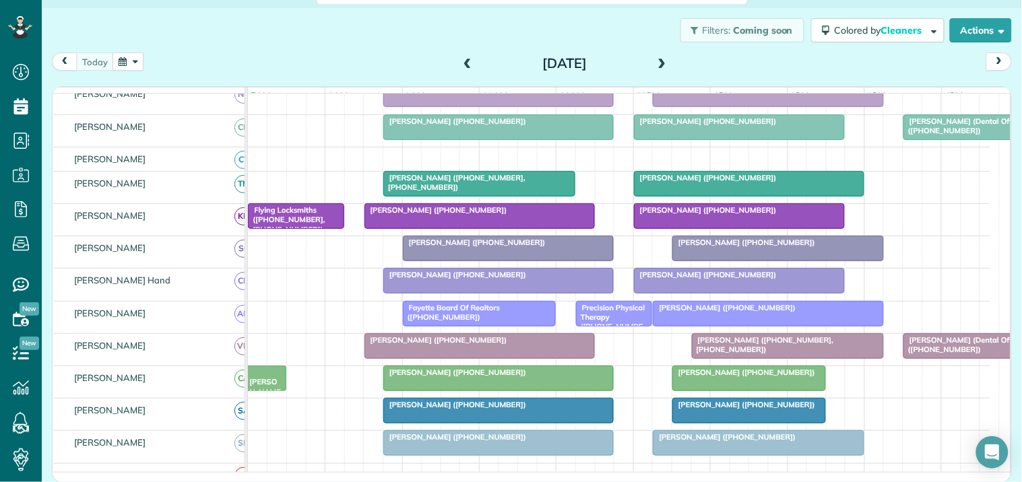
click at [343, 42] on div "Filters: Coming soon Colored by Cleaners Color by Cleaner Color by Team Color b…" at bounding box center [532, 30] width 980 height 44
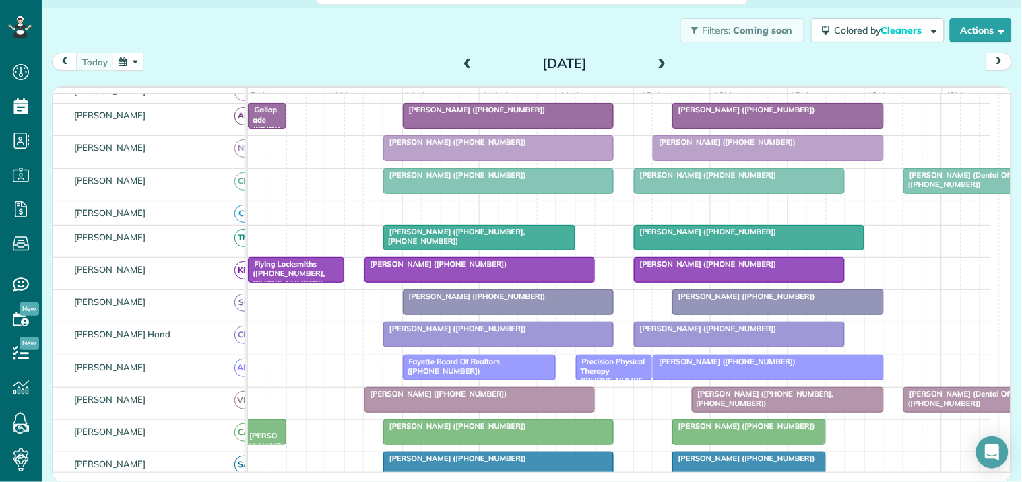
scroll to position [190, 0]
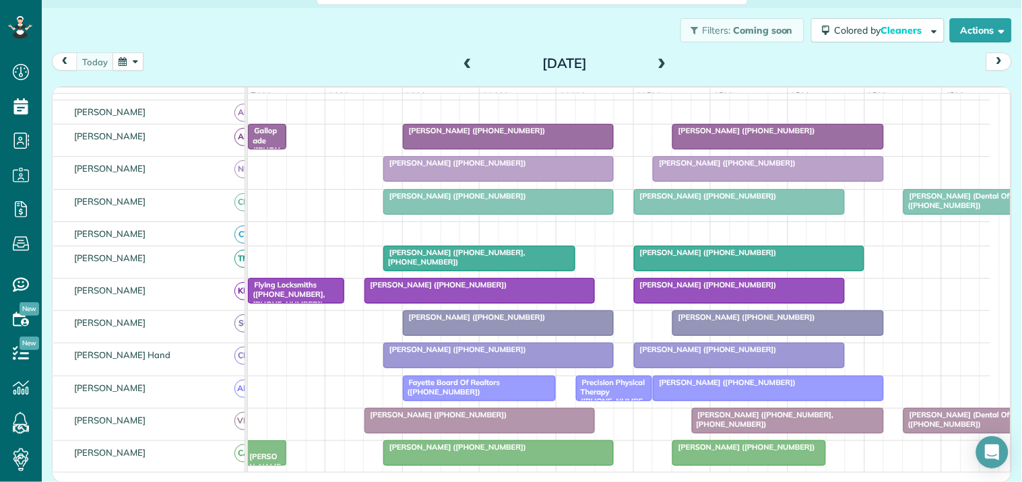
click at [509, 135] on span "Ken Weaver (+17707316097)" at bounding box center [474, 130] width 144 height 9
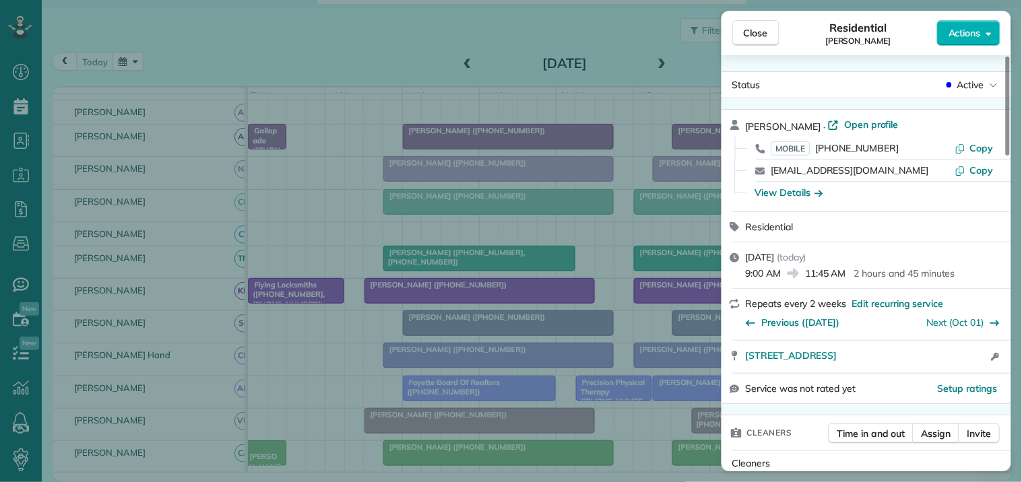
scroll to position [228, 0]
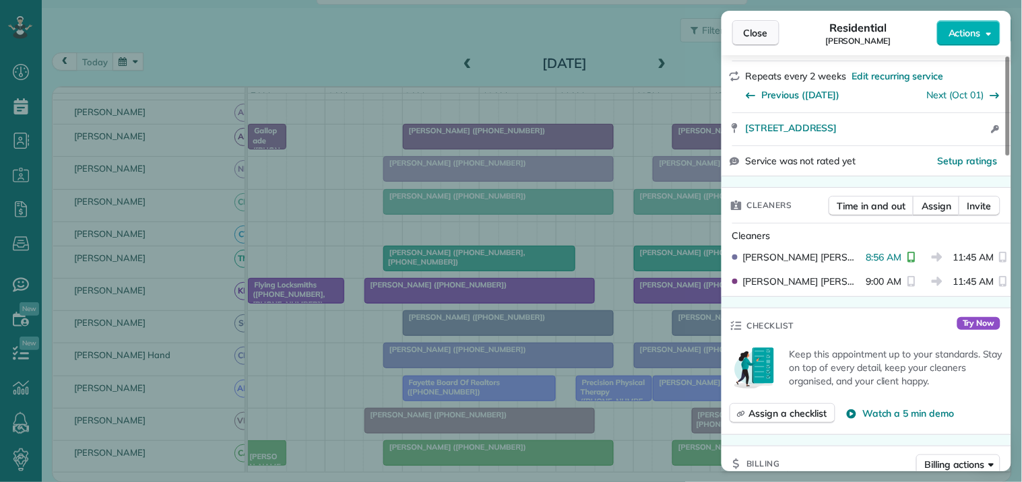
click at [760, 36] on span "Close" at bounding box center [756, 32] width 24 height 13
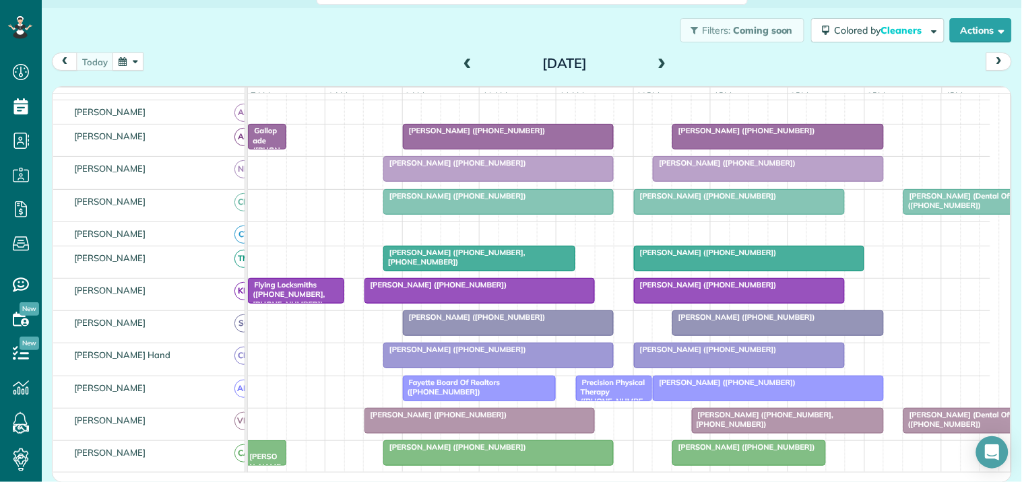
click at [414, 55] on div "today Wednesday Sep 17, 2025" at bounding box center [532, 65] width 960 height 25
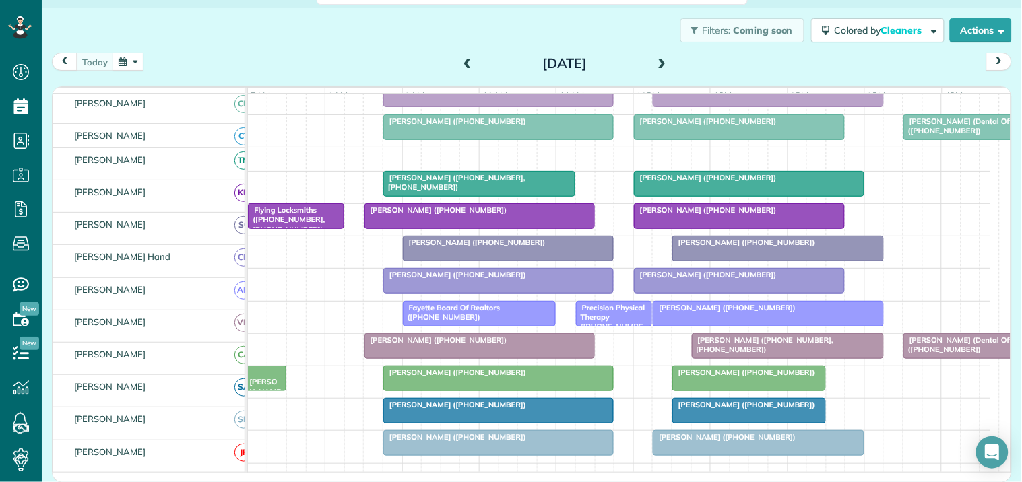
scroll to position [265, 0]
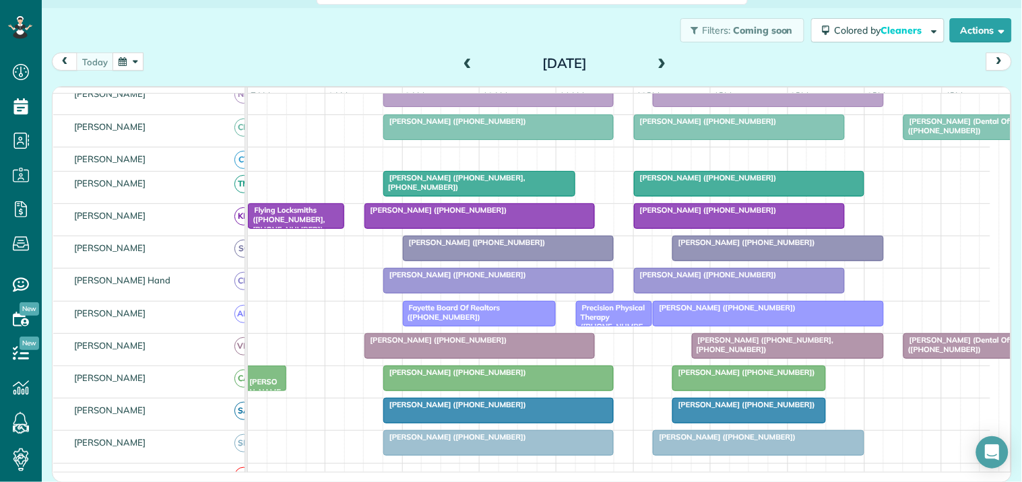
click at [655, 62] on span at bounding box center [662, 64] width 15 height 12
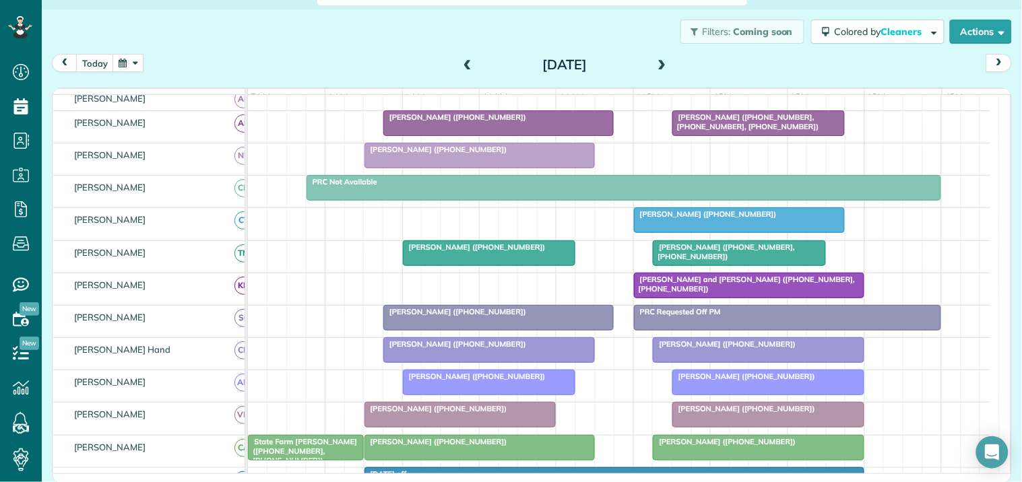
scroll to position [211, 0]
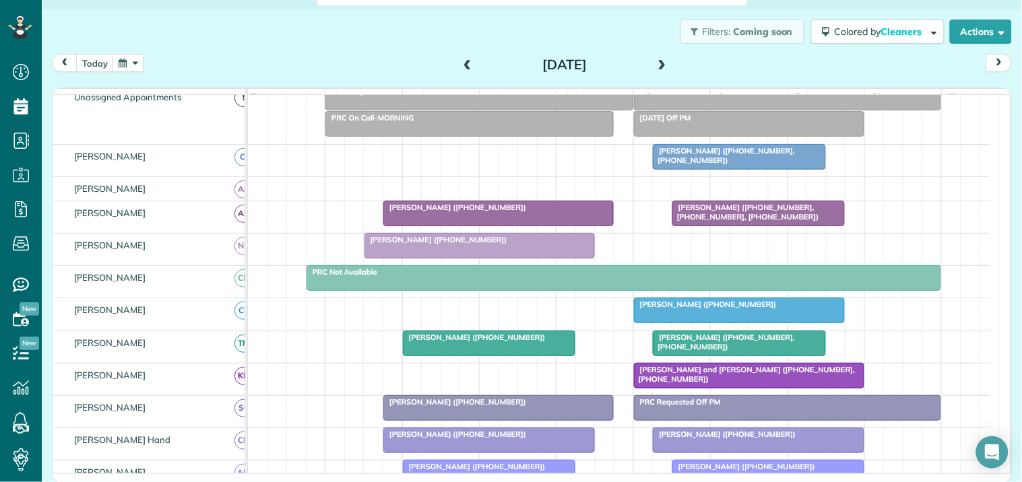
click at [449, 62] on div "today Thursday Sep 18, 2025" at bounding box center [532, 66] width 960 height 25
click at [461, 65] on span at bounding box center [467, 65] width 15 height 12
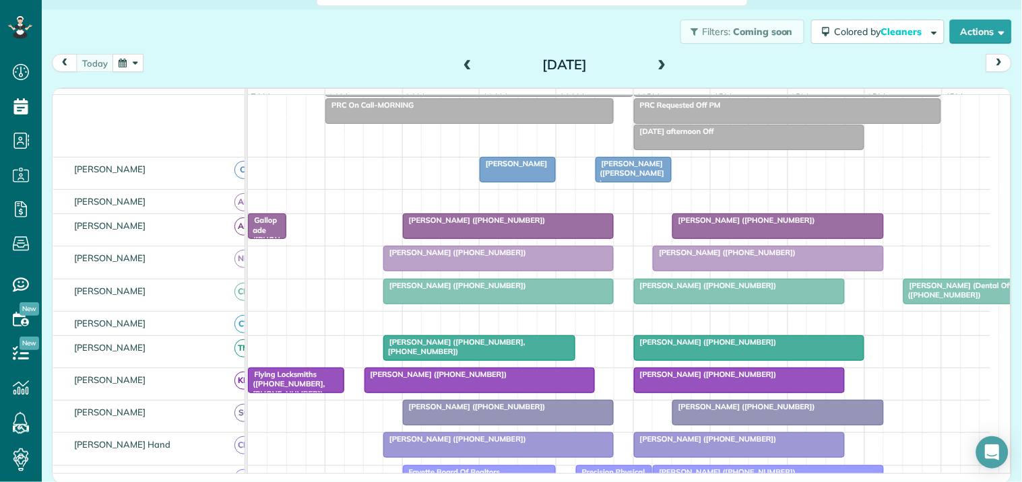
click at [655, 62] on span at bounding box center [662, 65] width 15 height 12
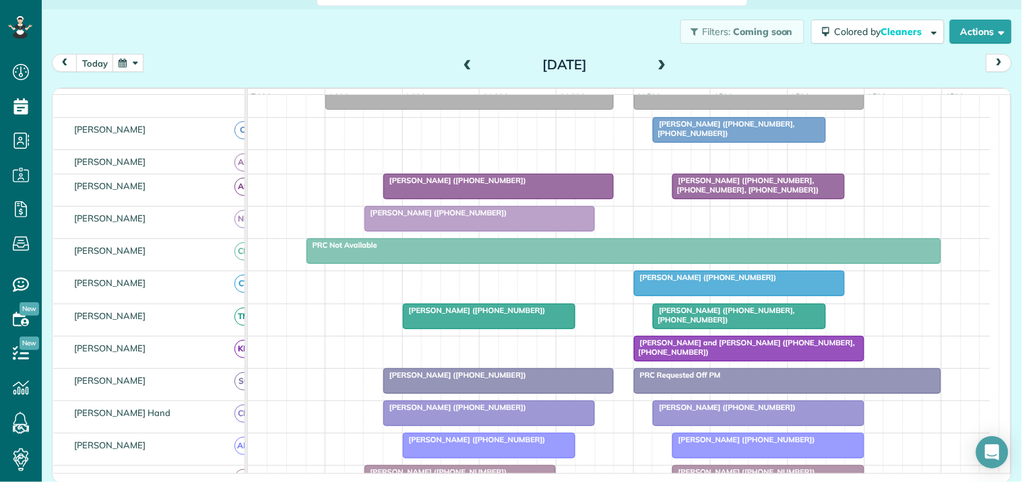
click at [364, 29] on div "Filters: Coming soon Colored by Cleaners Color by Cleaner Color by Team Color b…" at bounding box center [532, 31] width 980 height 44
click at [354, 57] on div "today Thursday Sep 18, 2025" at bounding box center [532, 66] width 960 height 25
click at [133, 63] on button "button" at bounding box center [127, 63] width 31 height 18
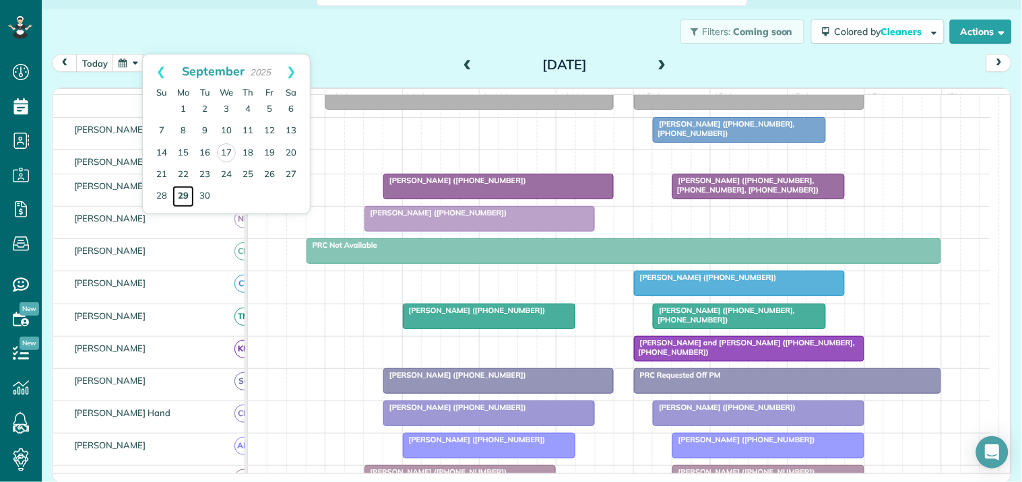
click at [187, 190] on link "29" at bounding box center [183, 197] width 22 height 22
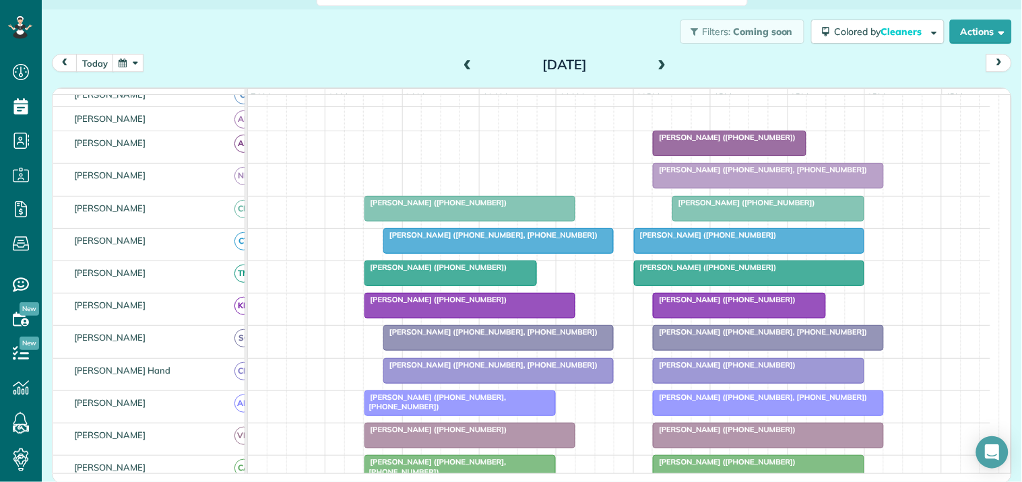
scroll to position [167, 0]
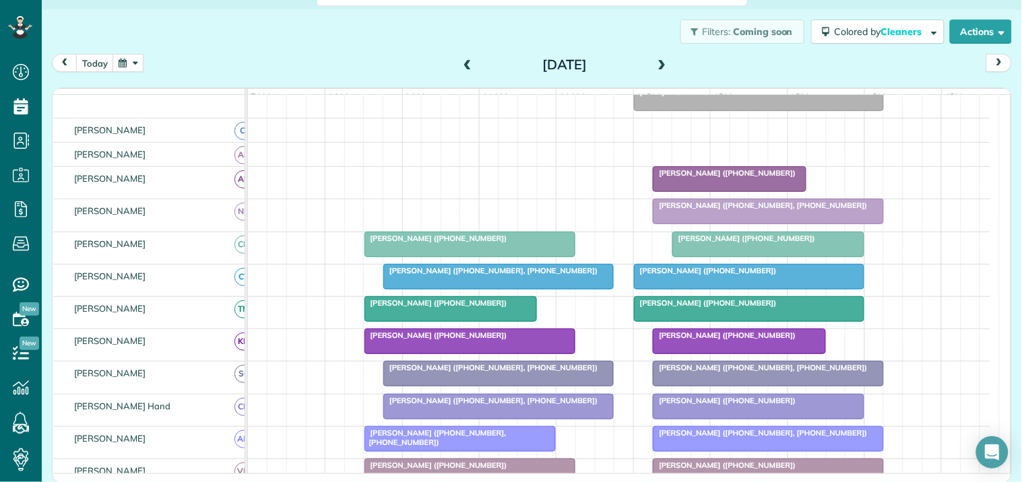
click at [658, 65] on span at bounding box center [662, 65] width 15 height 12
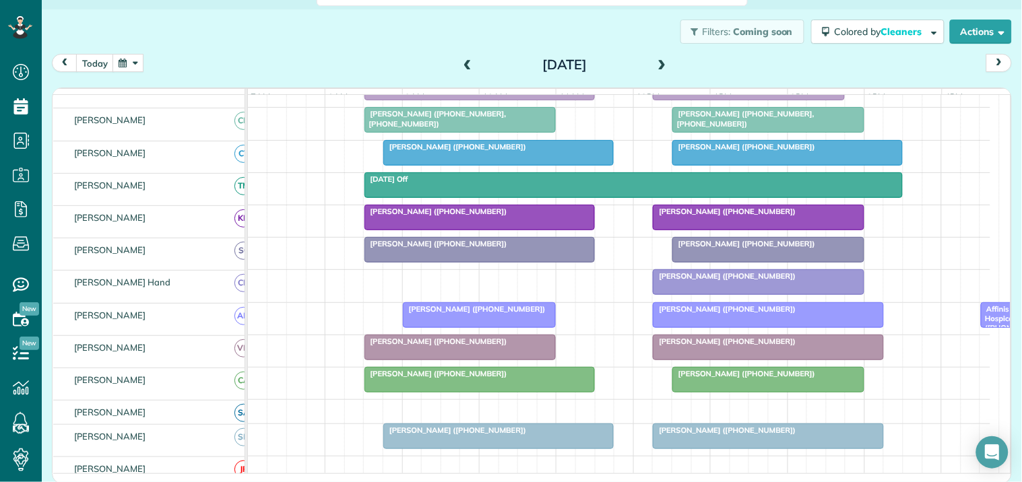
scroll to position [265, 0]
click at [659, 63] on span at bounding box center [662, 65] width 15 height 12
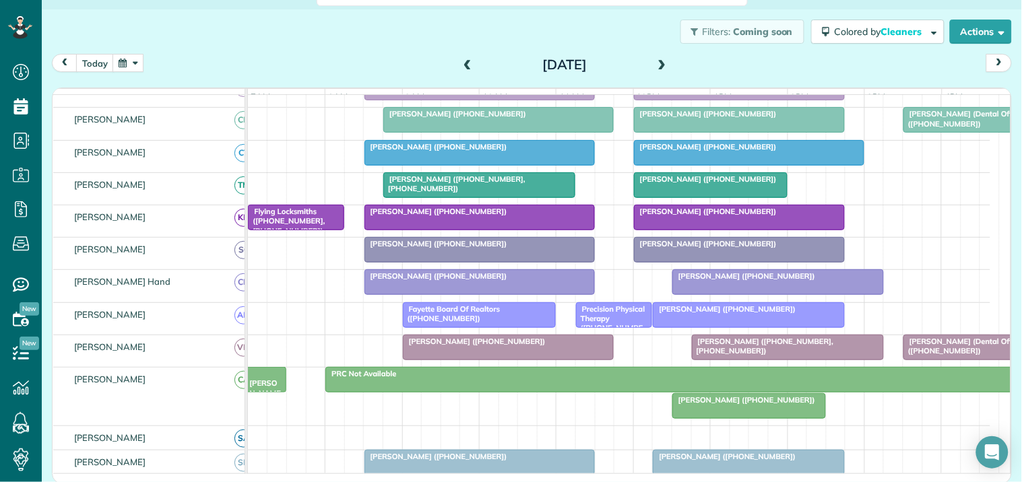
click at [658, 62] on span at bounding box center [662, 65] width 15 height 12
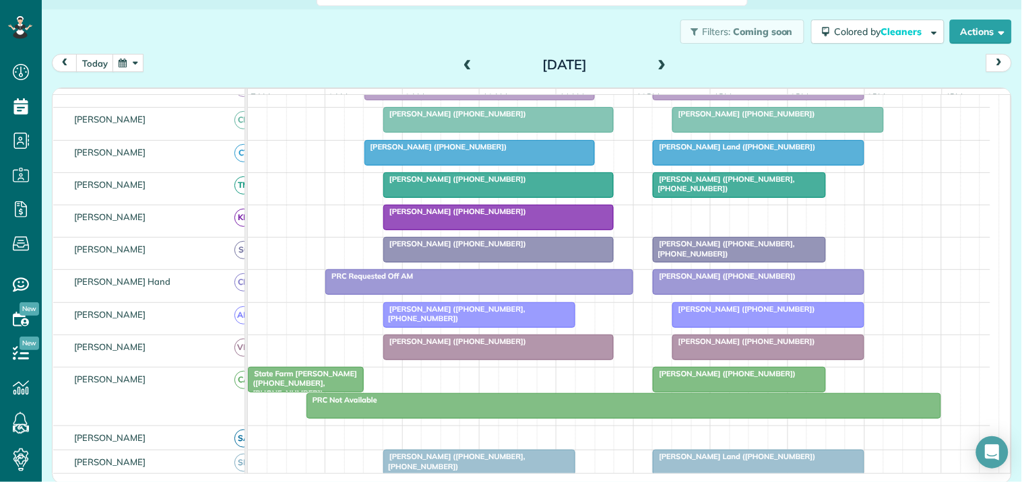
scroll to position [211, 0]
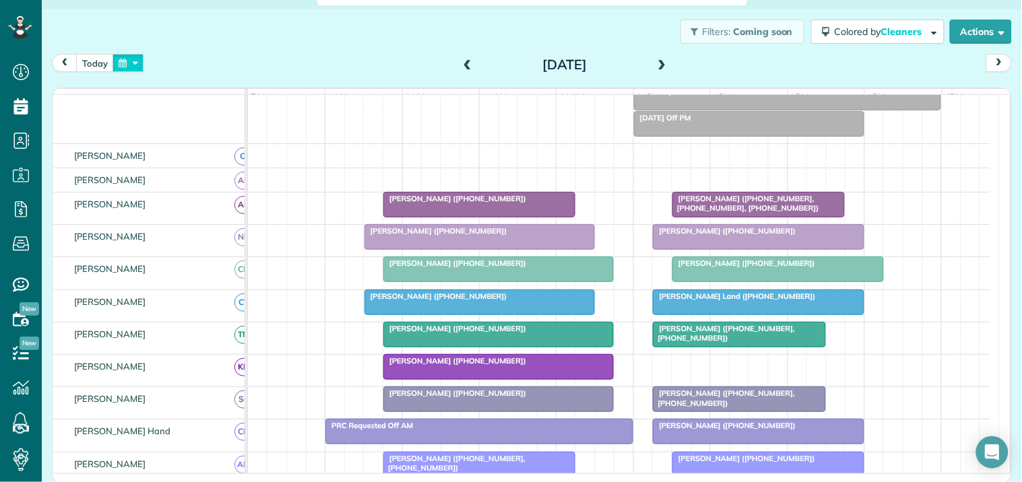
click at [132, 59] on button "button" at bounding box center [127, 63] width 31 height 18
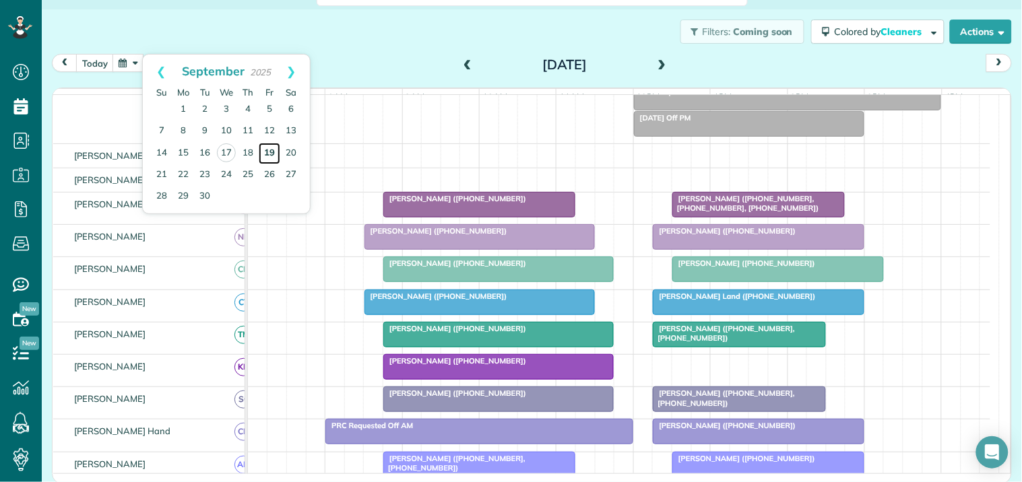
click at [273, 147] on link "19" at bounding box center [270, 154] width 22 height 22
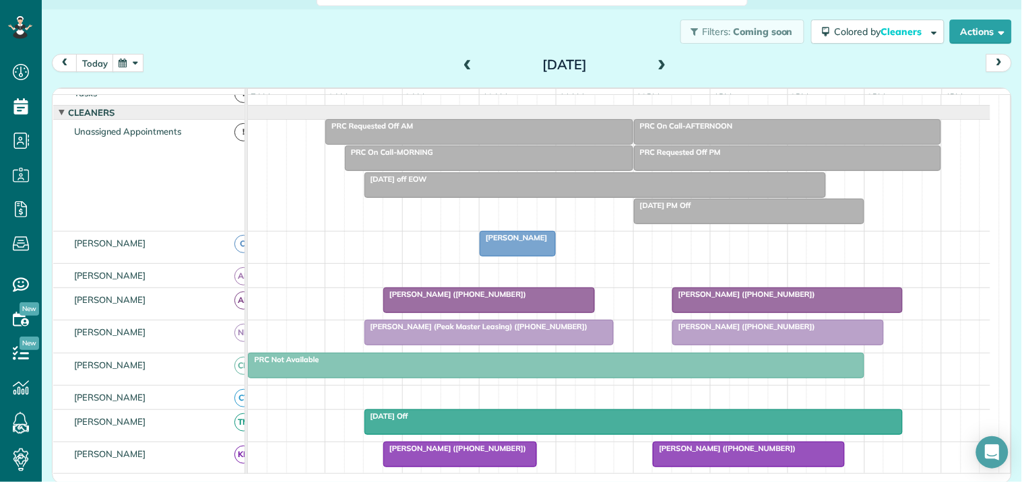
click at [138, 61] on button "button" at bounding box center [127, 63] width 31 height 18
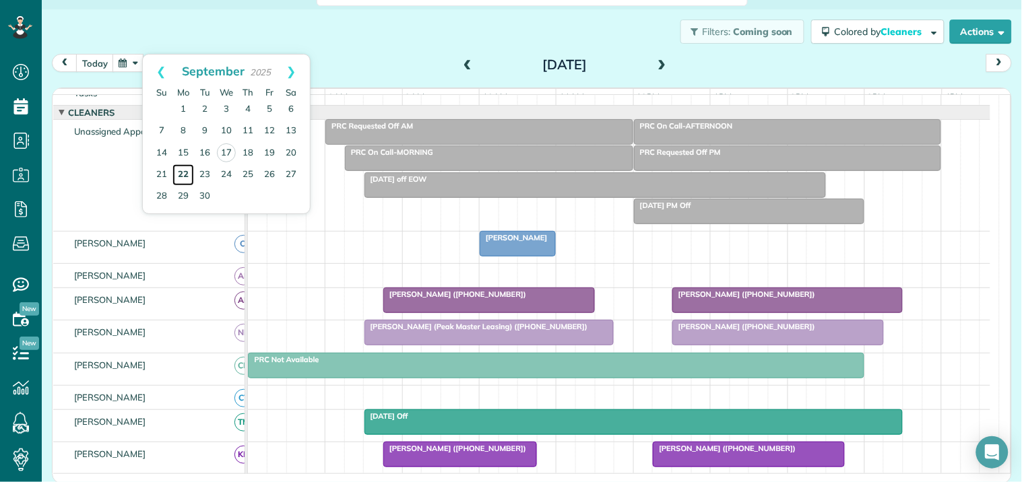
click at [183, 176] on link "22" at bounding box center [183, 175] width 22 height 22
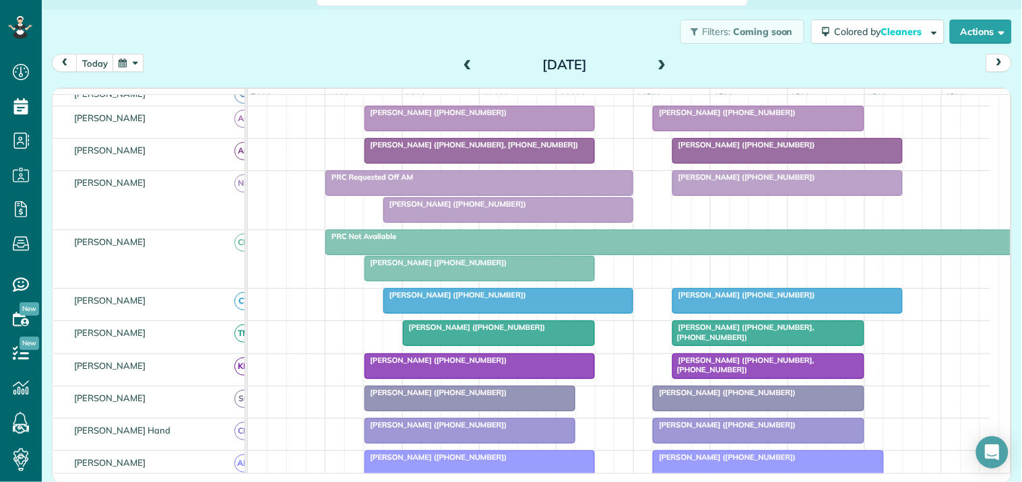
scroll to position [252, 0]
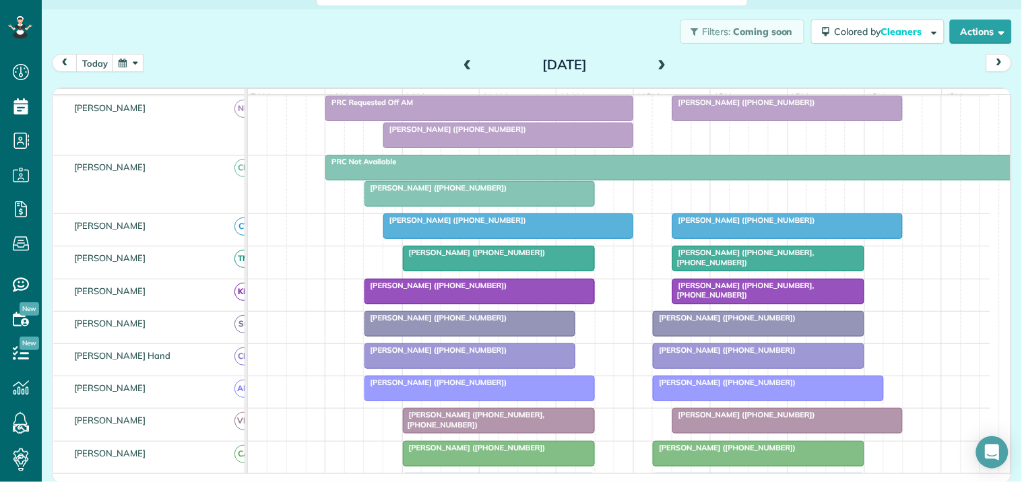
click at [760, 420] on span "Holly Stanelle (+16789533778)" at bounding box center [743, 414] width 144 height 9
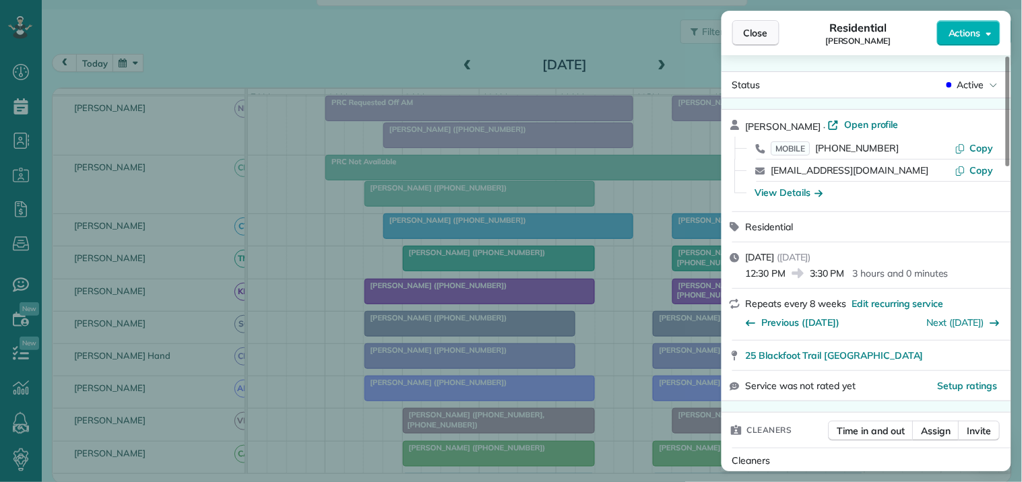
click at [768, 29] on span "Close" at bounding box center [756, 32] width 24 height 13
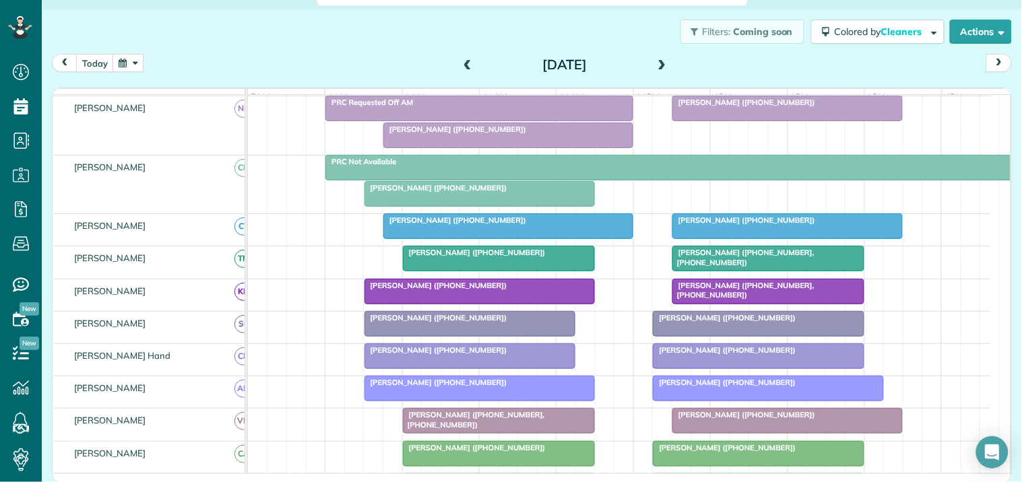
click at [657, 58] on span at bounding box center [662, 65] width 15 height 20
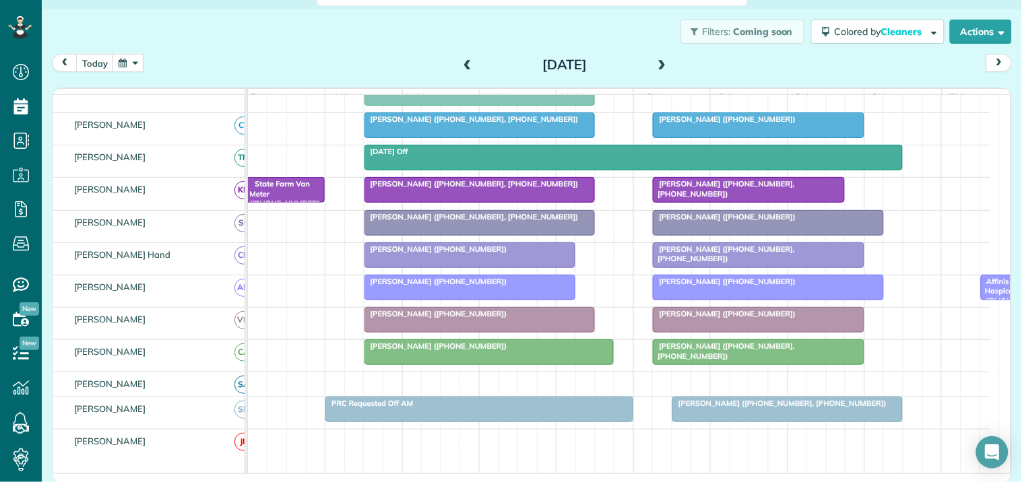
scroll to position [177, 0]
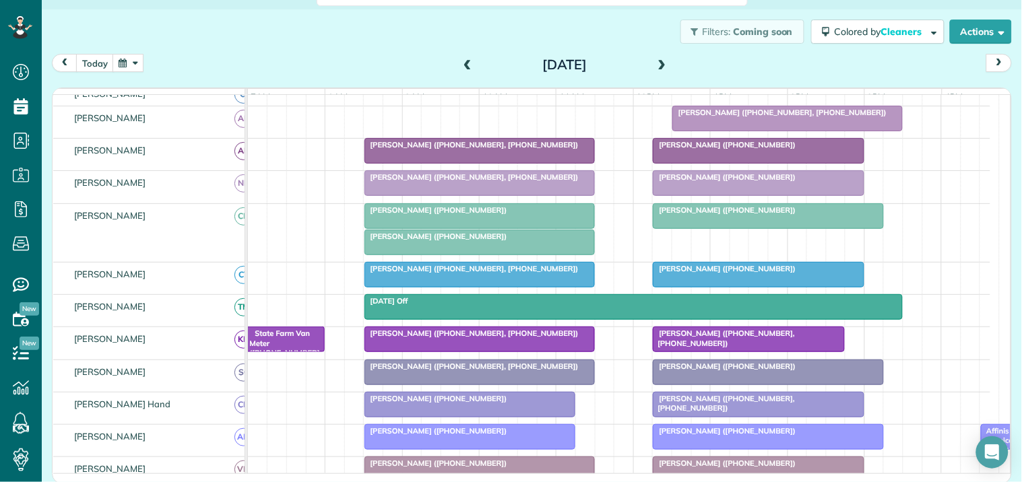
click at [658, 61] on span at bounding box center [662, 65] width 15 height 12
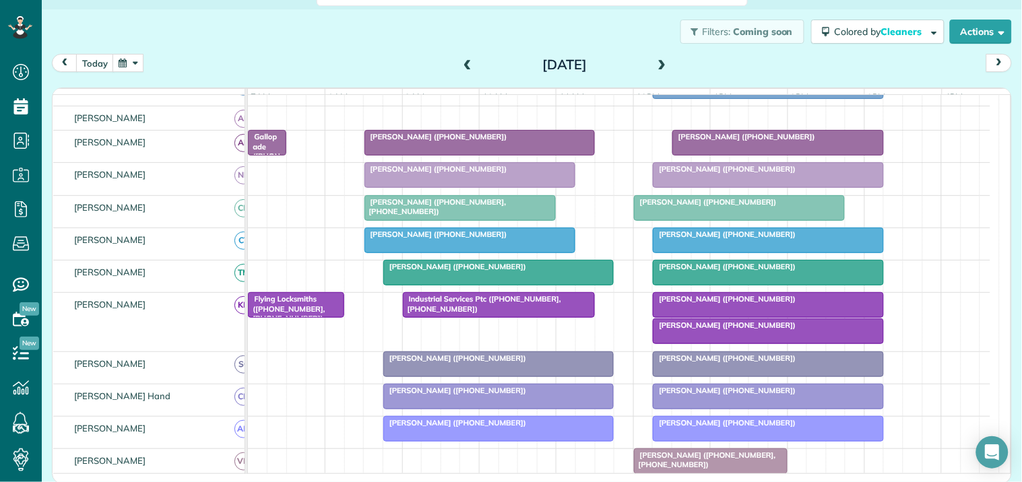
scroll to position [335, 0]
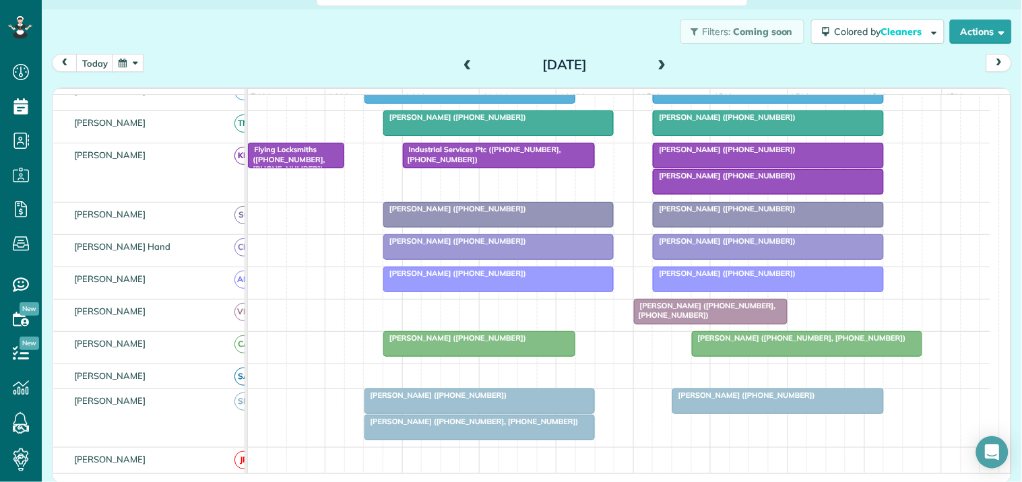
click at [656, 58] on span at bounding box center [662, 65] width 15 height 20
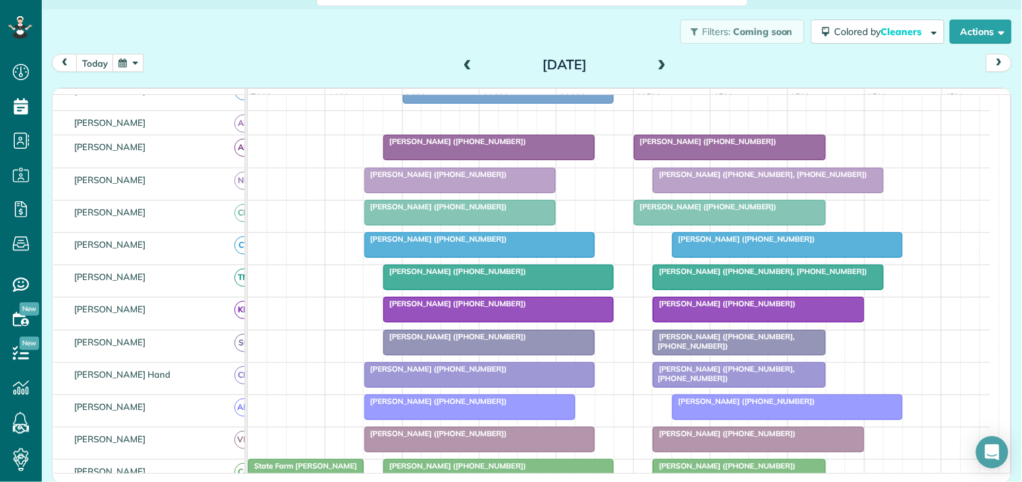
scroll to position [362, 0]
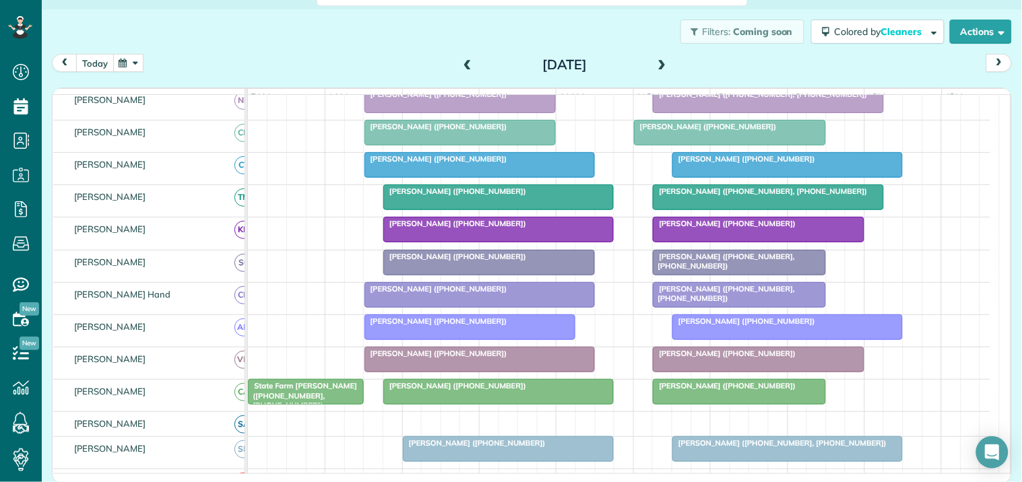
click at [99, 62] on button "today" at bounding box center [95, 63] width 38 height 18
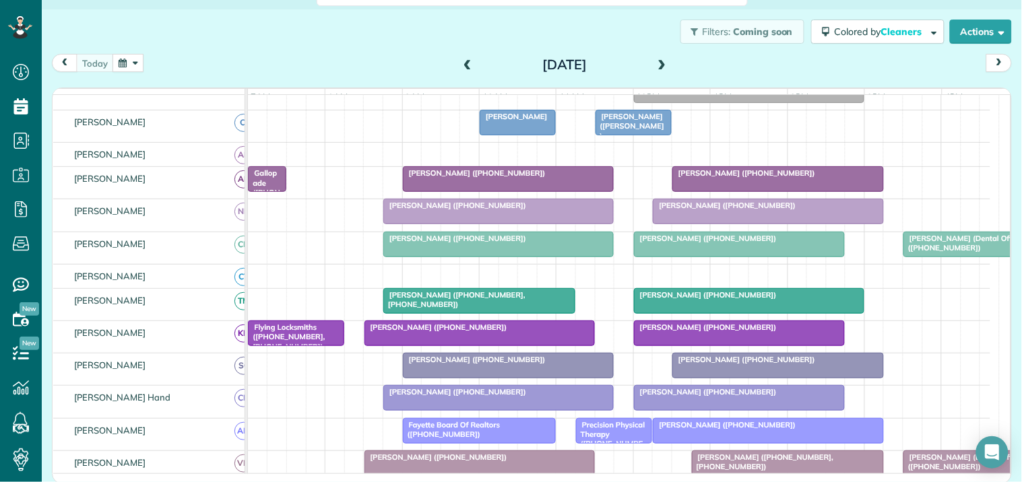
scroll to position [253, 0]
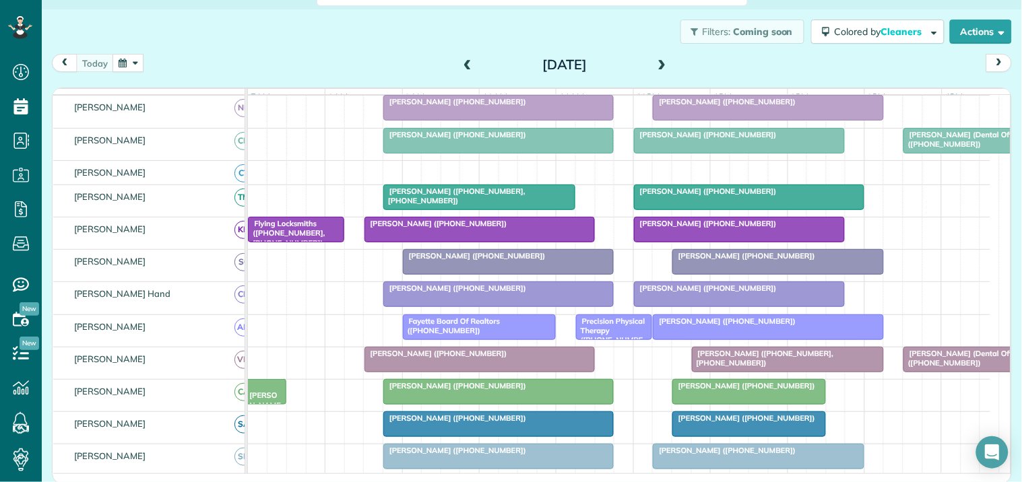
click at [657, 64] on span at bounding box center [662, 65] width 15 height 12
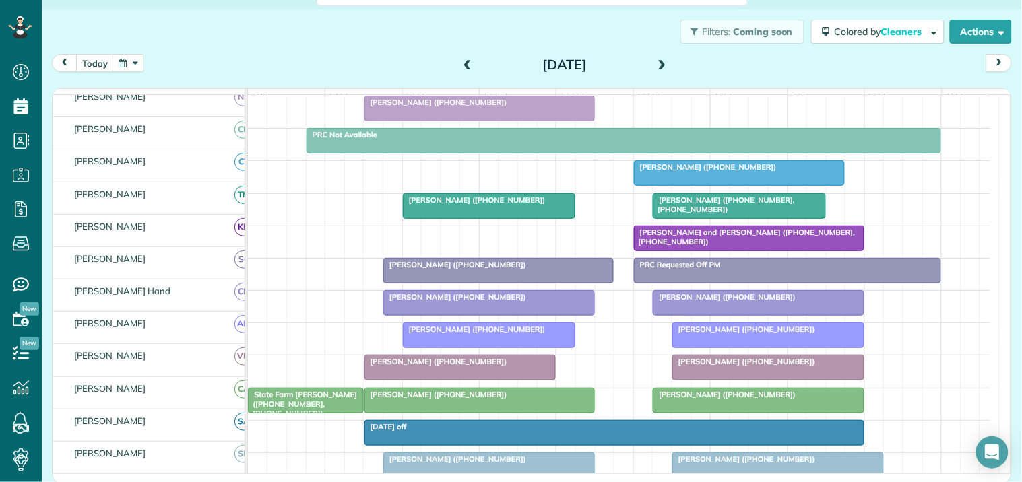
scroll to position [199, 0]
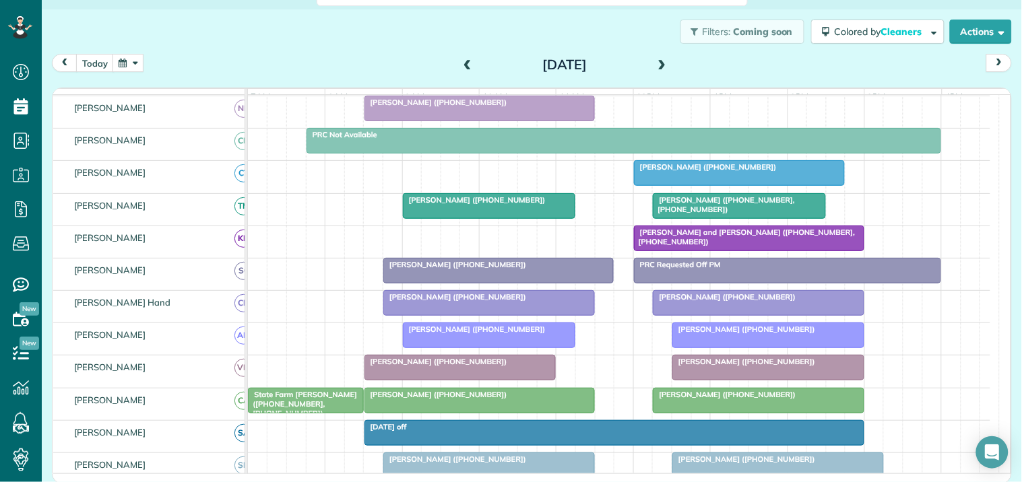
click at [709, 185] on div at bounding box center [739, 173] width 210 height 24
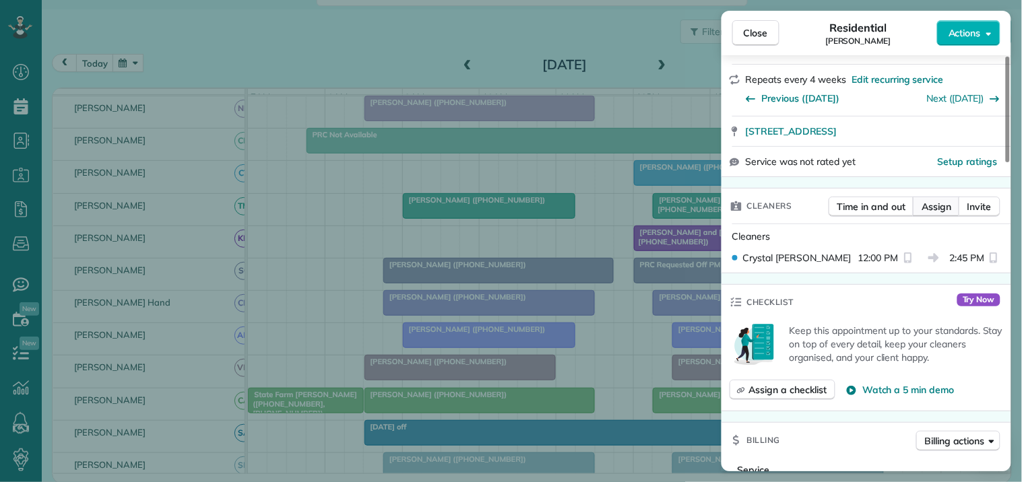
click at [934, 203] on span "Assign" at bounding box center [936, 206] width 30 height 13
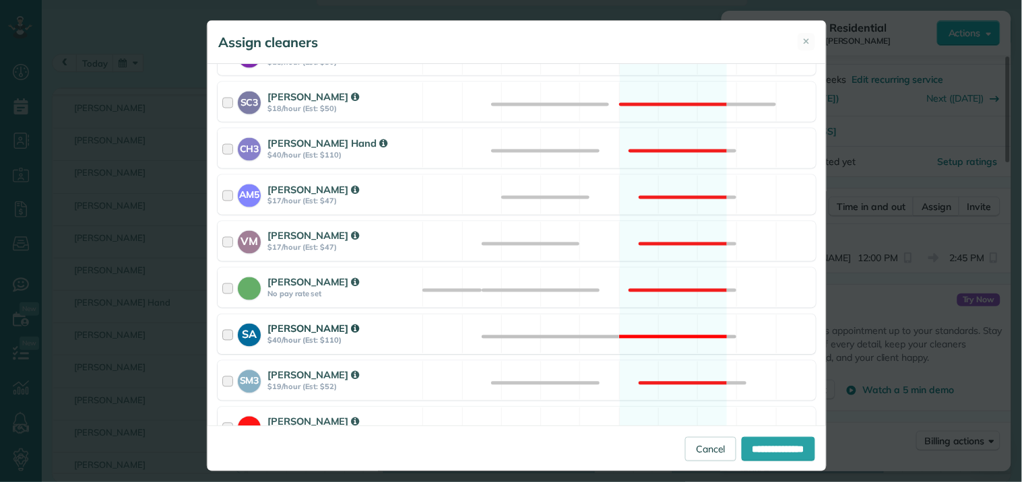
scroll to position [595, 0]
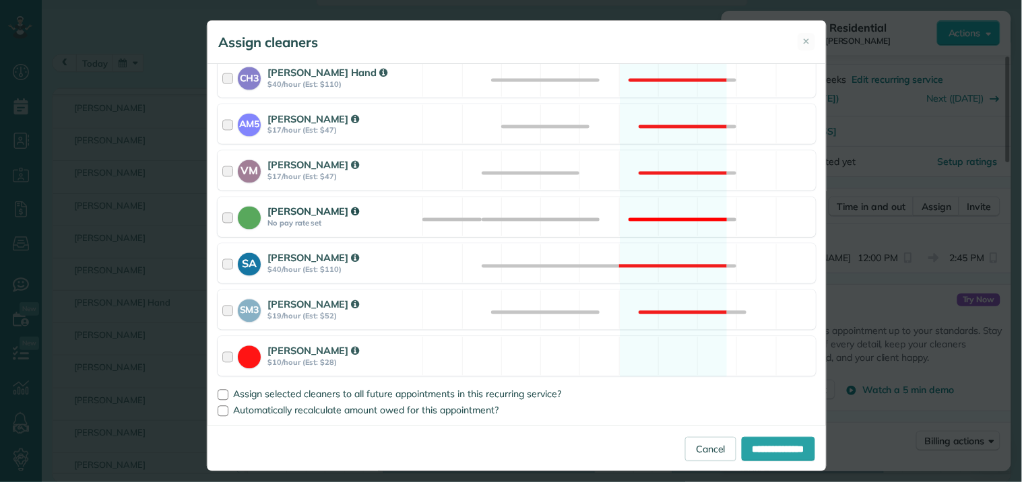
click at [665, 199] on div "Catherine Altman No pay rate set Not available" at bounding box center [517, 217] width 598 height 40
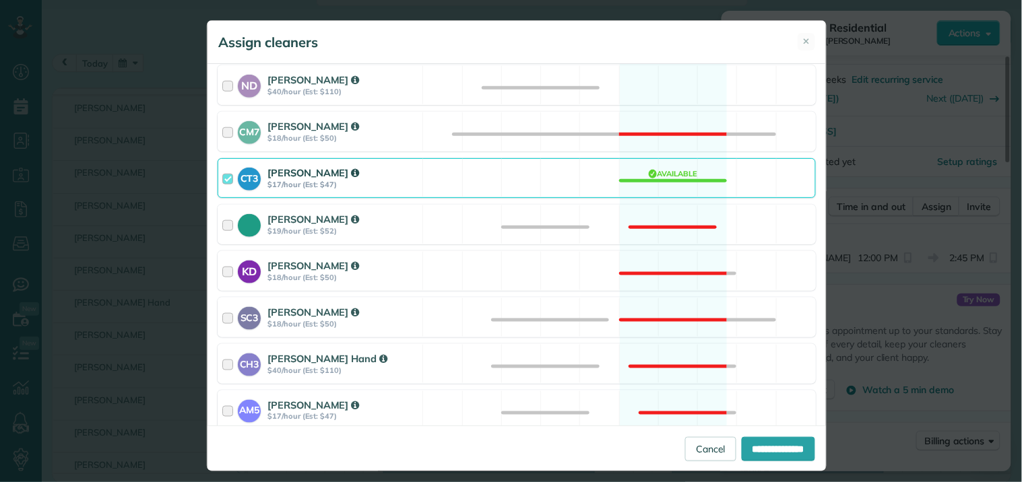
scroll to position [296, 0]
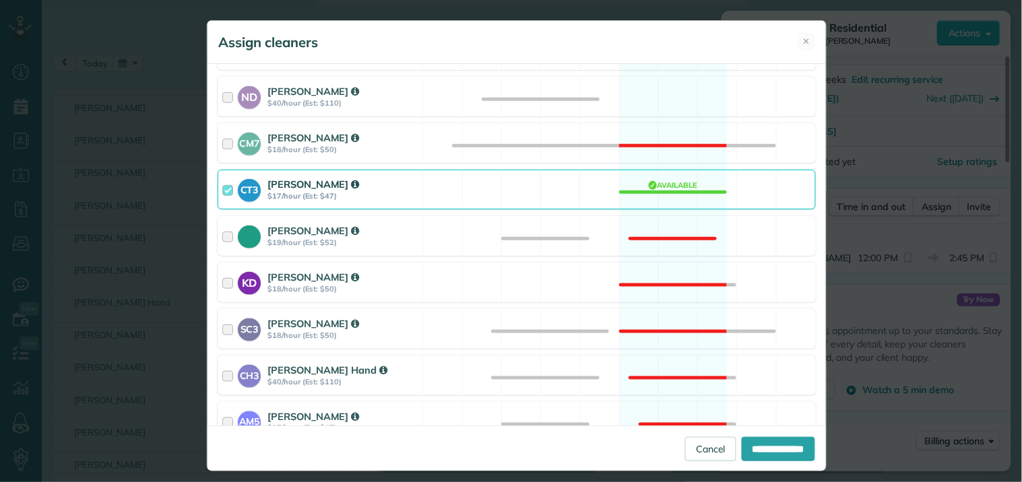
click at [665, 183] on div "CT3 Crystal Todd $17/hour (Est: $47) Available" at bounding box center [517, 190] width 598 height 40
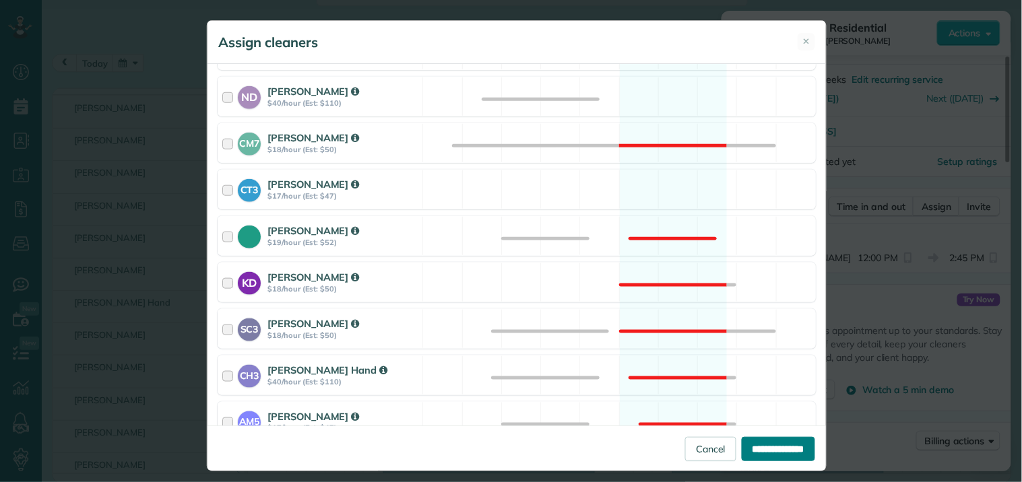
click at [769, 440] on input "**********" at bounding box center [778, 449] width 73 height 24
type input "**********"
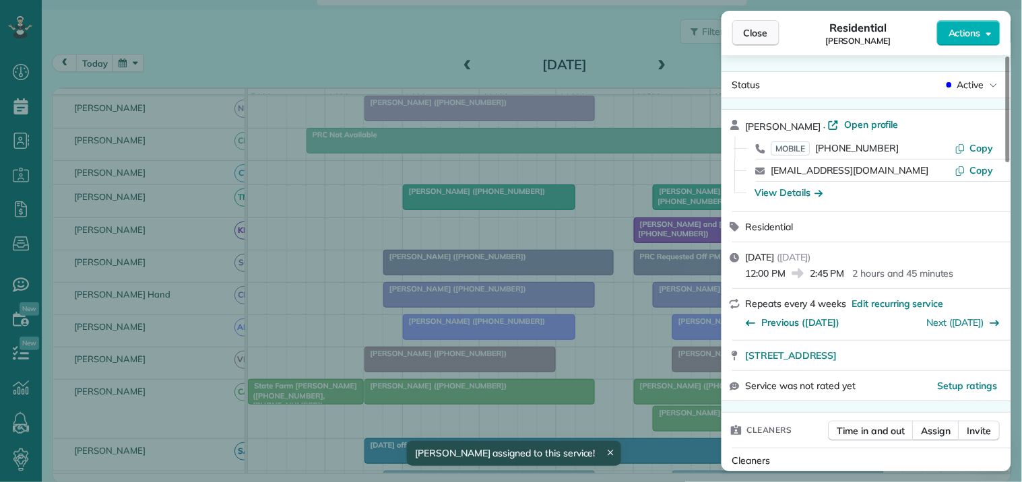
click at [750, 36] on span "Close" at bounding box center [756, 32] width 24 height 13
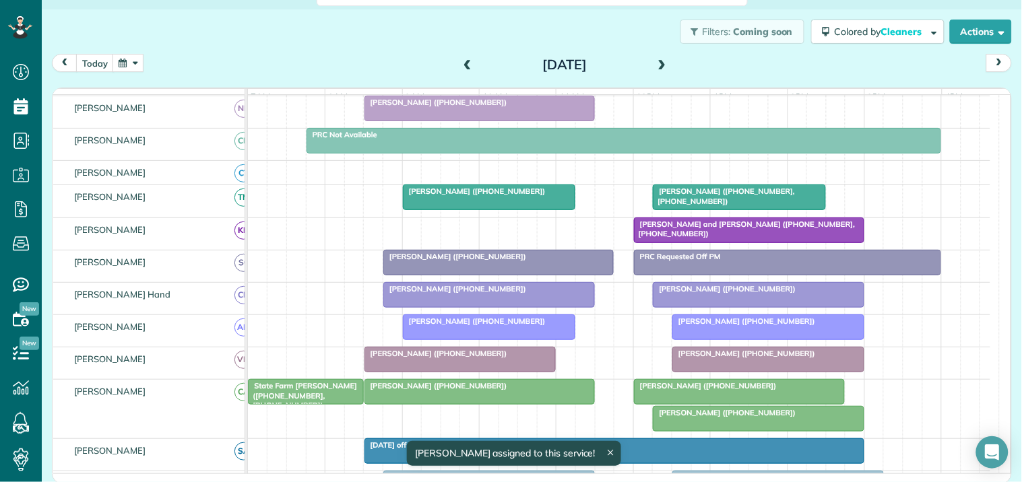
click at [724, 418] on span "Serena Smith (+12059070069)" at bounding box center [724, 412] width 144 height 9
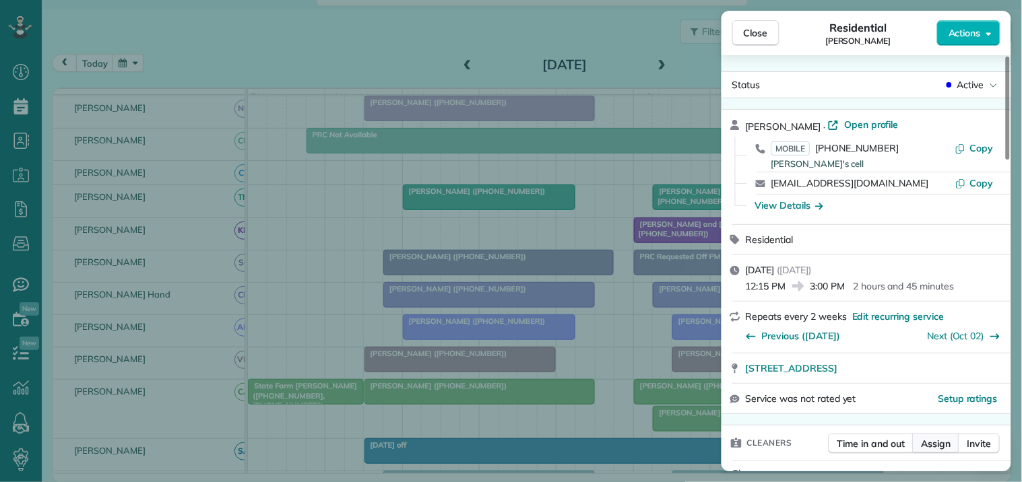
click at [940, 442] on span "Assign" at bounding box center [936, 443] width 30 height 13
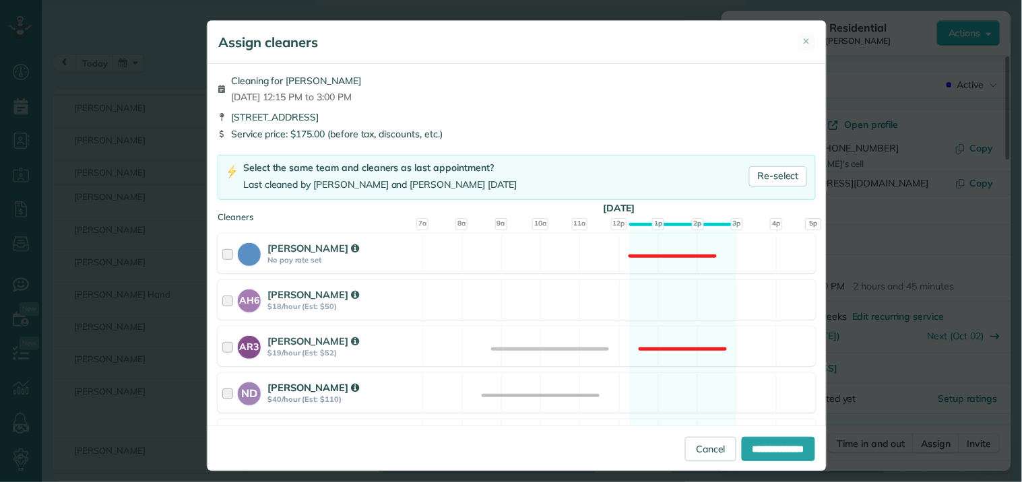
click at [665, 383] on div "ND Nathalie Duverna $40/hour (Est: $110) Available" at bounding box center [517, 393] width 598 height 40
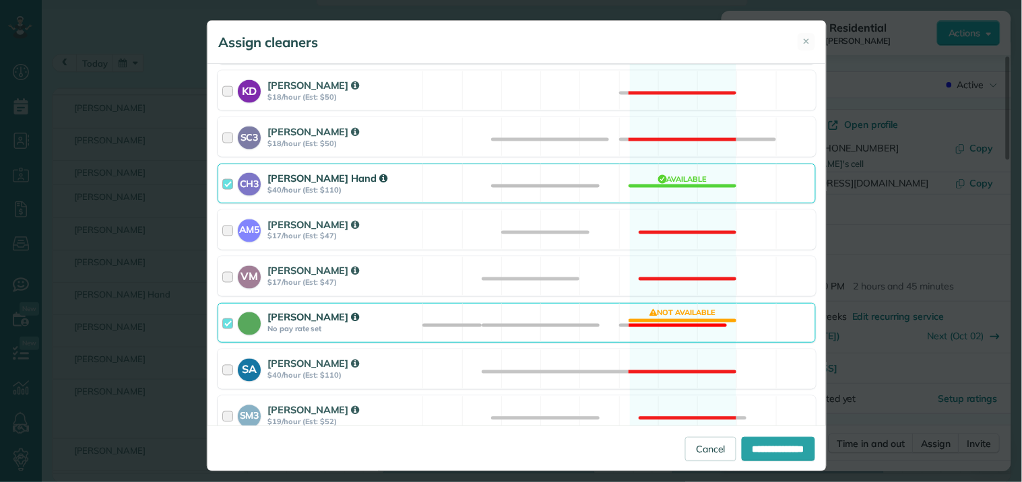
scroll to position [523, 0]
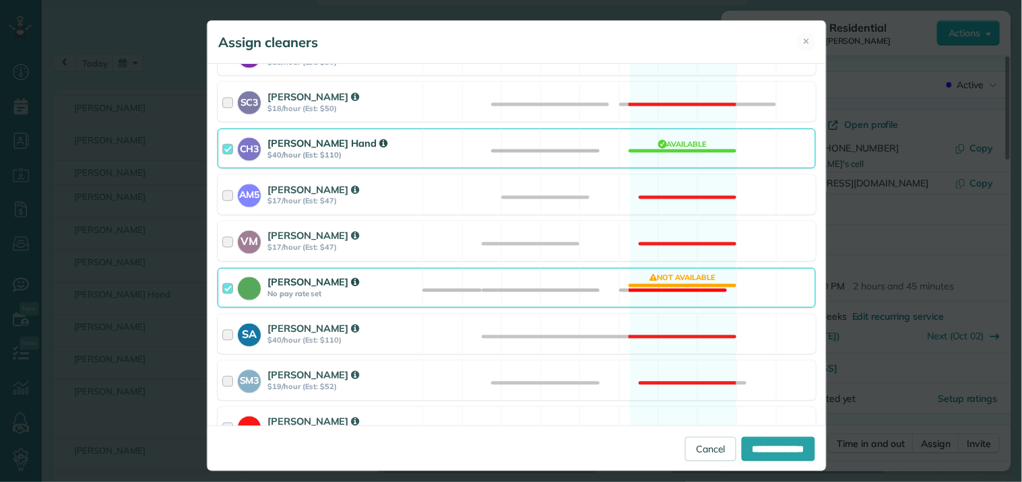
click at [656, 273] on div "Catherine Altman No pay rate set Not available" at bounding box center [517, 288] width 598 height 40
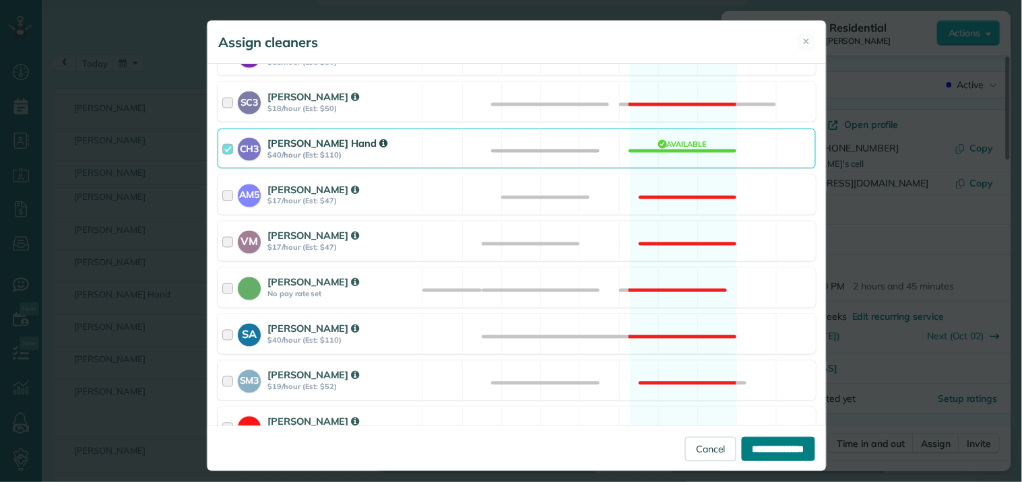
click at [772, 440] on input "**********" at bounding box center [778, 449] width 73 height 24
type input "**********"
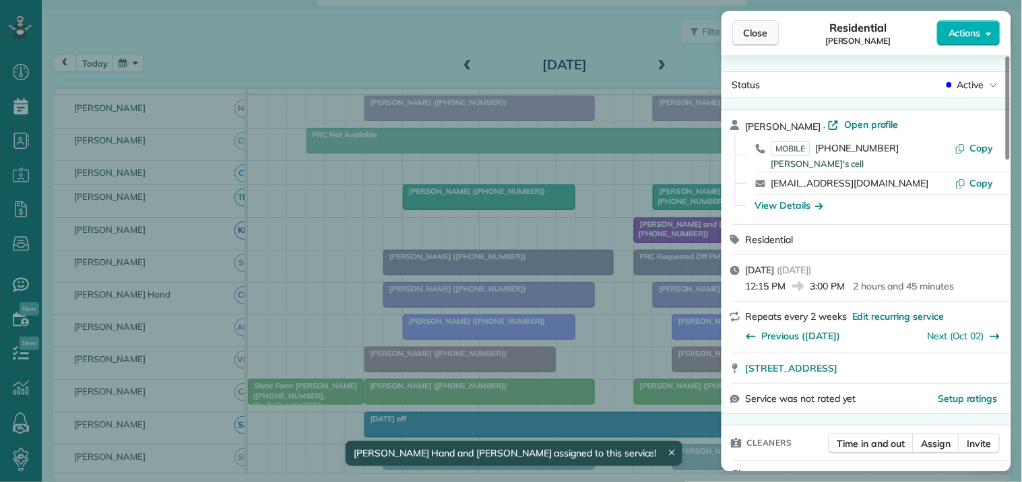
click at [763, 30] on span "Close" at bounding box center [756, 32] width 24 height 13
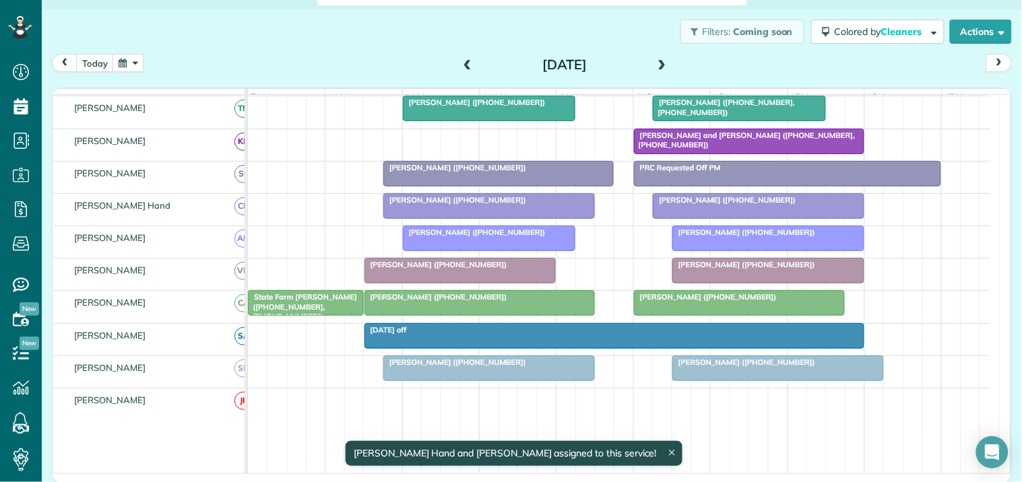
scroll to position [213, 0]
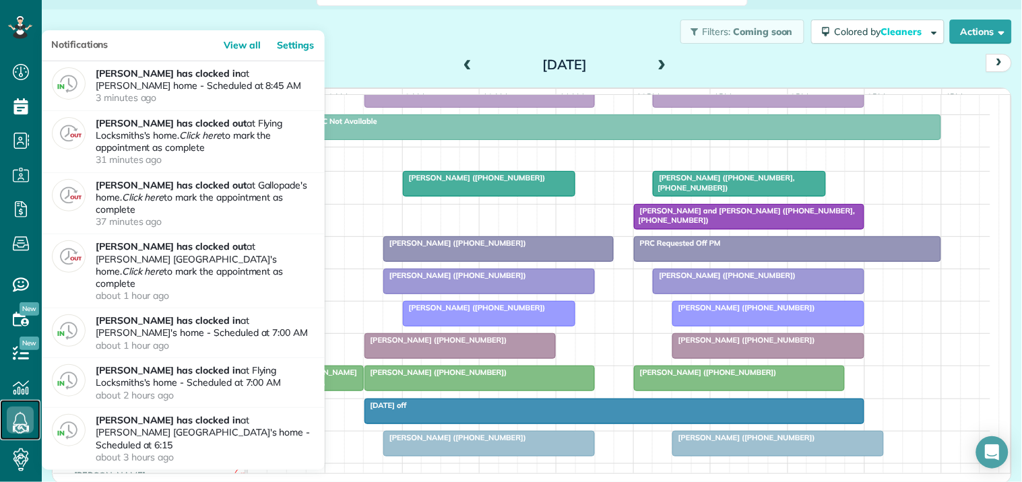
click at [15, 414] on icon at bounding box center [20, 420] width 27 height 27
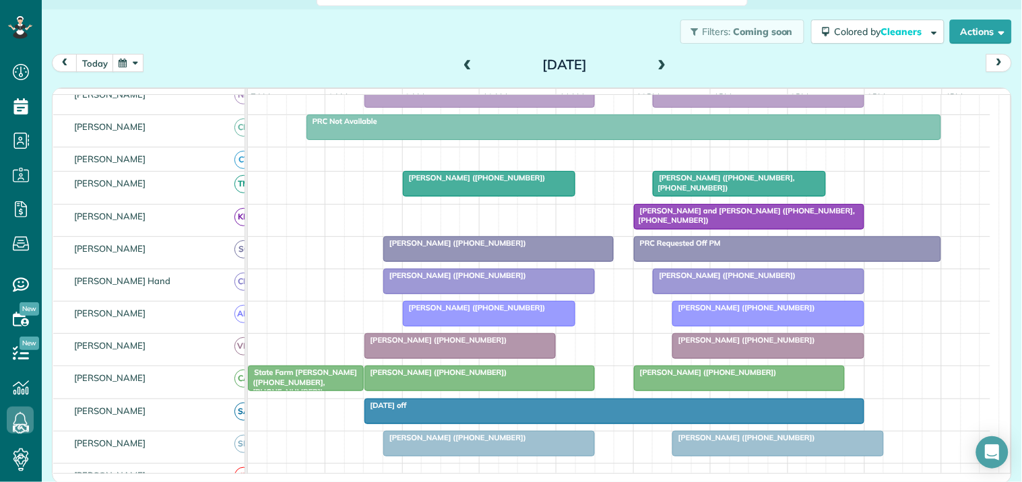
click at [285, 39] on div "Filters: Coming soon Colored by Cleaners Color by Cleaner Color by Team Color b…" at bounding box center [532, 31] width 980 height 44
click at [92, 62] on button "today" at bounding box center [95, 63] width 38 height 18
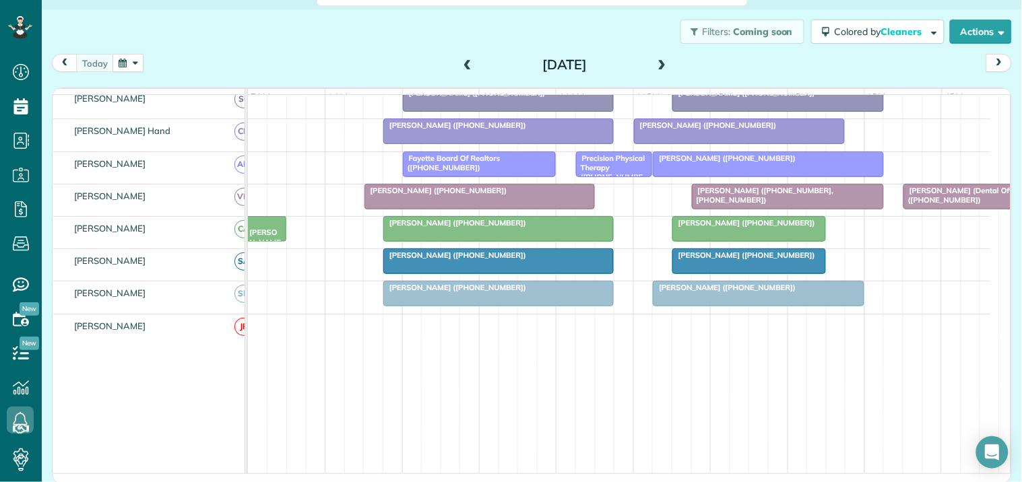
click at [472, 273] on div at bounding box center [498, 261] width 229 height 24
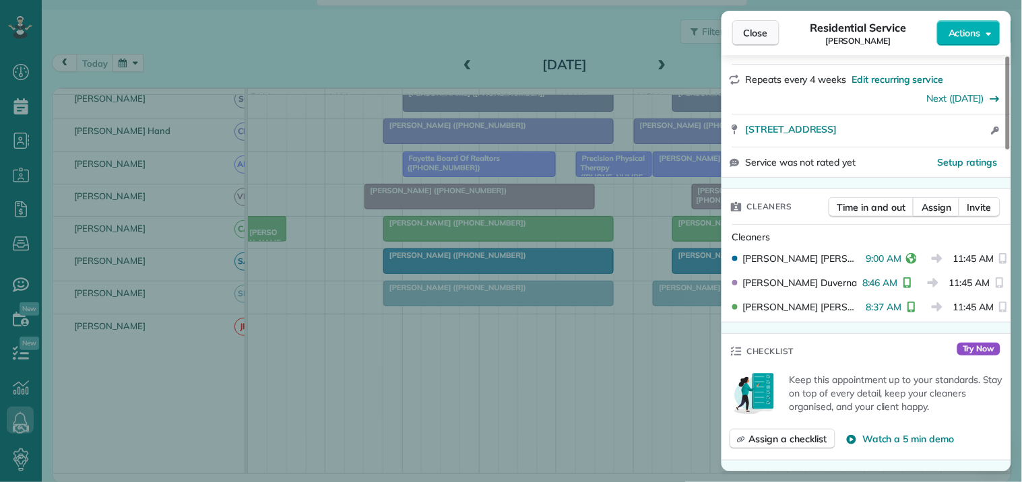
click at [759, 36] on span "Close" at bounding box center [756, 32] width 24 height 13
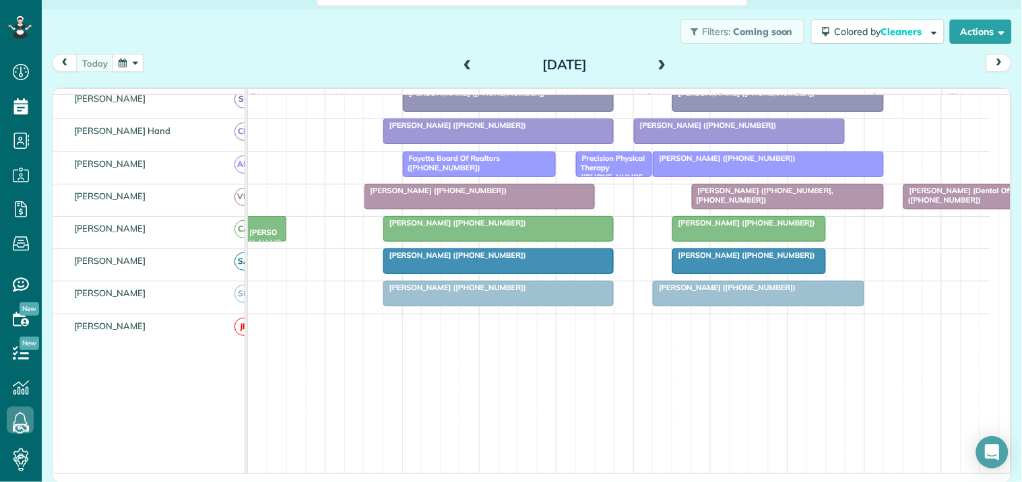
click at [359, 48] on div "Filters: Coming soon Colored by Cleaners Color by Cleaner Color by Team Color b…" at bounding box center [532, 31] width 980 height 44
